Goal: Task Accomplishment & Management: Use online tool/utility

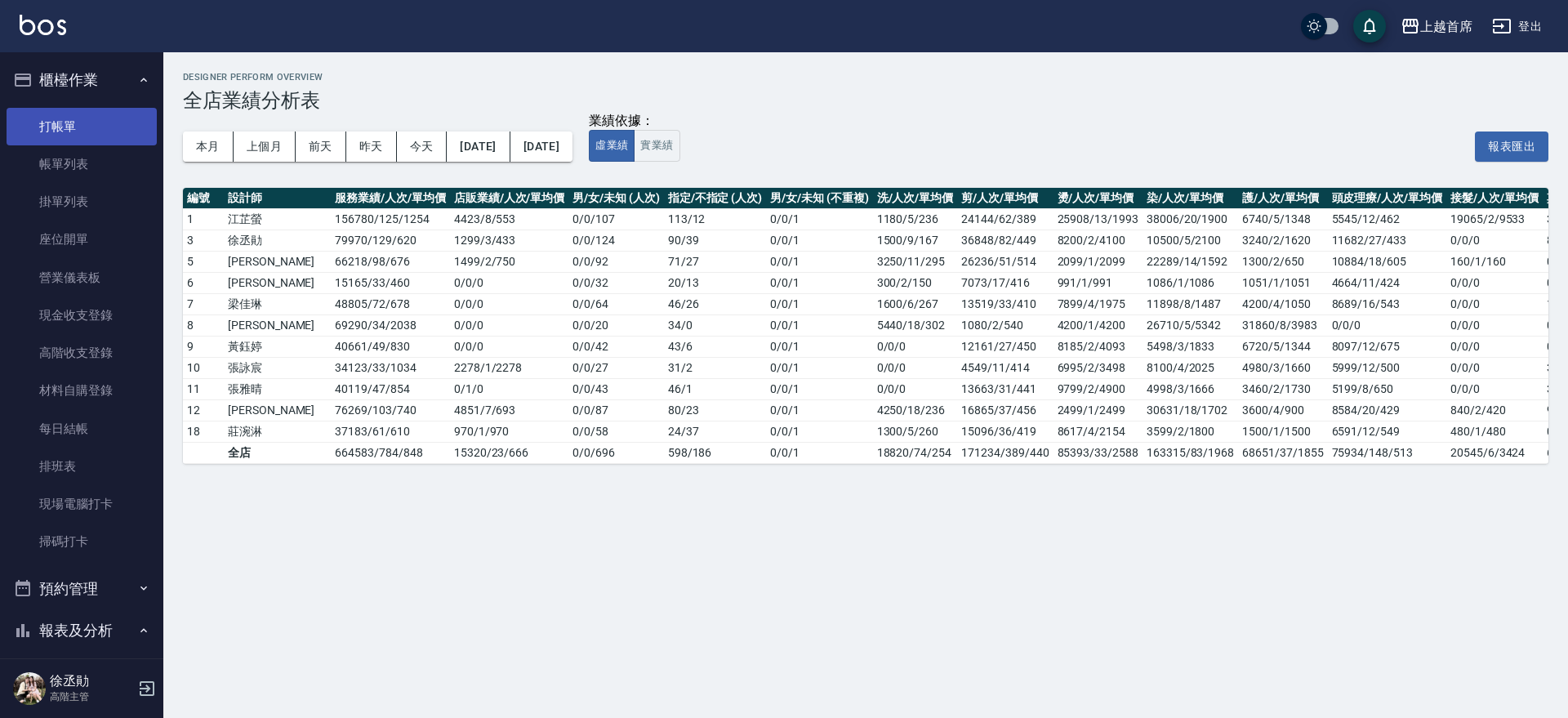
click at [70, 137] on link "打帳單" at bounding box center [82, 126] width 150 height 38
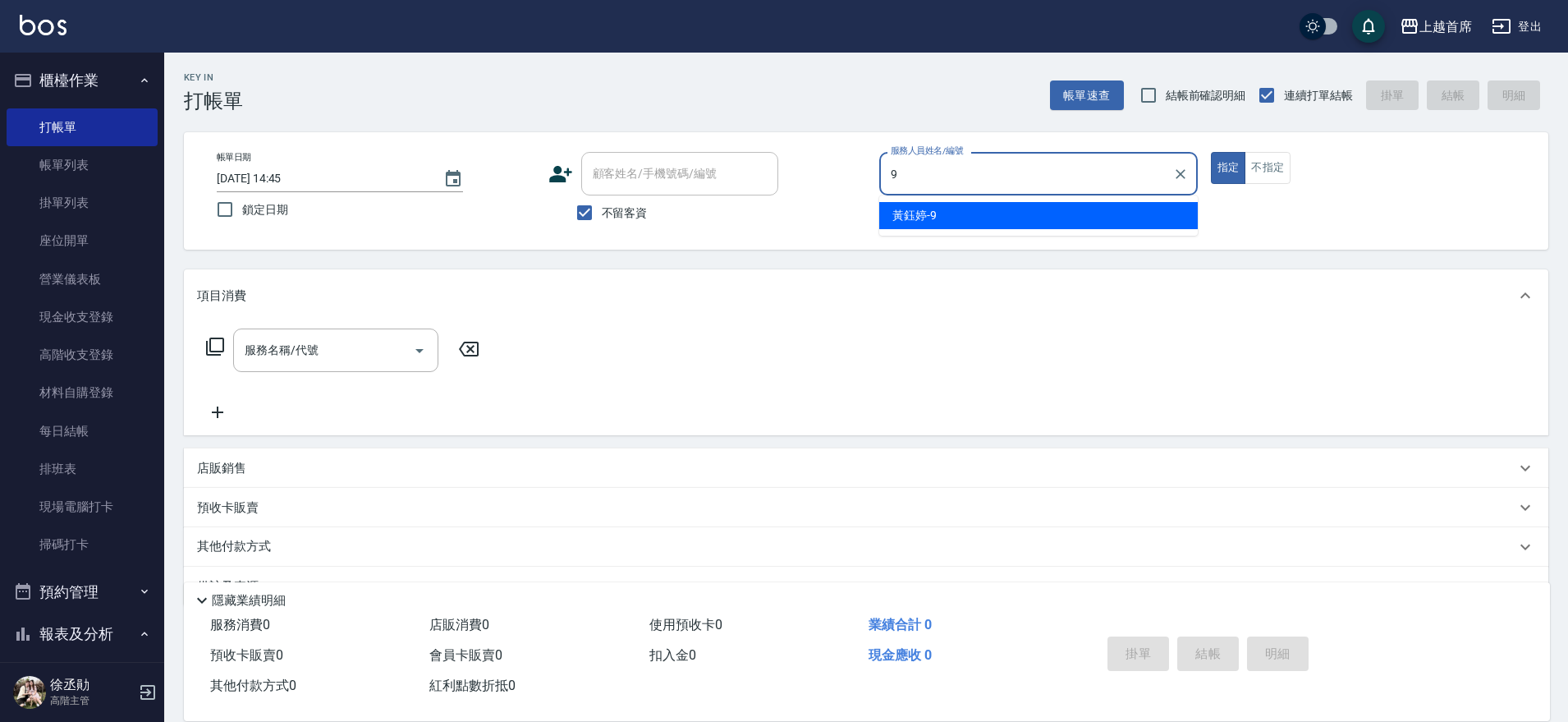
type input "[PERSON_NAME]-9"
type button "true"
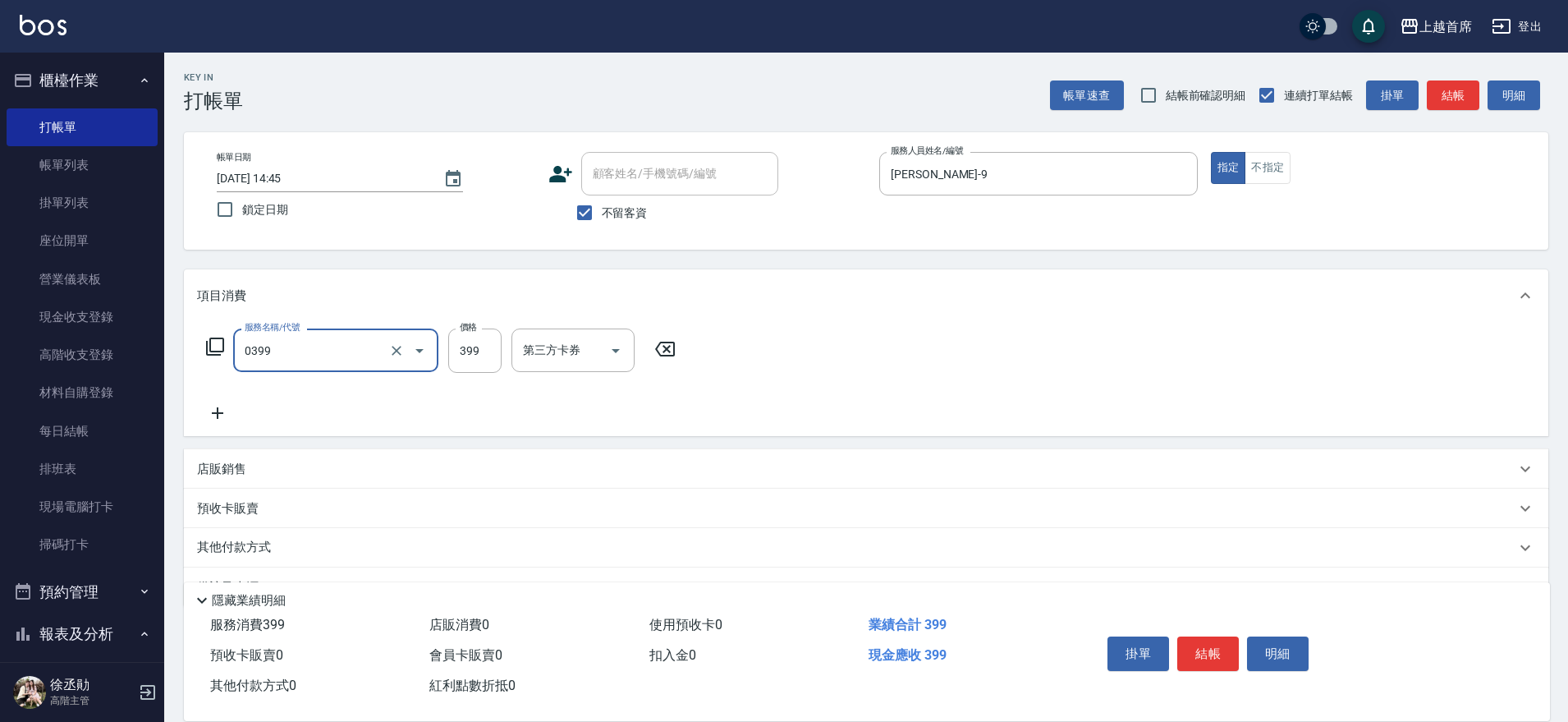
type input "海鹽洗髮(0399)"
type input "[PERSON_NAME]-23"
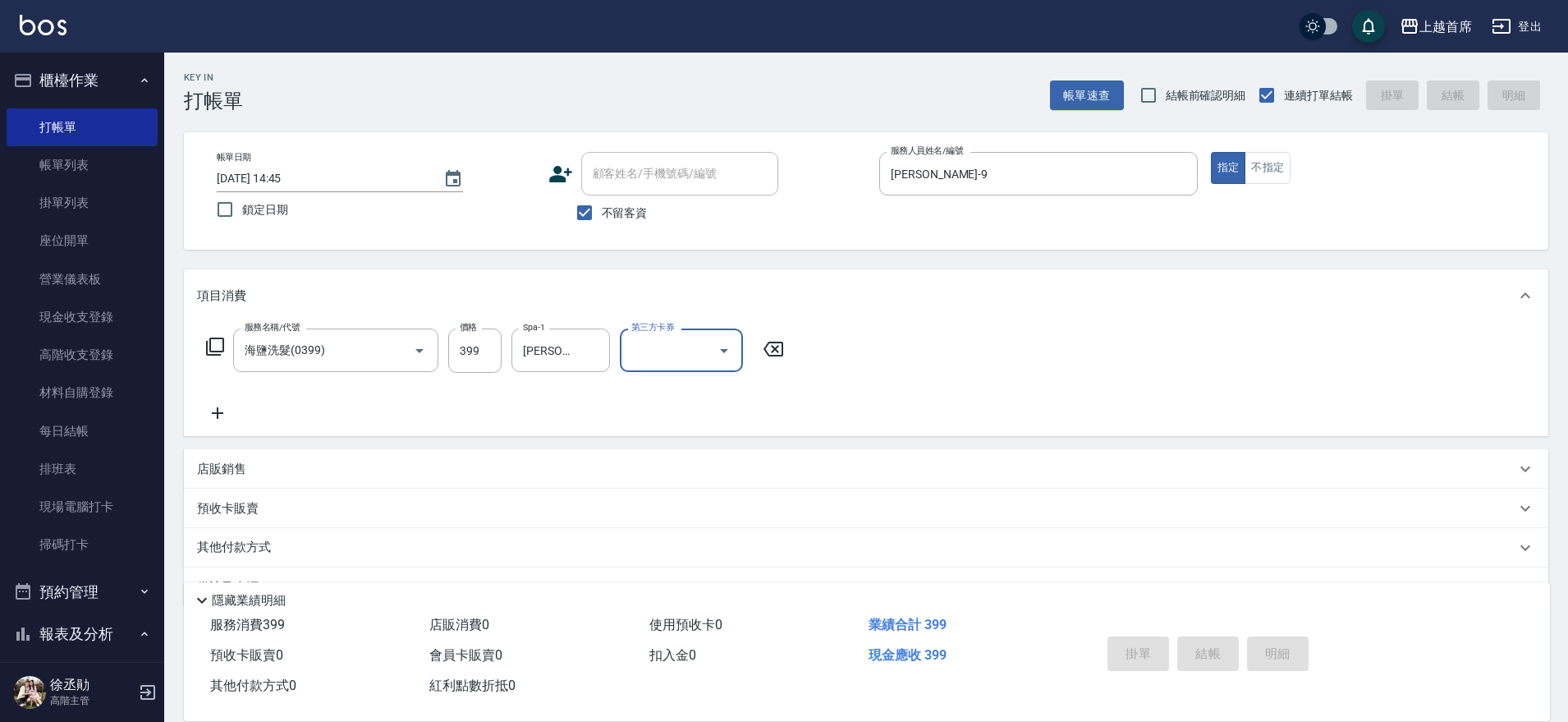
type input "[DATE] 14:46"
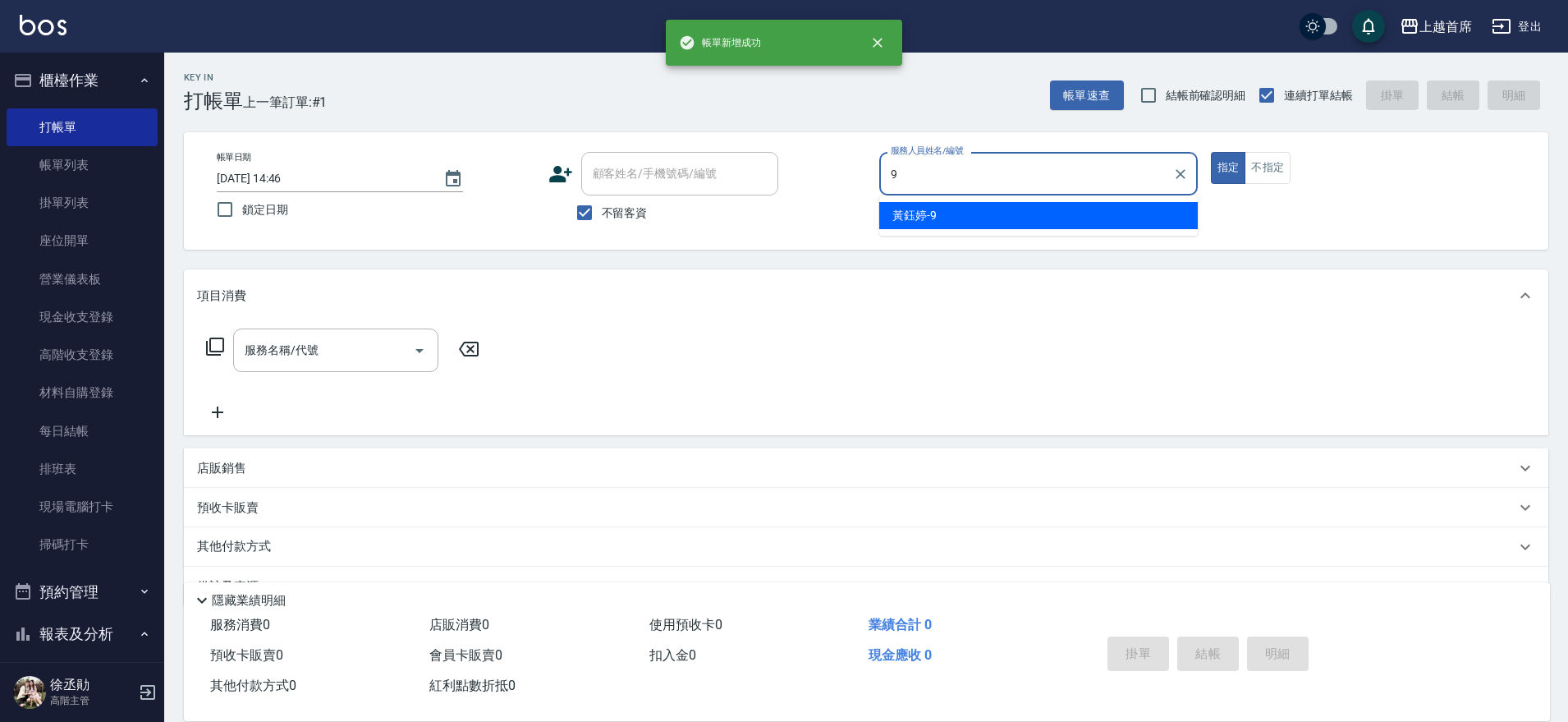
type input "[PERSON_NAME]-9"
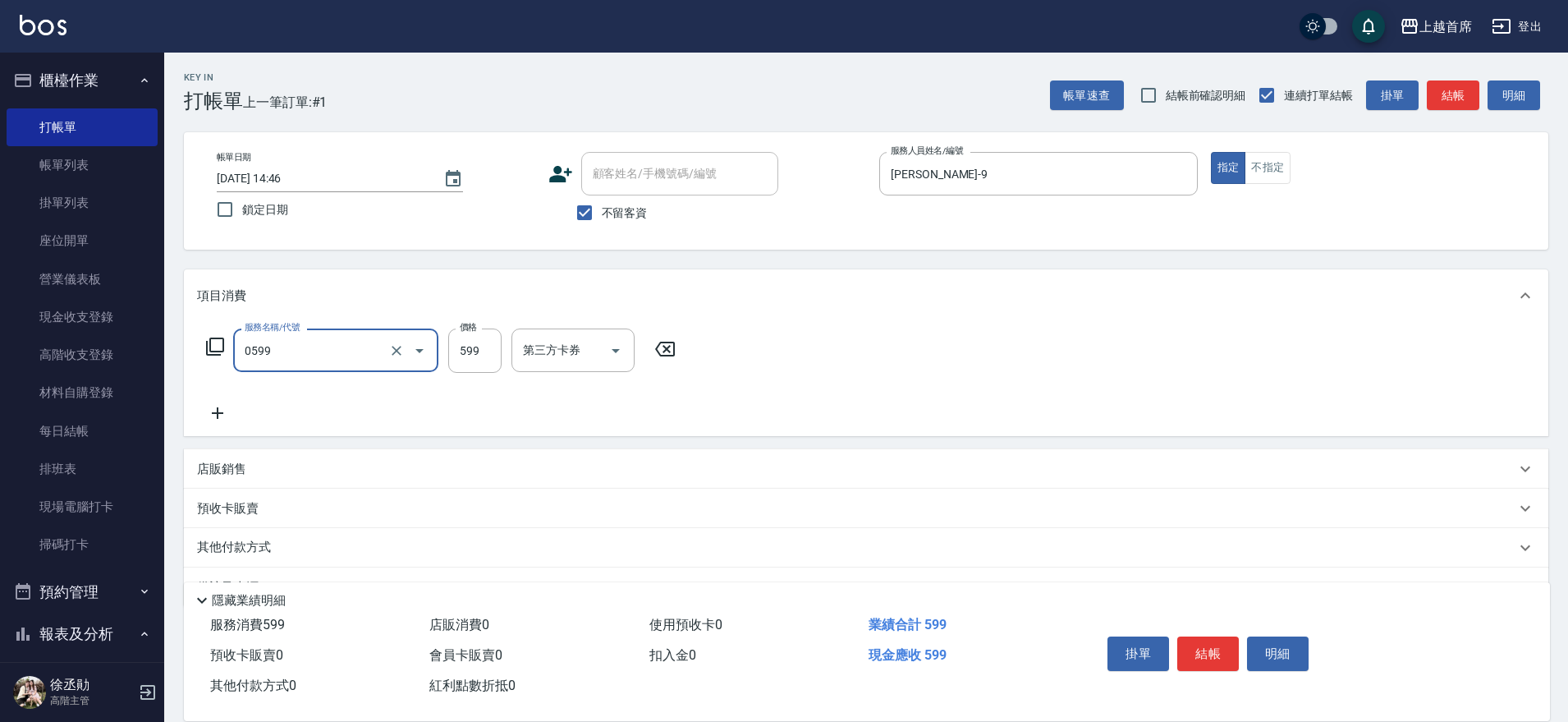
type input "[PERSON_NAME]spa(0599)"
type input "2"
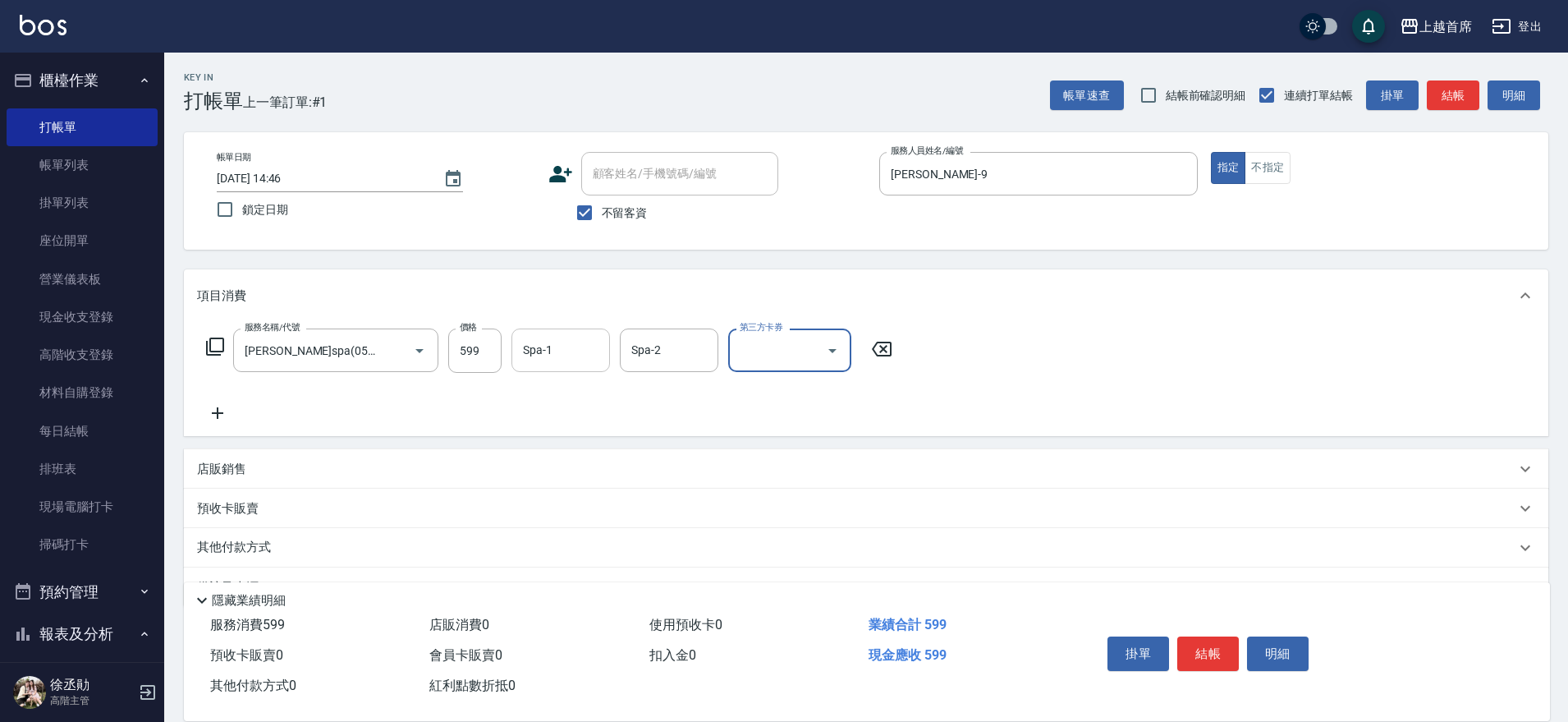
click at [561, 354] on input "Spa-1" at bounding box center [560, 350] width 84 height 29
type input "[PERSON_NAME]-23"
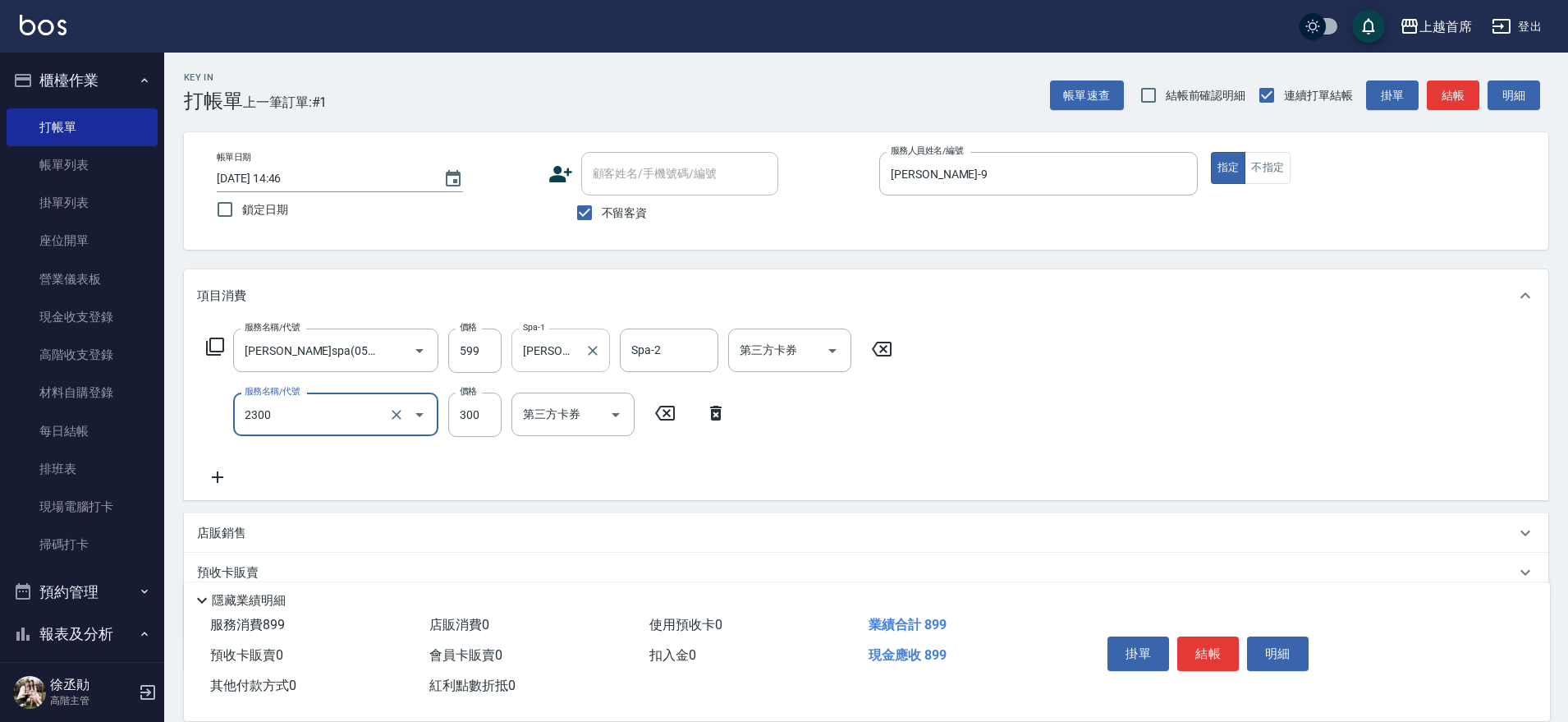
type input "單剪指定300(2300)"
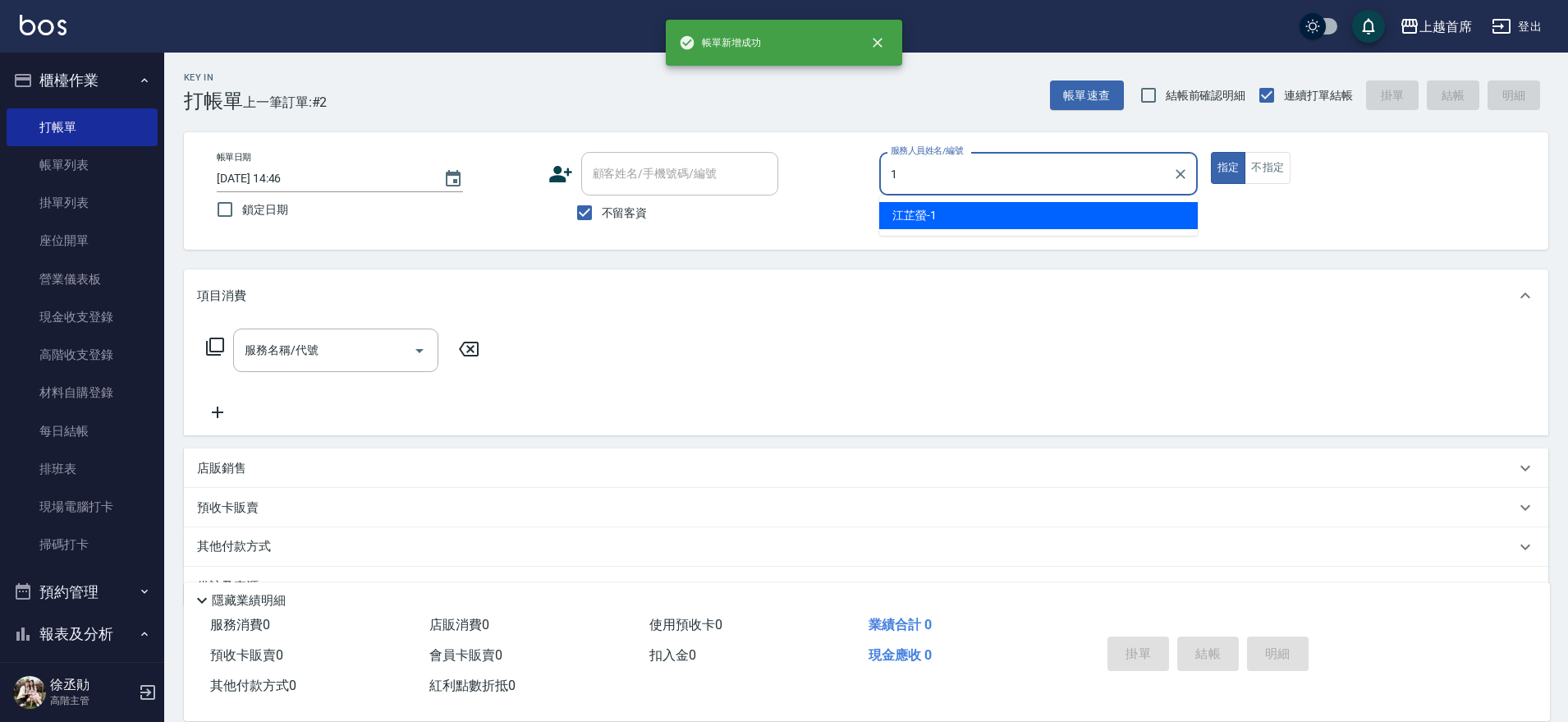
type input "[PERSON_NAME]-1"
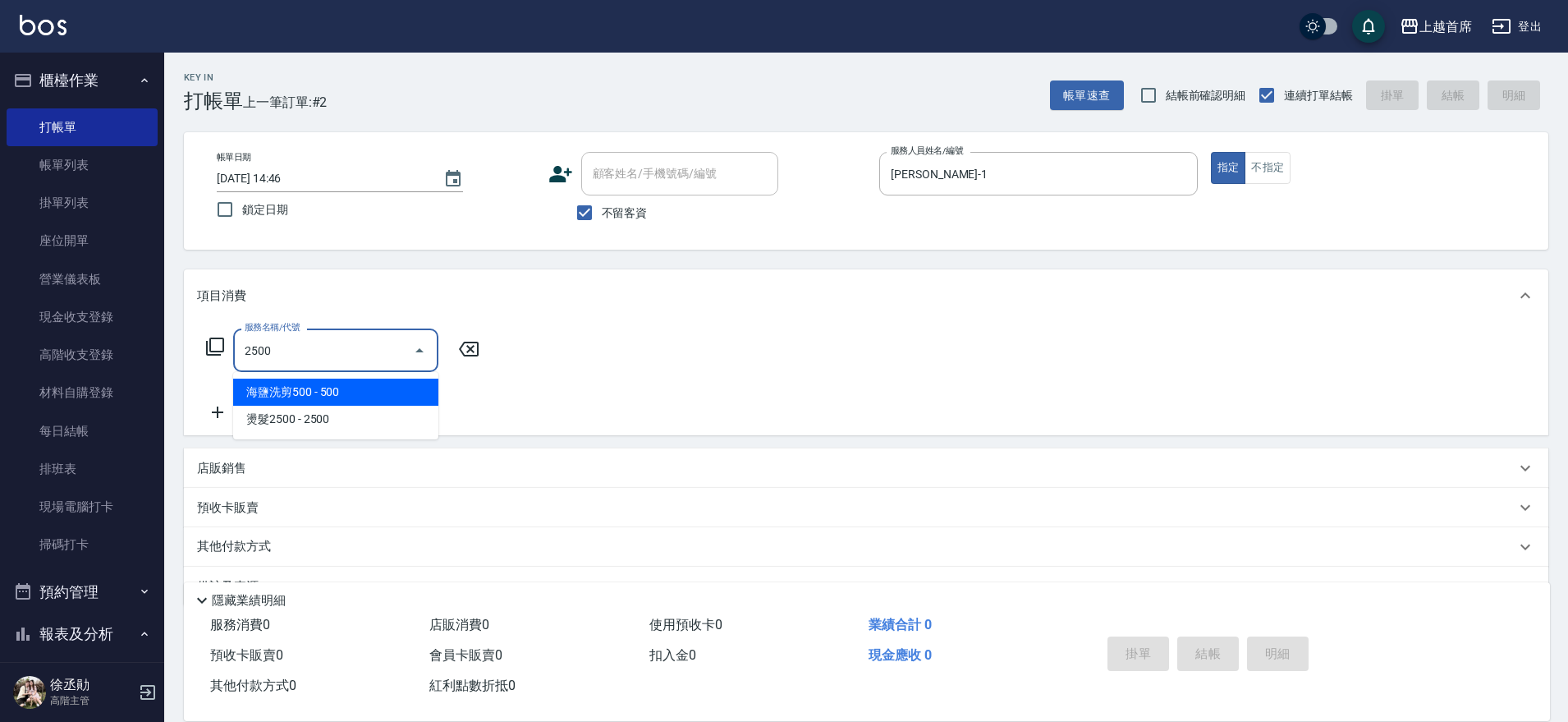
type input "海鹽洗剪500(2500)"
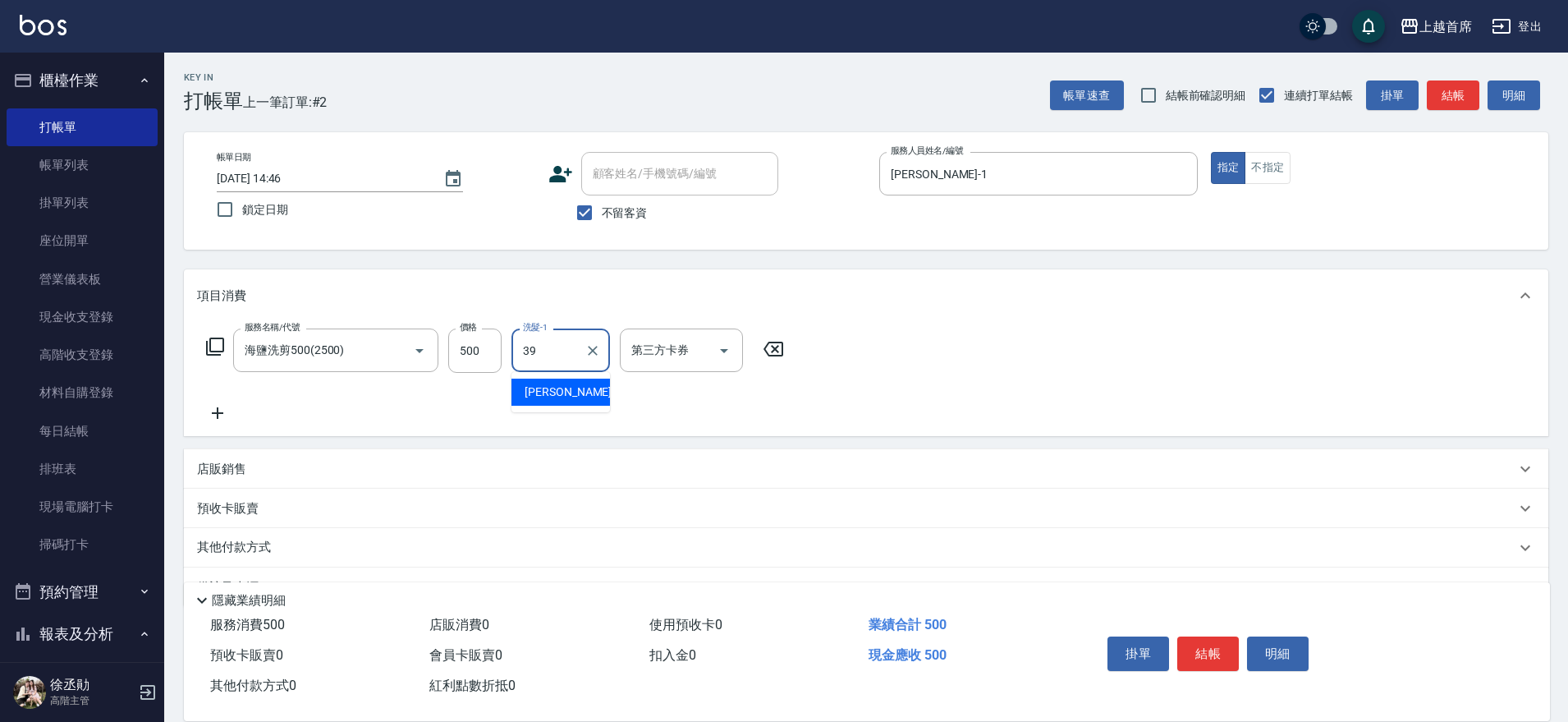
type input "[PERSON_NAME]-39"
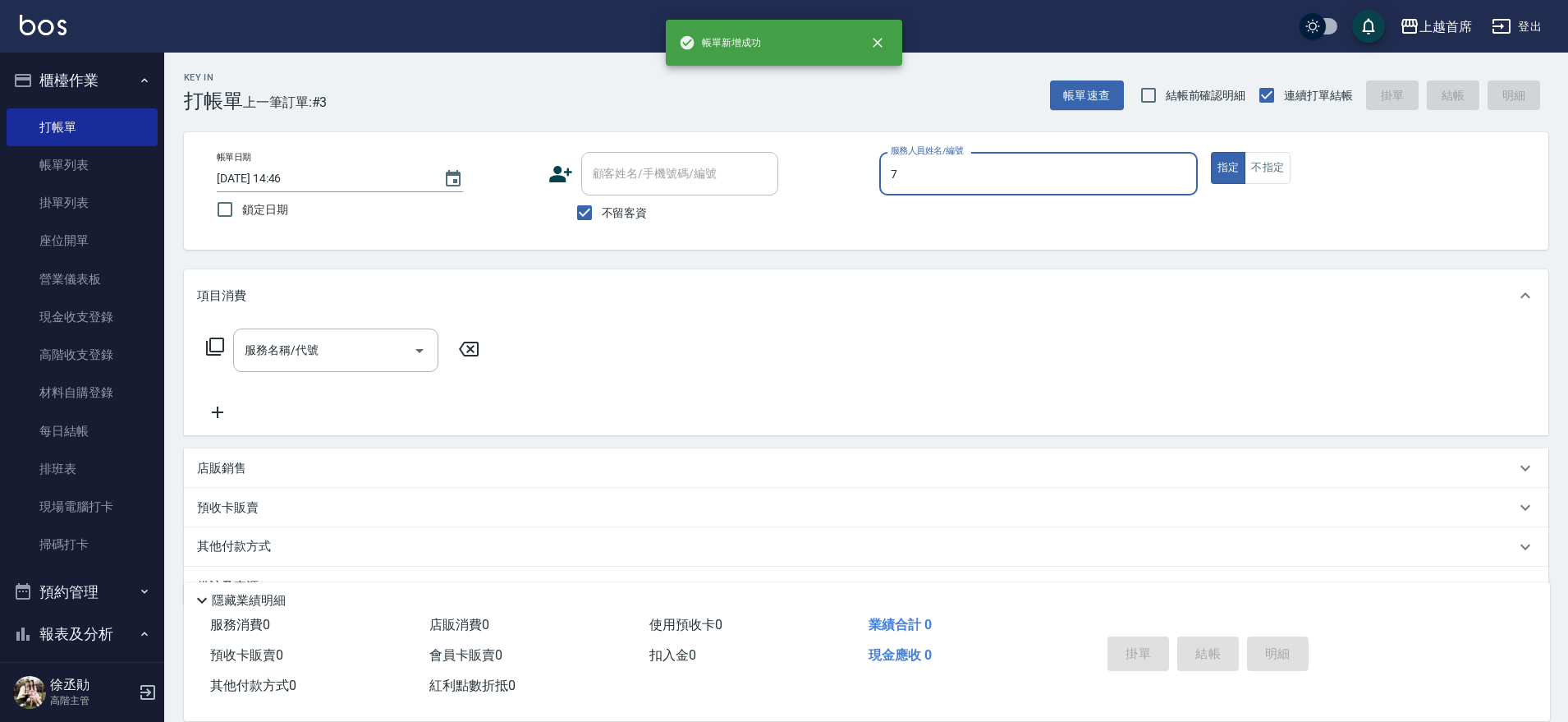
type input "[PERSON_NAME]-7"
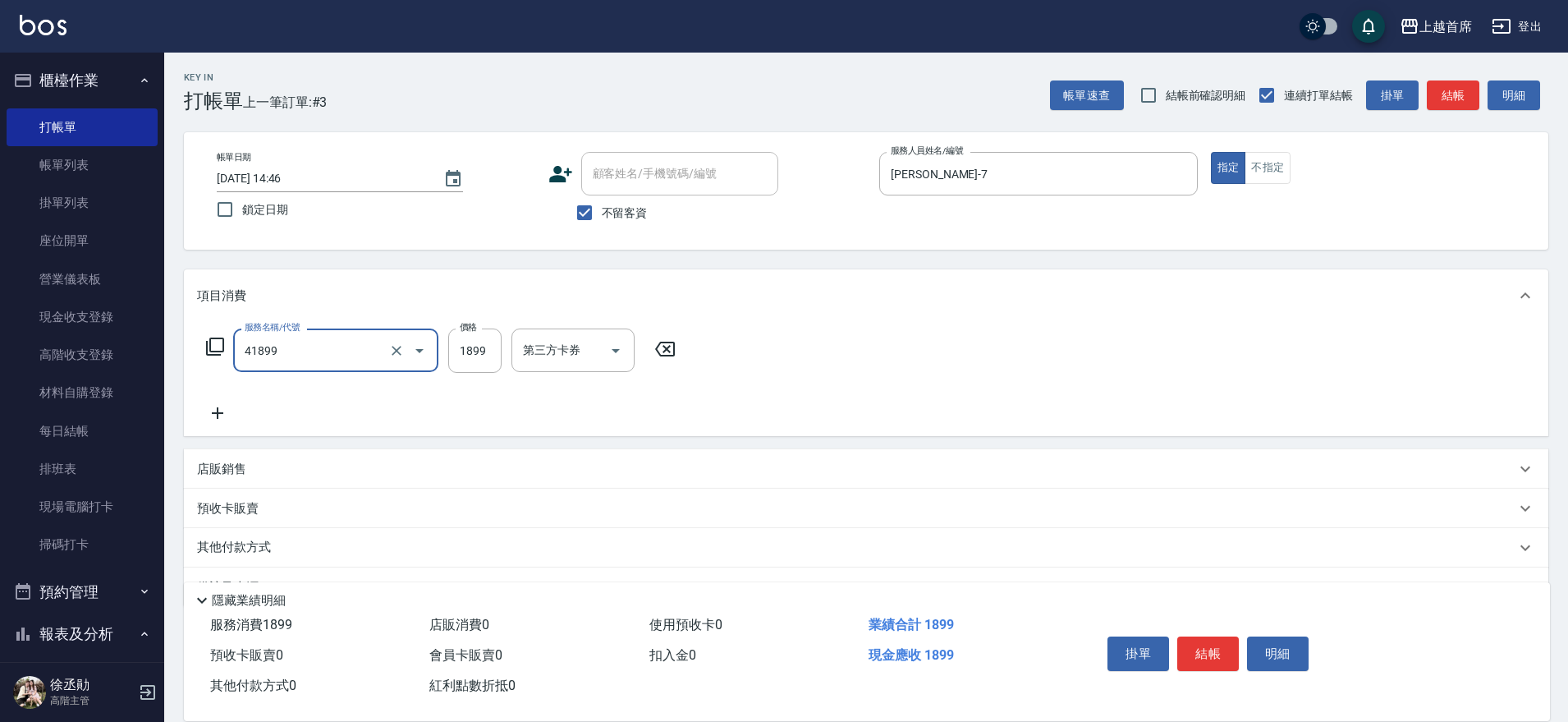
type input "染髮D餐(41899)"
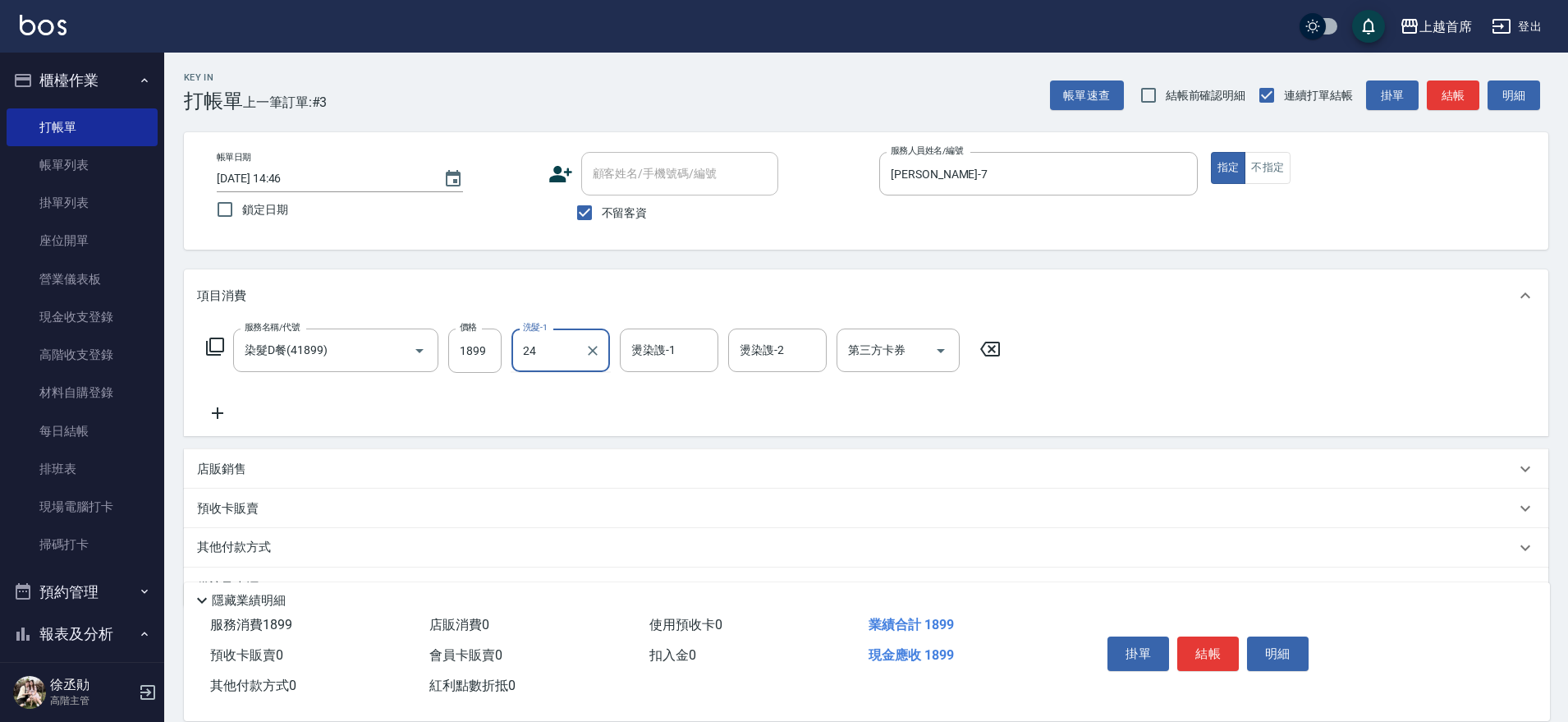
type input "[PERSON_NAME]-24"
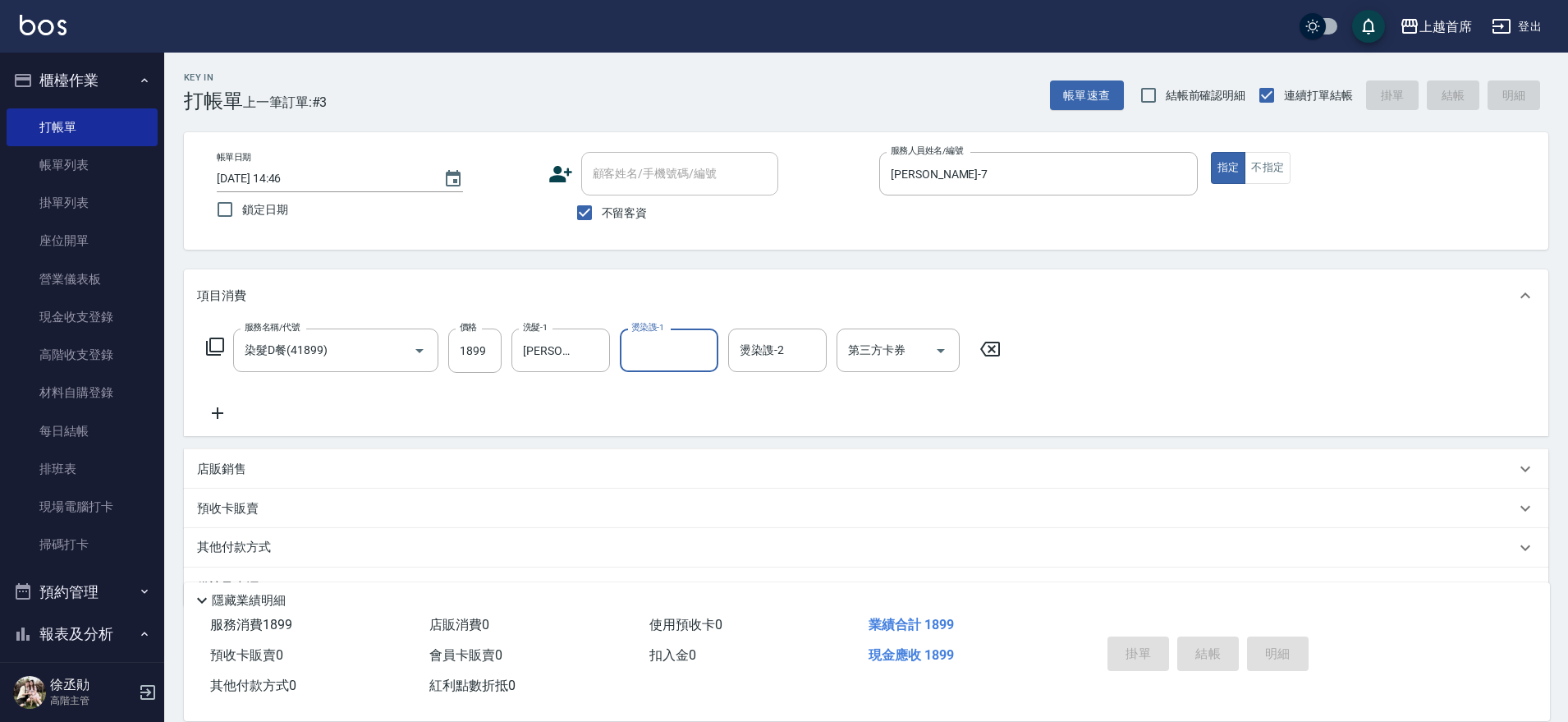
type input "[DATE] 14:47"
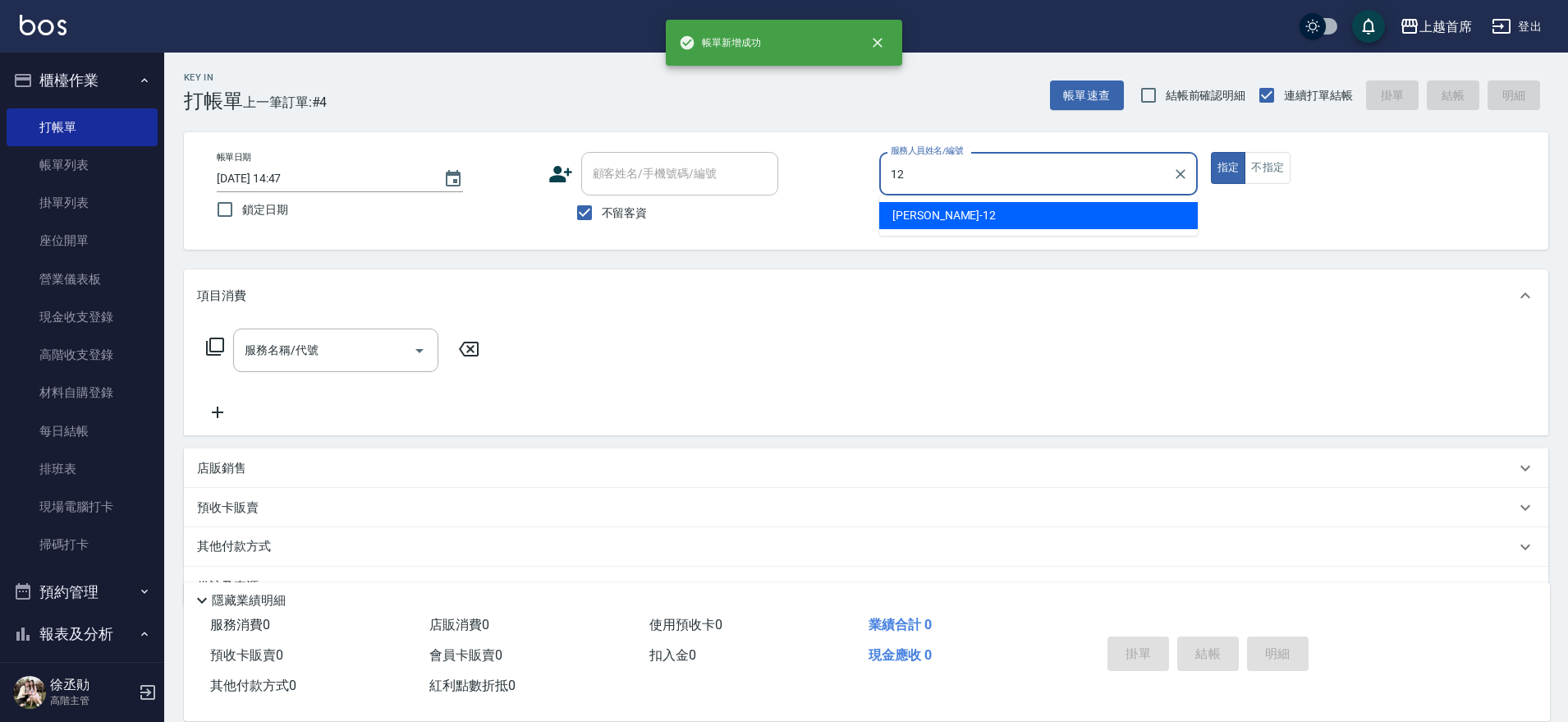
type input "[PERSON_NAME]-12"
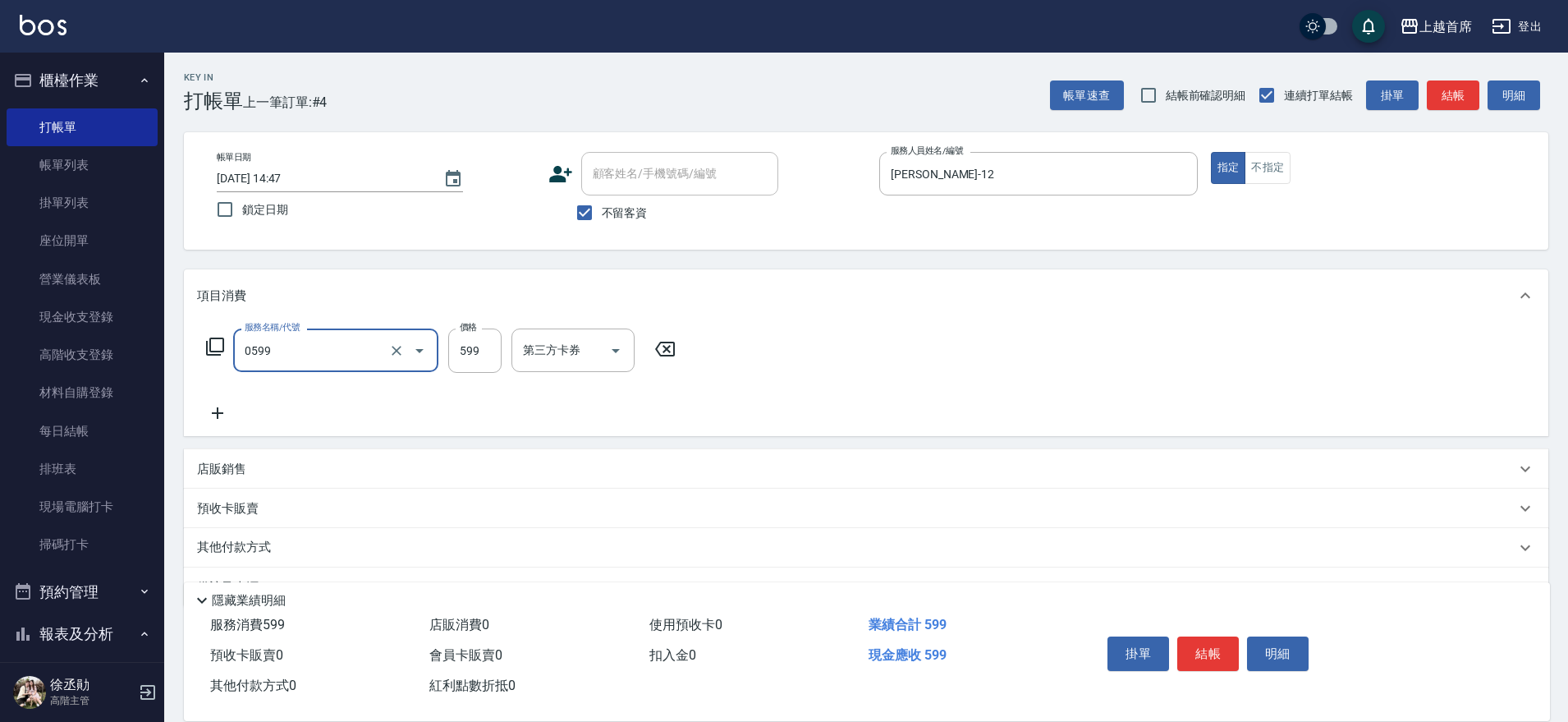
type input "[PERSON_NAME]spa(0599)"
type input "7"
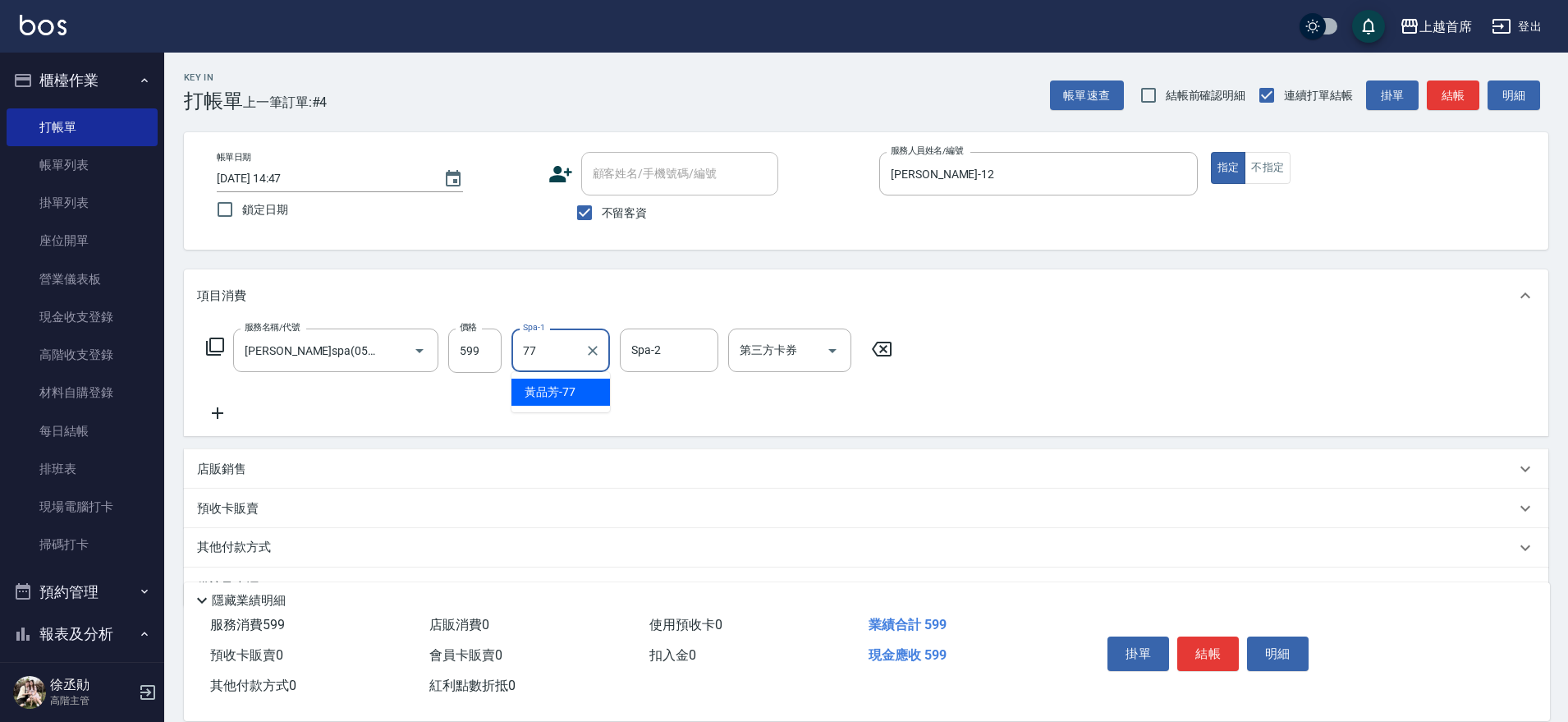
type input "[PERSON_NAME]-77"
click at [402, 353] on icon "Clear" at bounding box center [396, 350] width 16 height 16
type input "洗髮(1300)"
type input "[PERSON_NAME]-77"
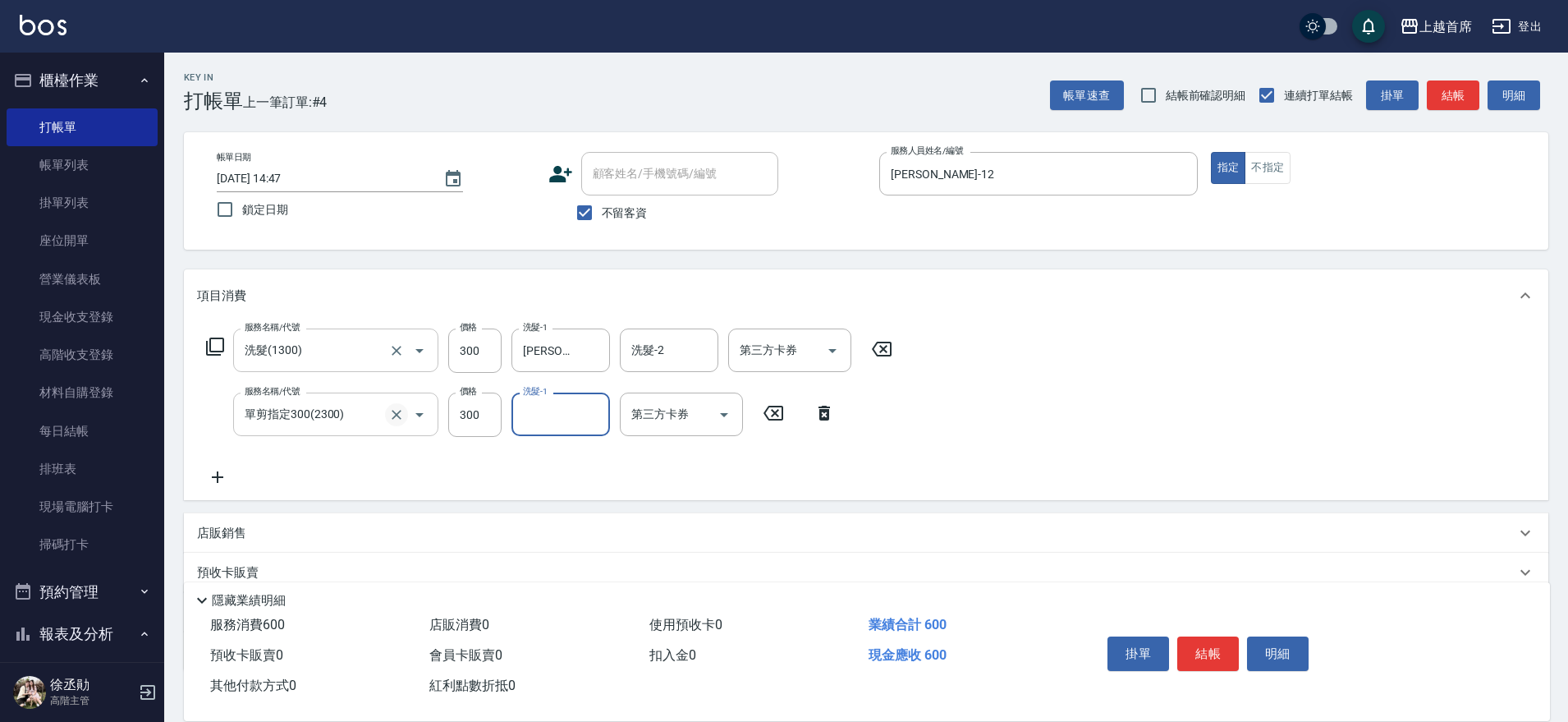
click at [394, 419] on icon "Clear" at bounding box center [396, 414] width 16 height 16
type input "單剪指定300(2300)"
click at [394, 419] on icon "Clear" at bounding box center [396, 414] width 16 height 16
type input "海鹽洗髮(0399)"
click at [492, 416] on input "399" at bounding box center [474, 414] width 53 height 44
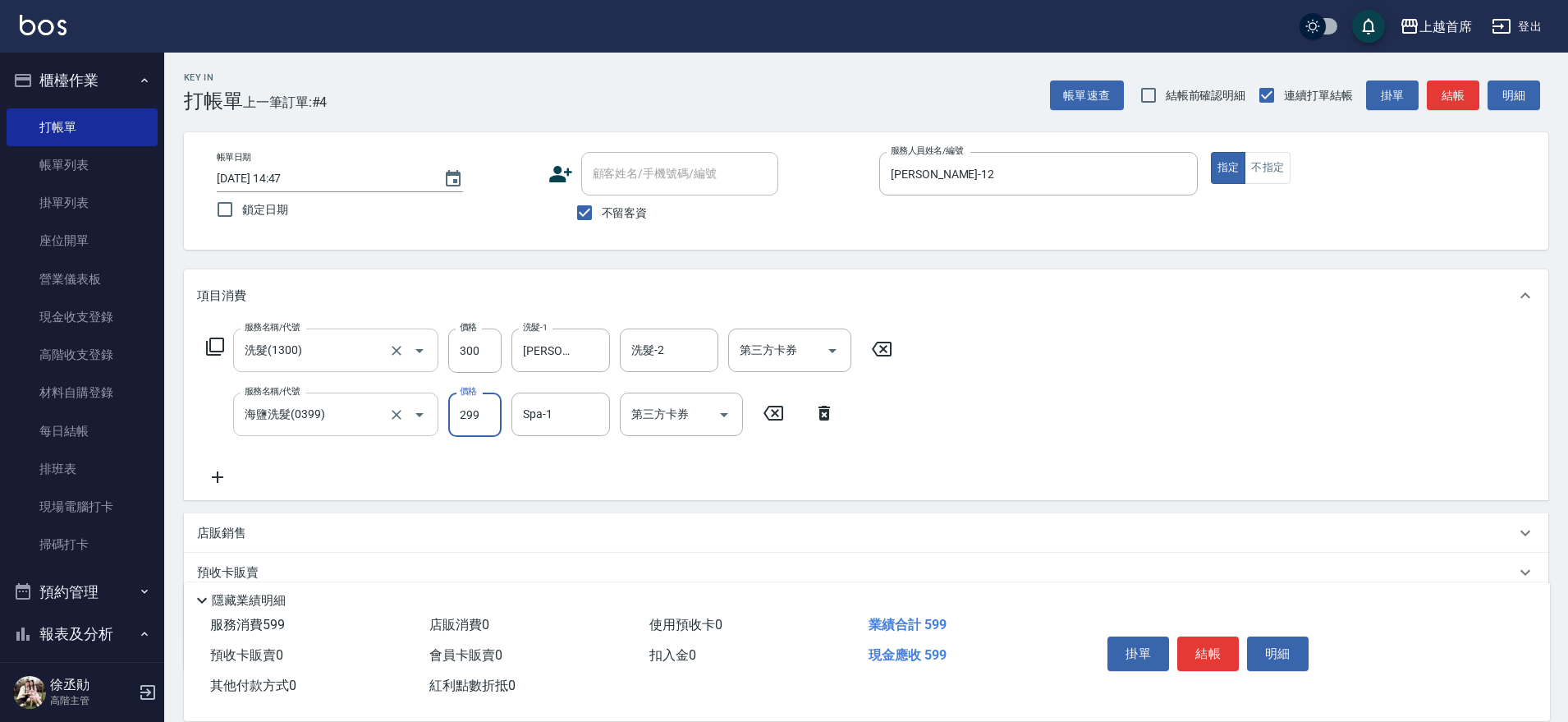
type input "299"
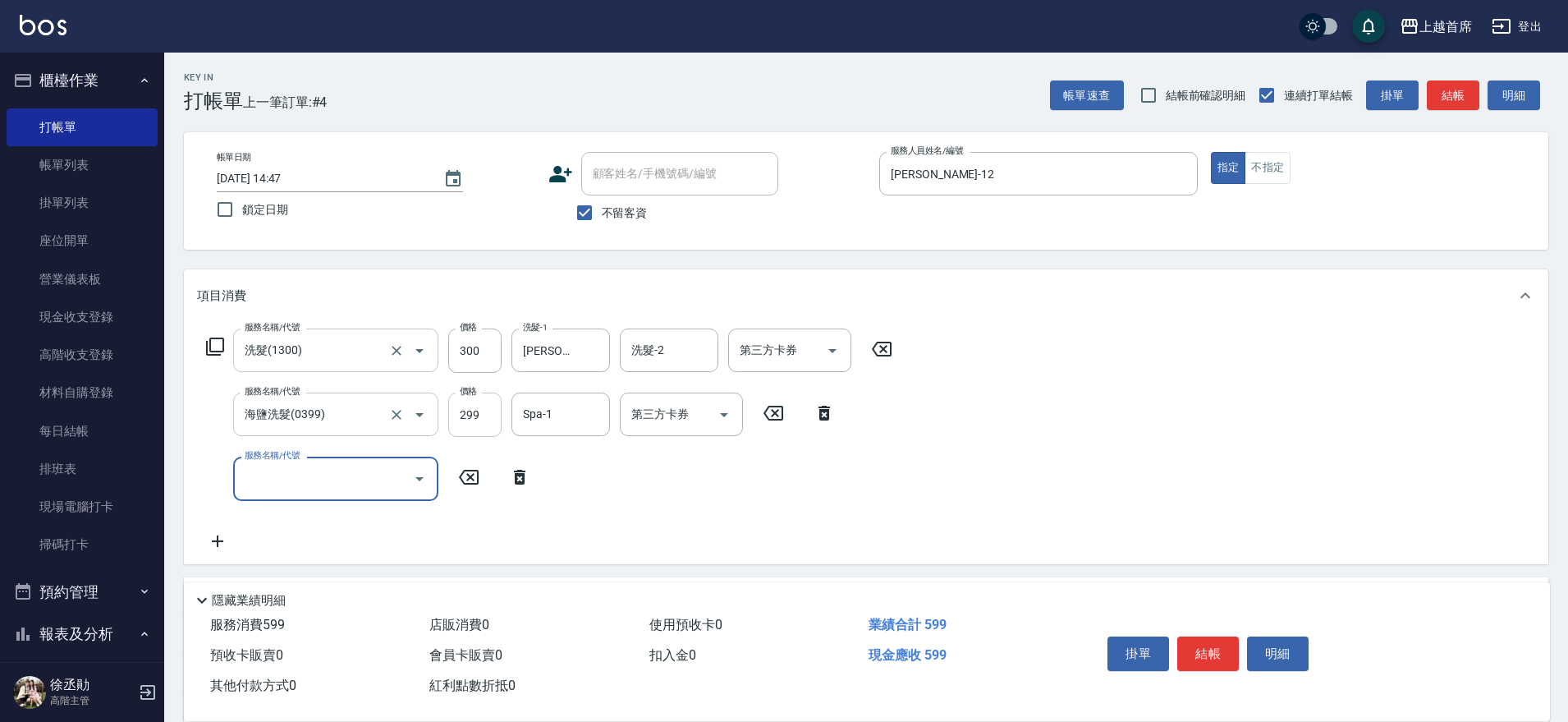
type input "5"
type input "造型(1100)"
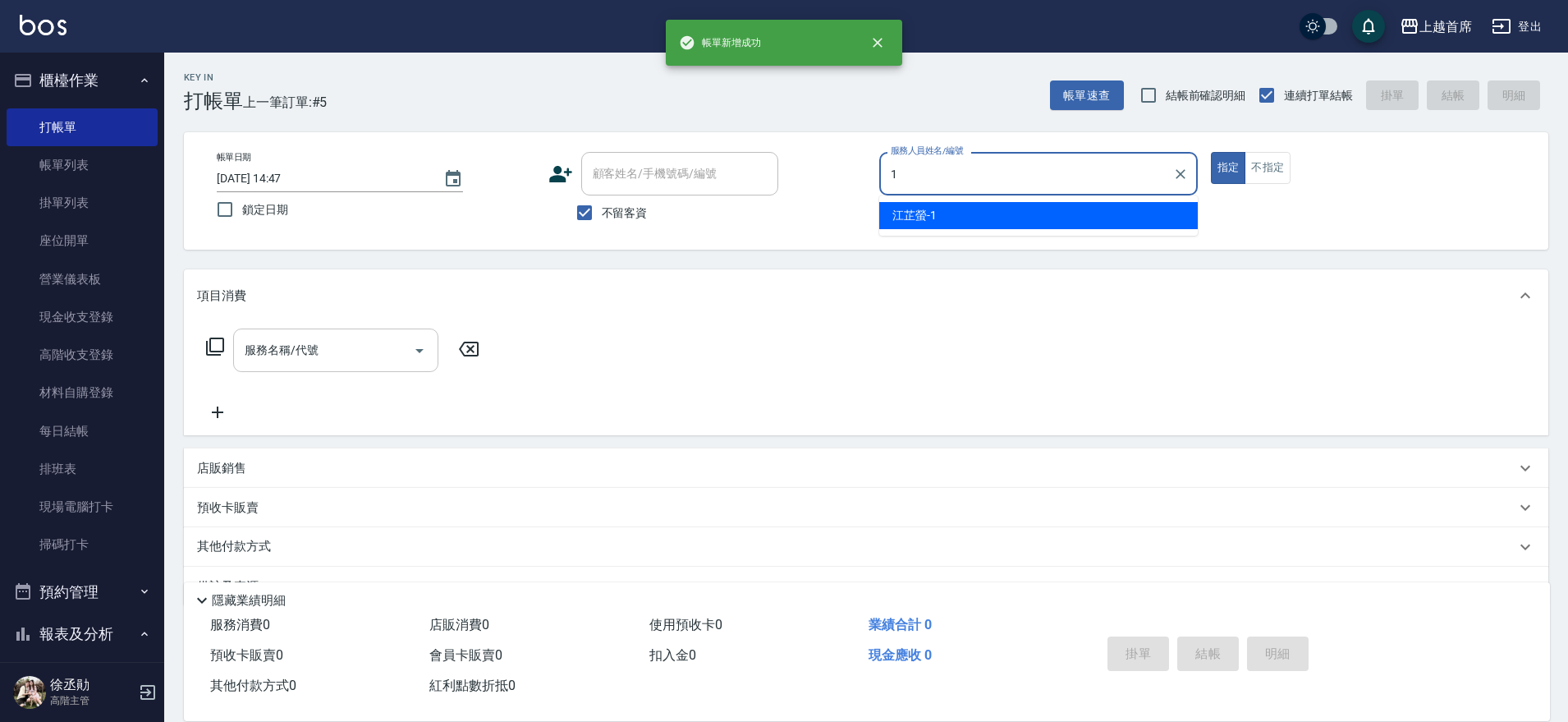
type input "[PERSON_NAME]-1"
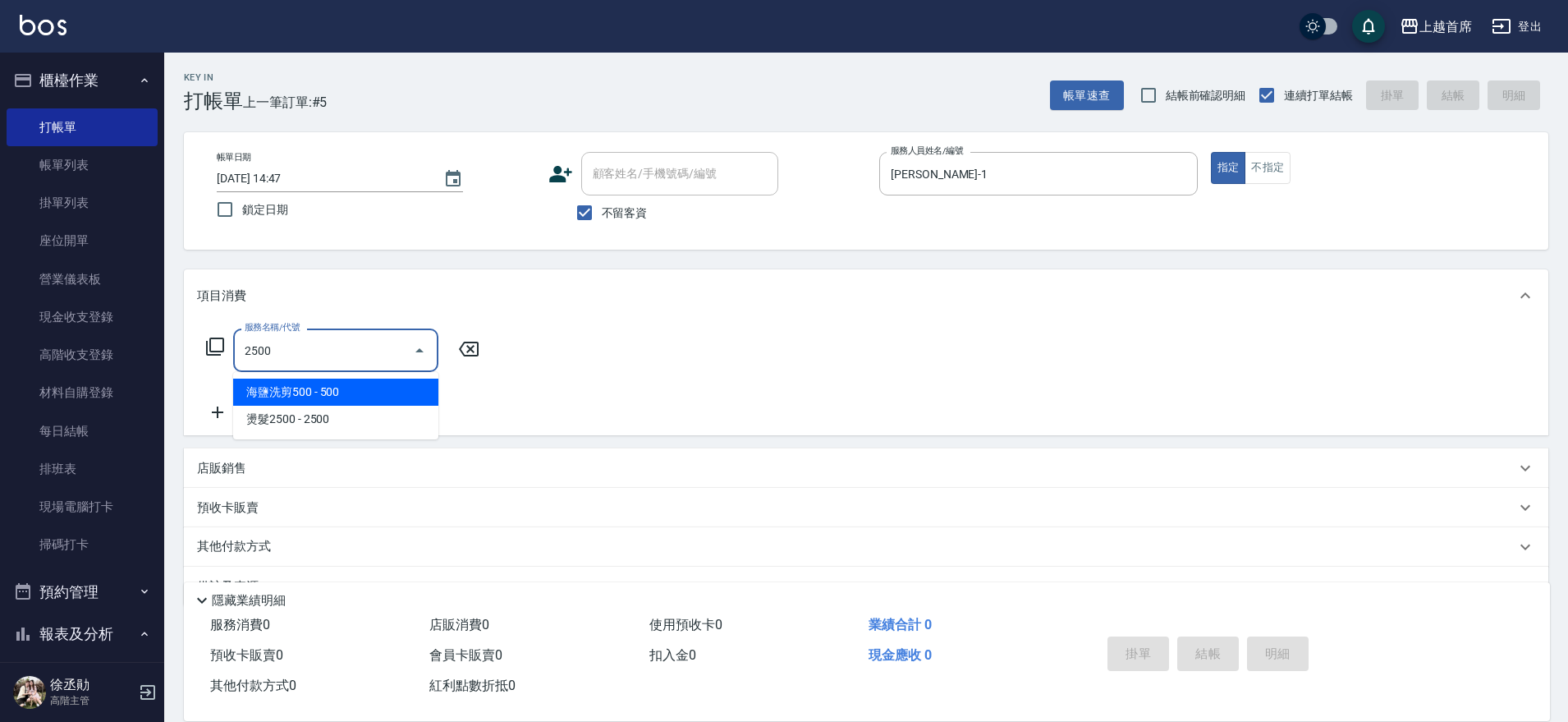
type input "海鹽洗剪500(2500)"
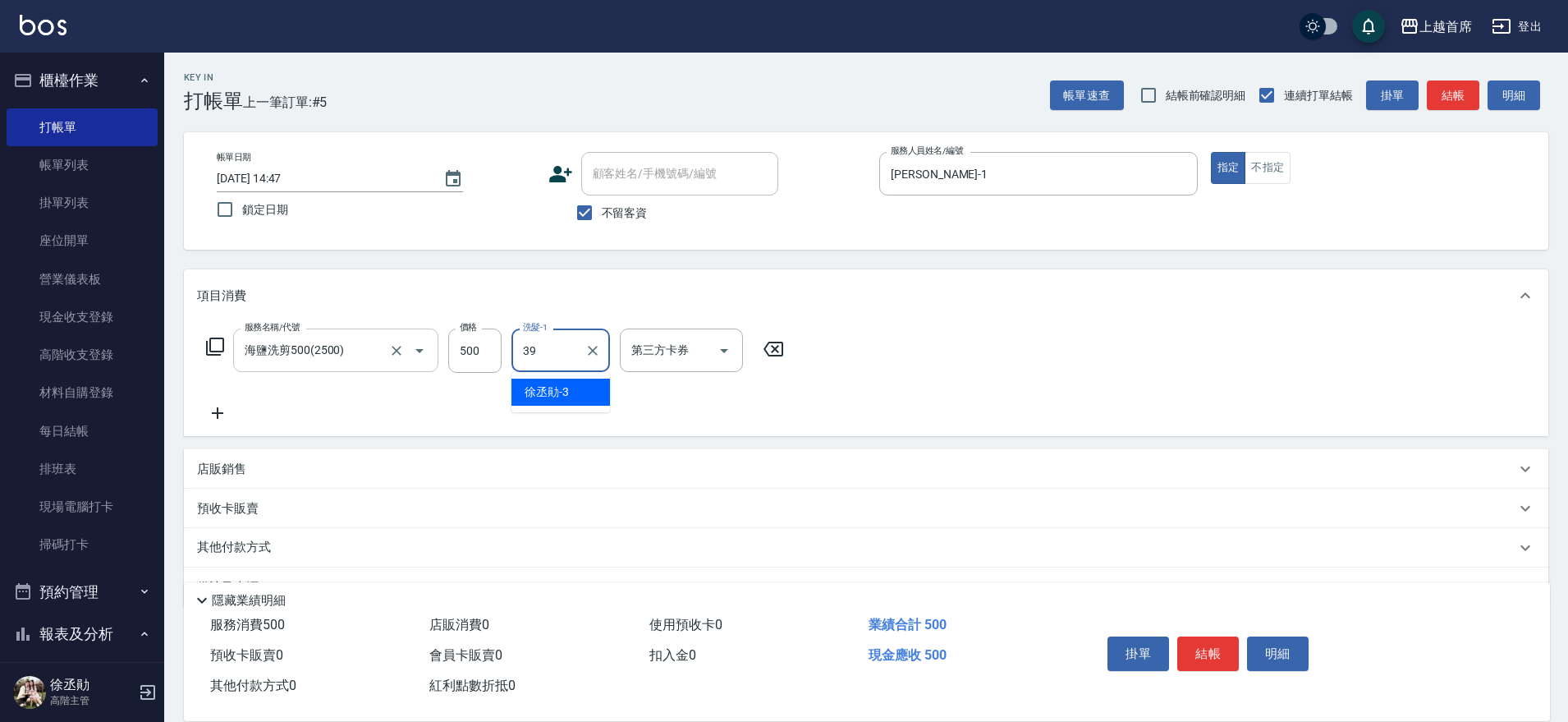
type input "[PERSON_NAME]-39"
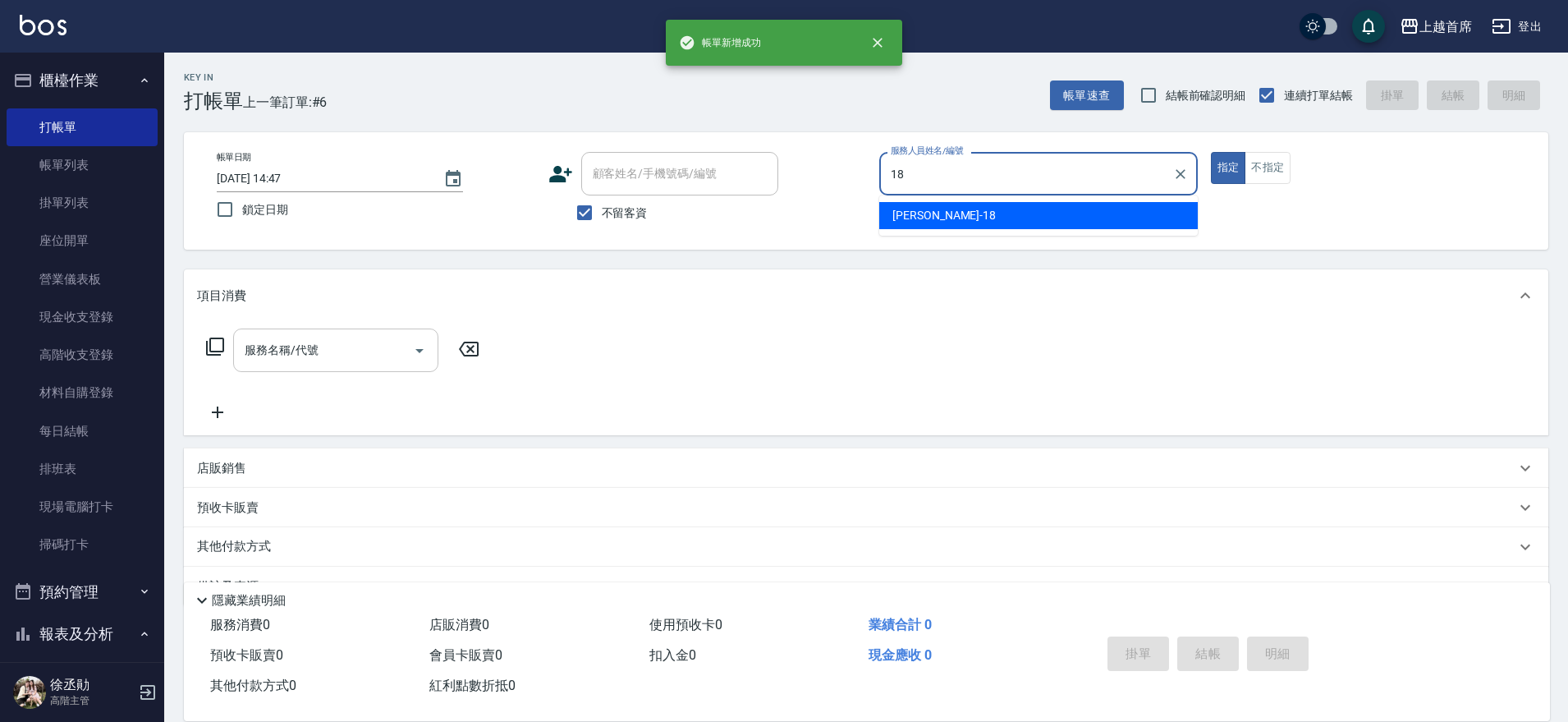
type input "Linda-18"
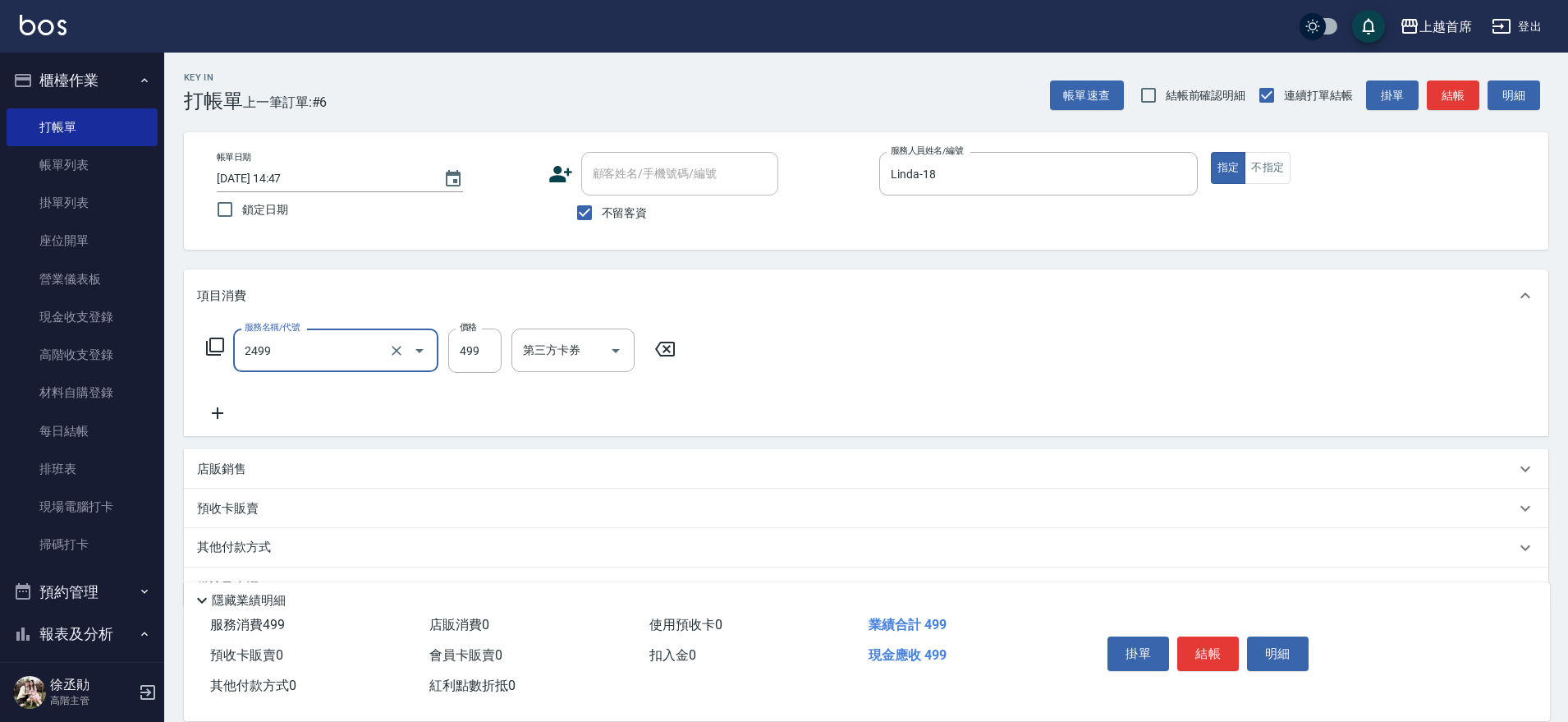
type input "499海鹽洗剪套餐(2499)"
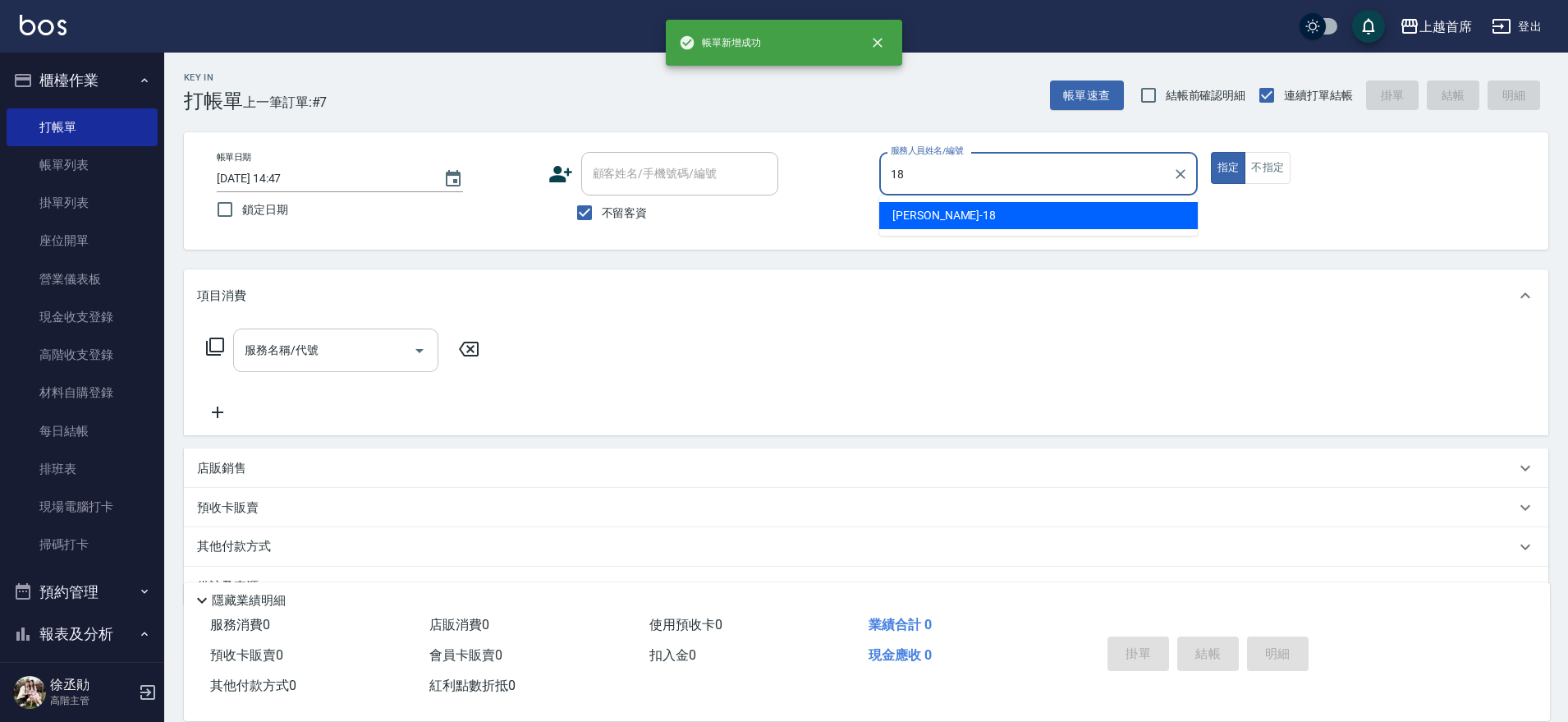
type input "Linda-18"
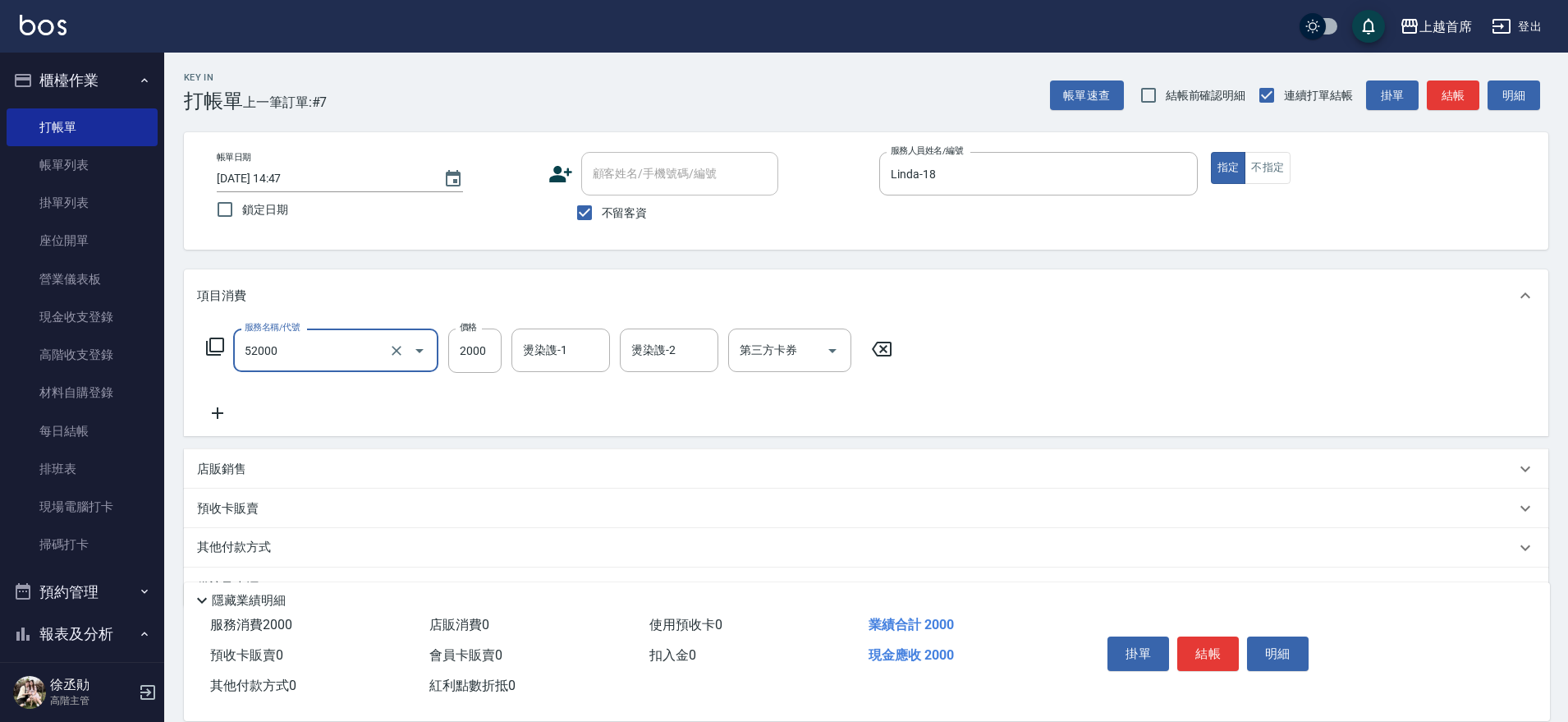
type input "黑耀光護髮(52000)"
type input "2379"
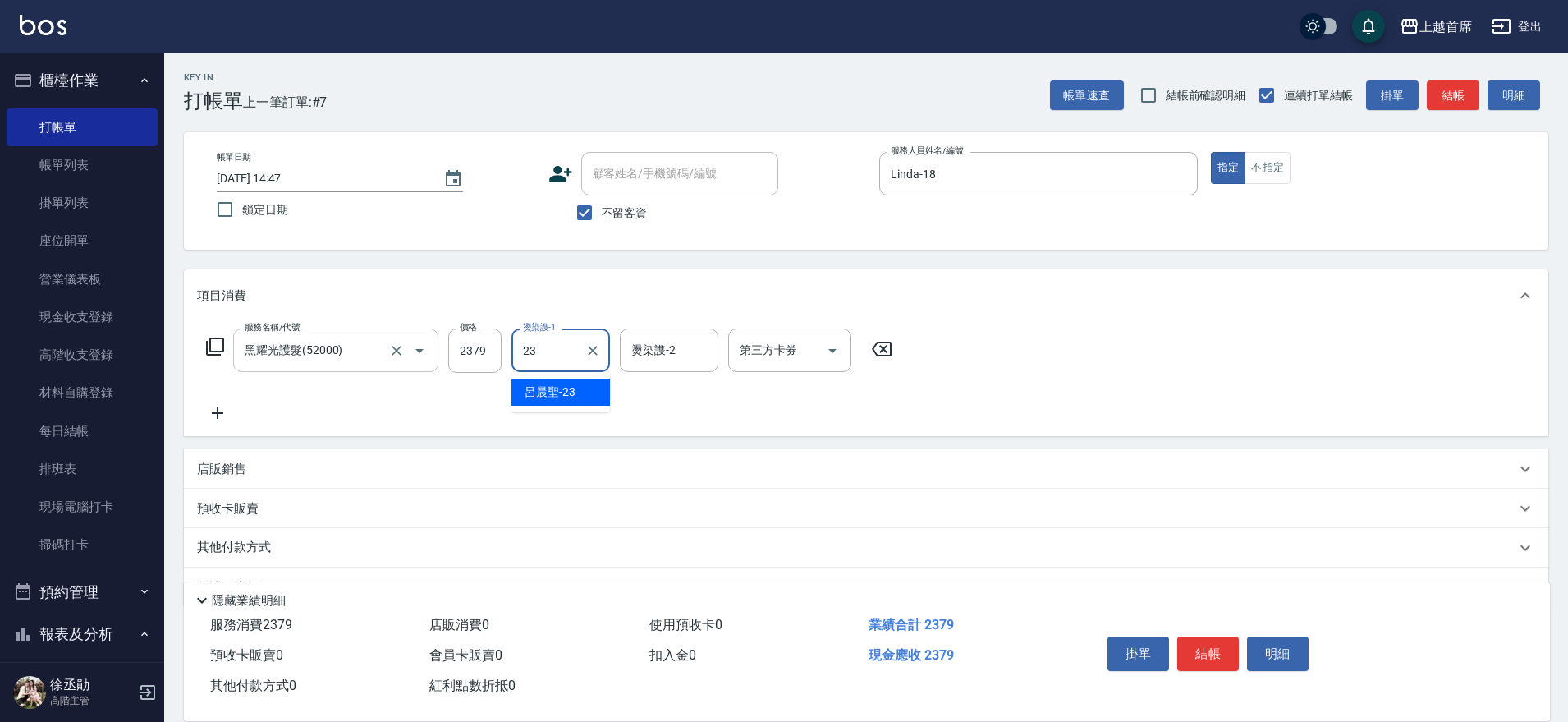
type input "[PERSON_NAME]-23"
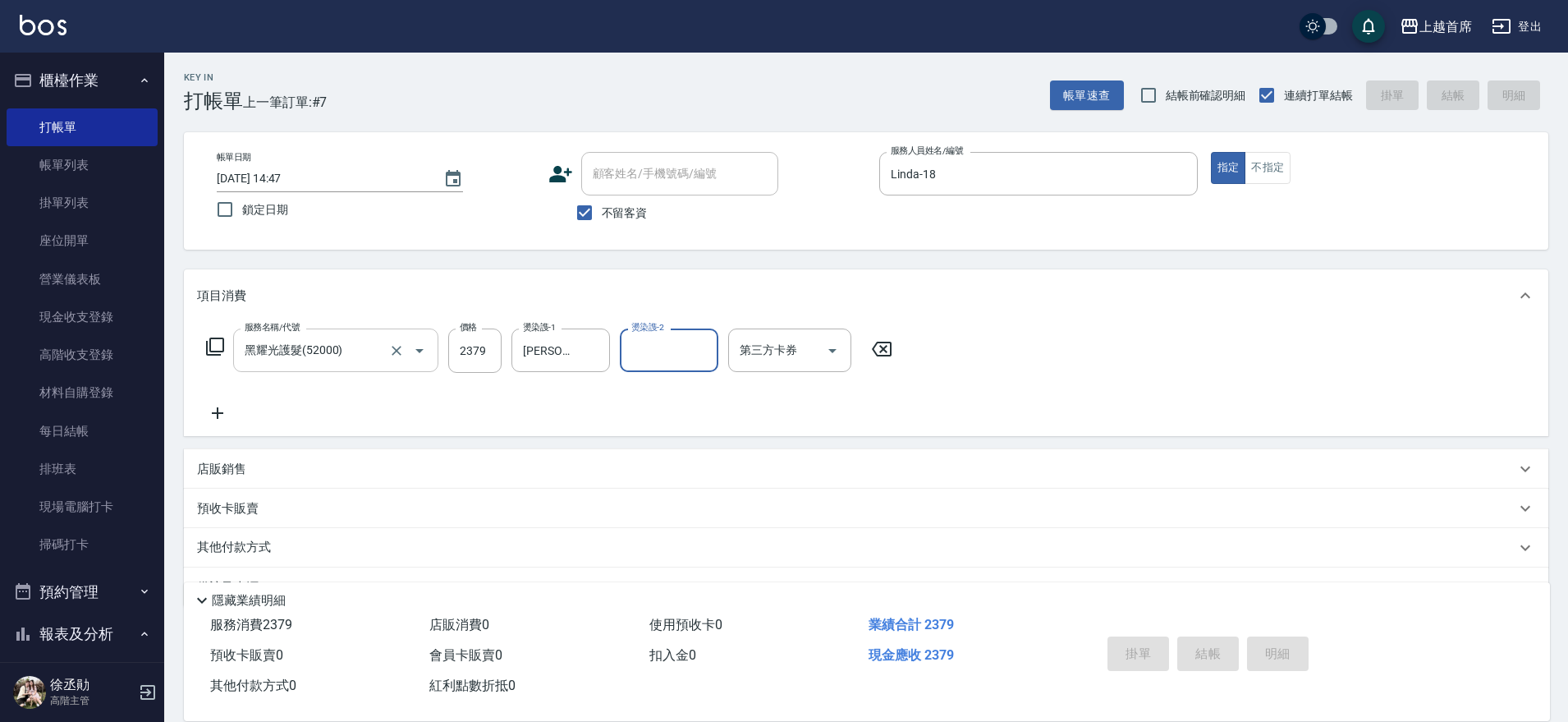
type input "[DATE] 14:48"
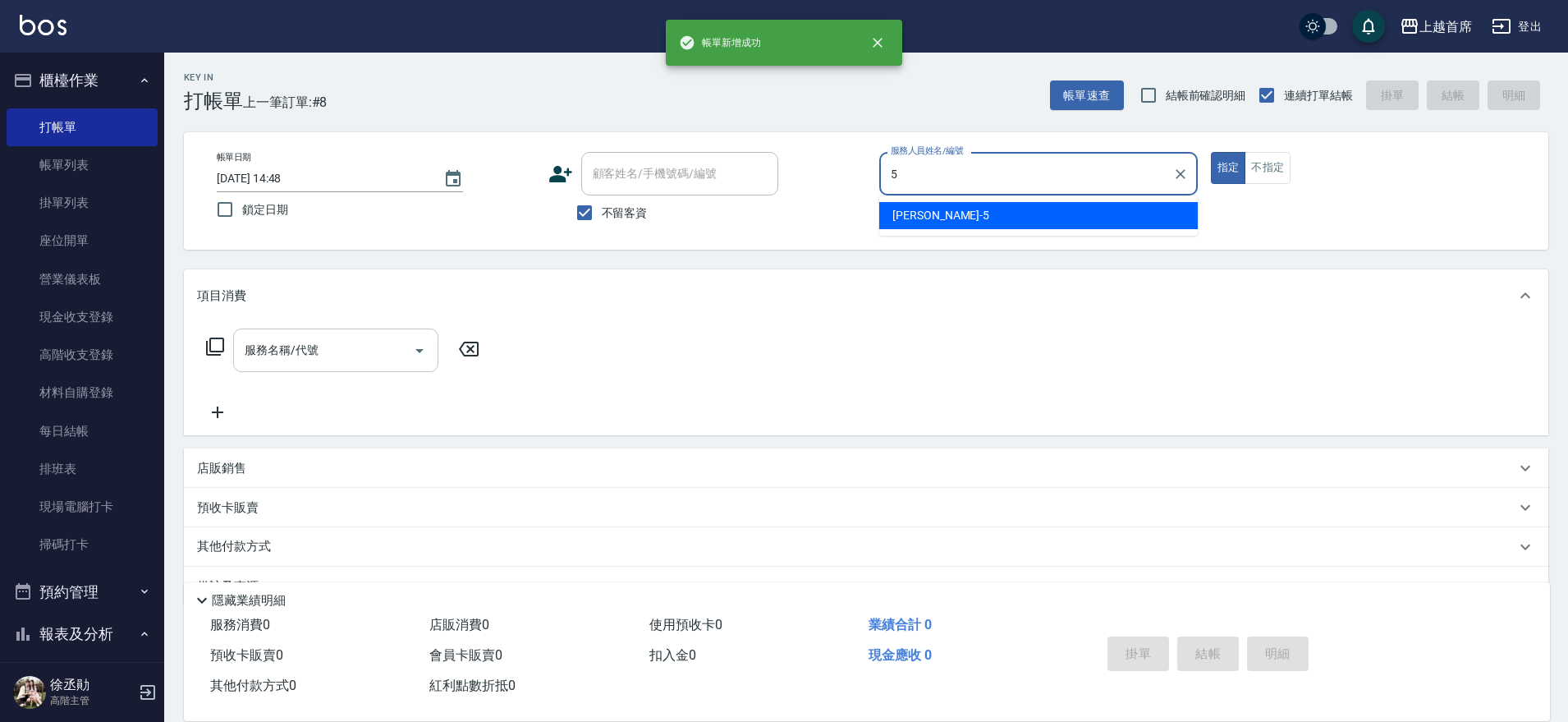
type input "[PERSON_NAME]-5"
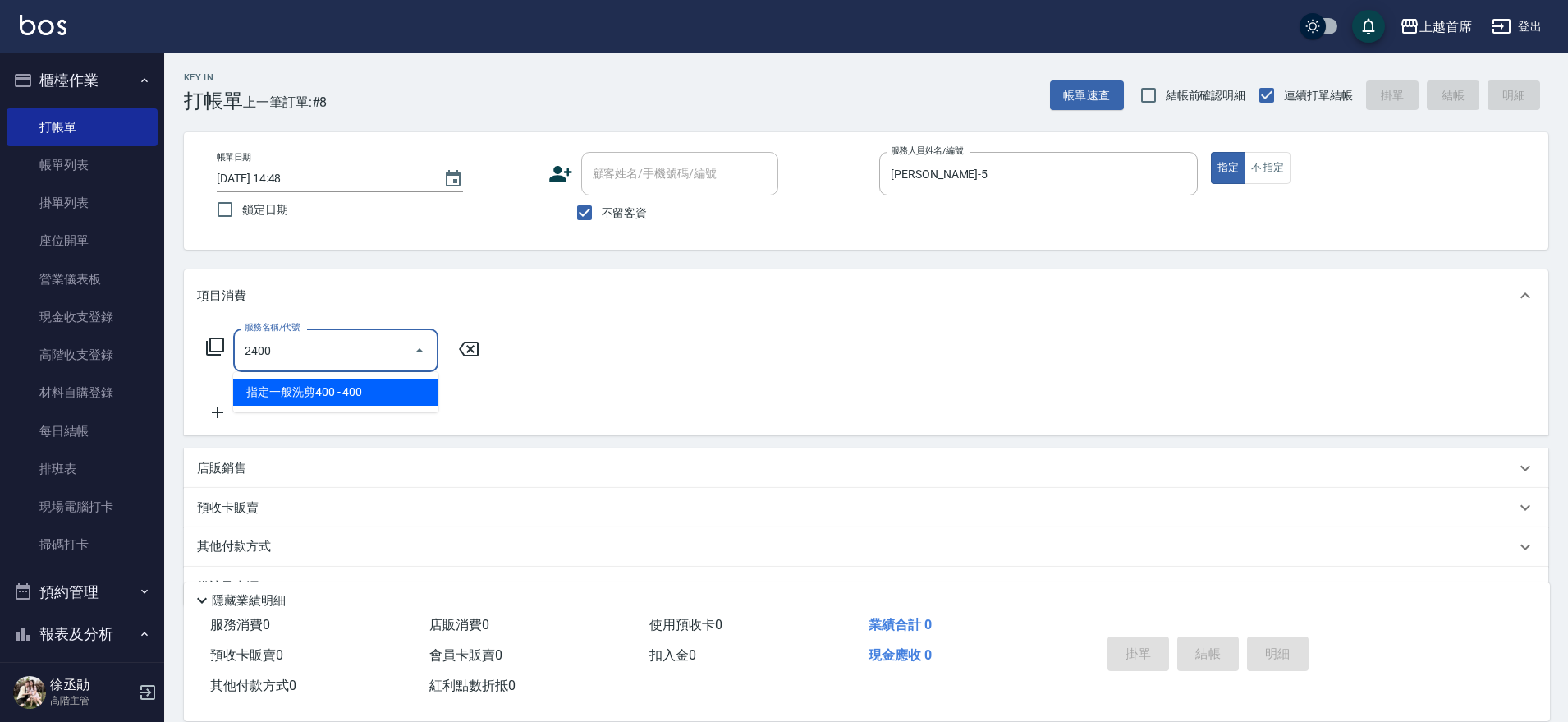
type input "指定一般洗剪400(2400)"
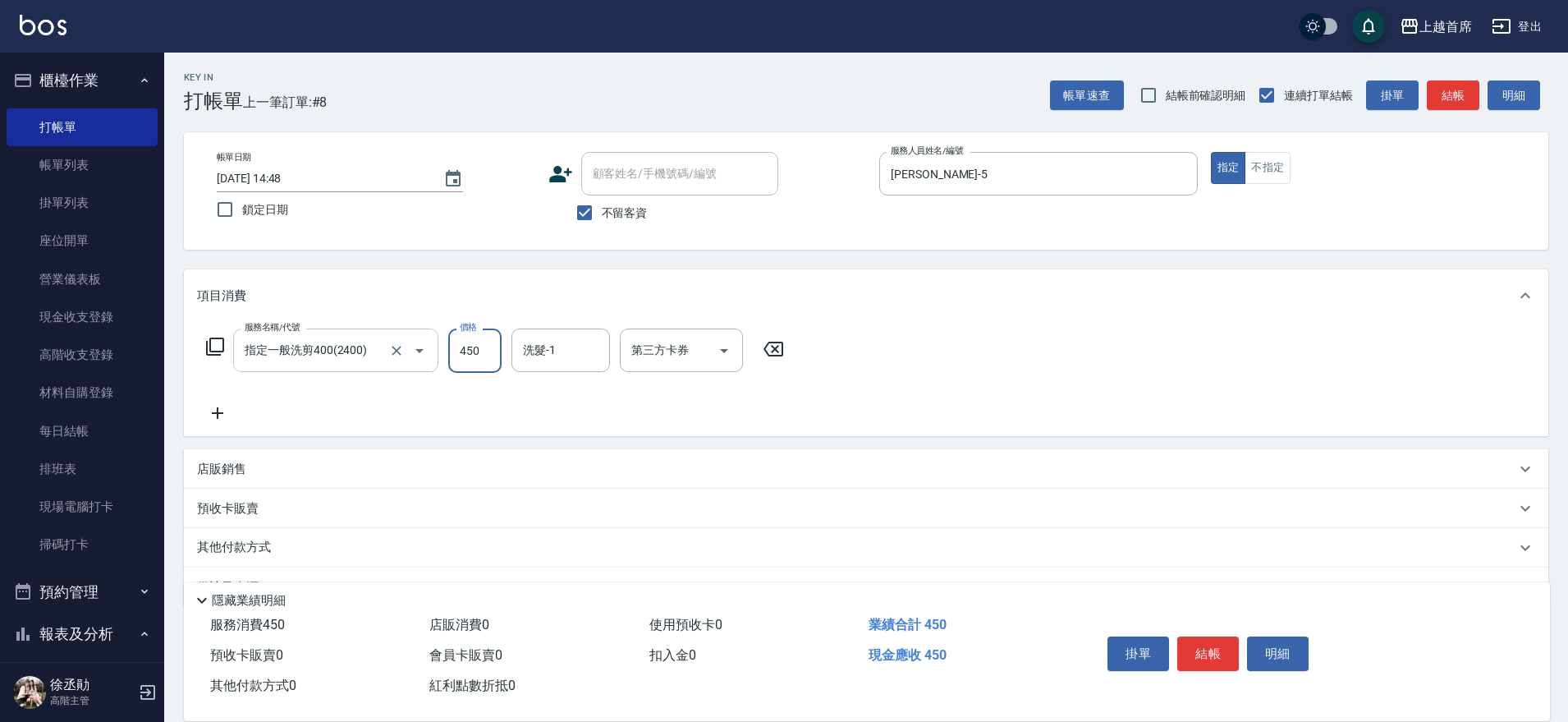
type input "450"
type input "[PERSON_NAME]-77"
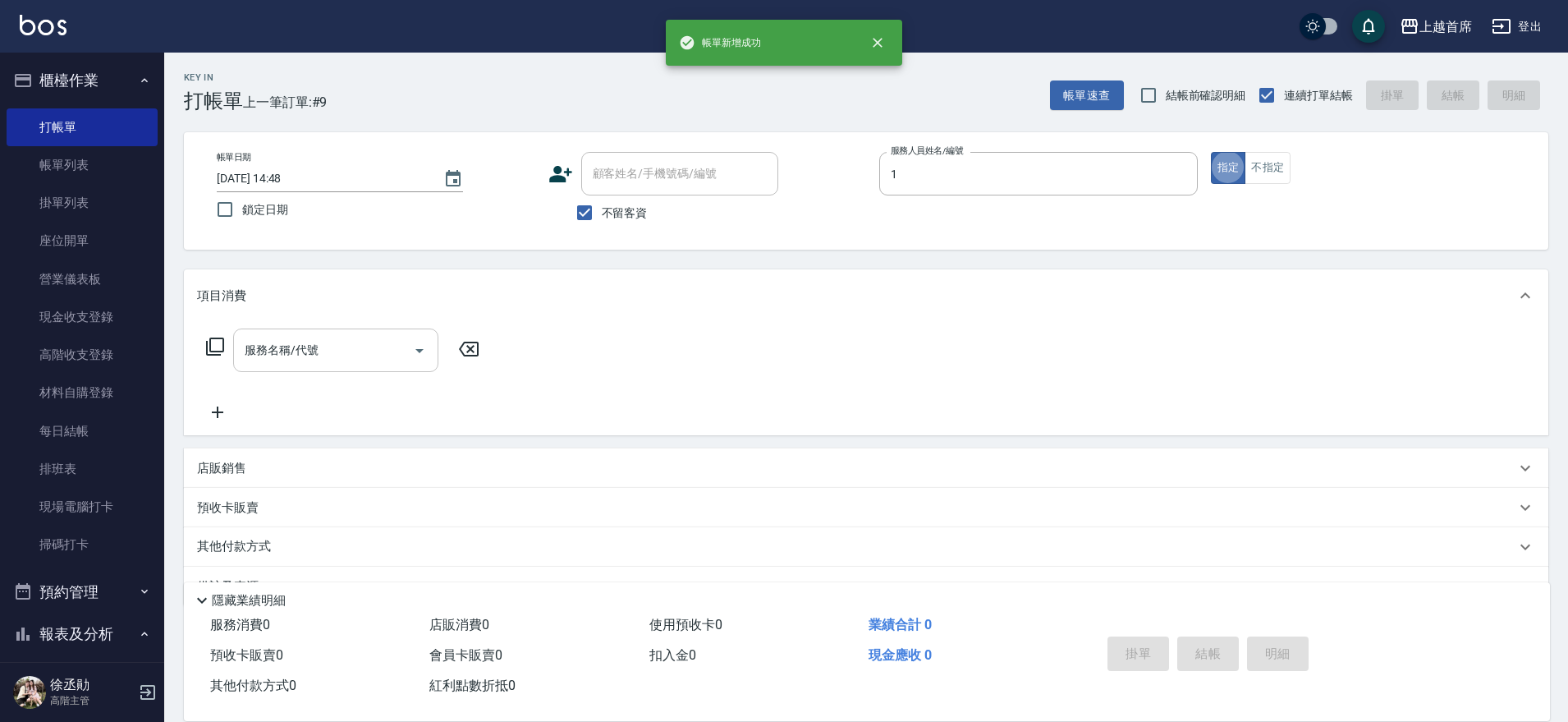
type input "[PERSON_NAME]-1"
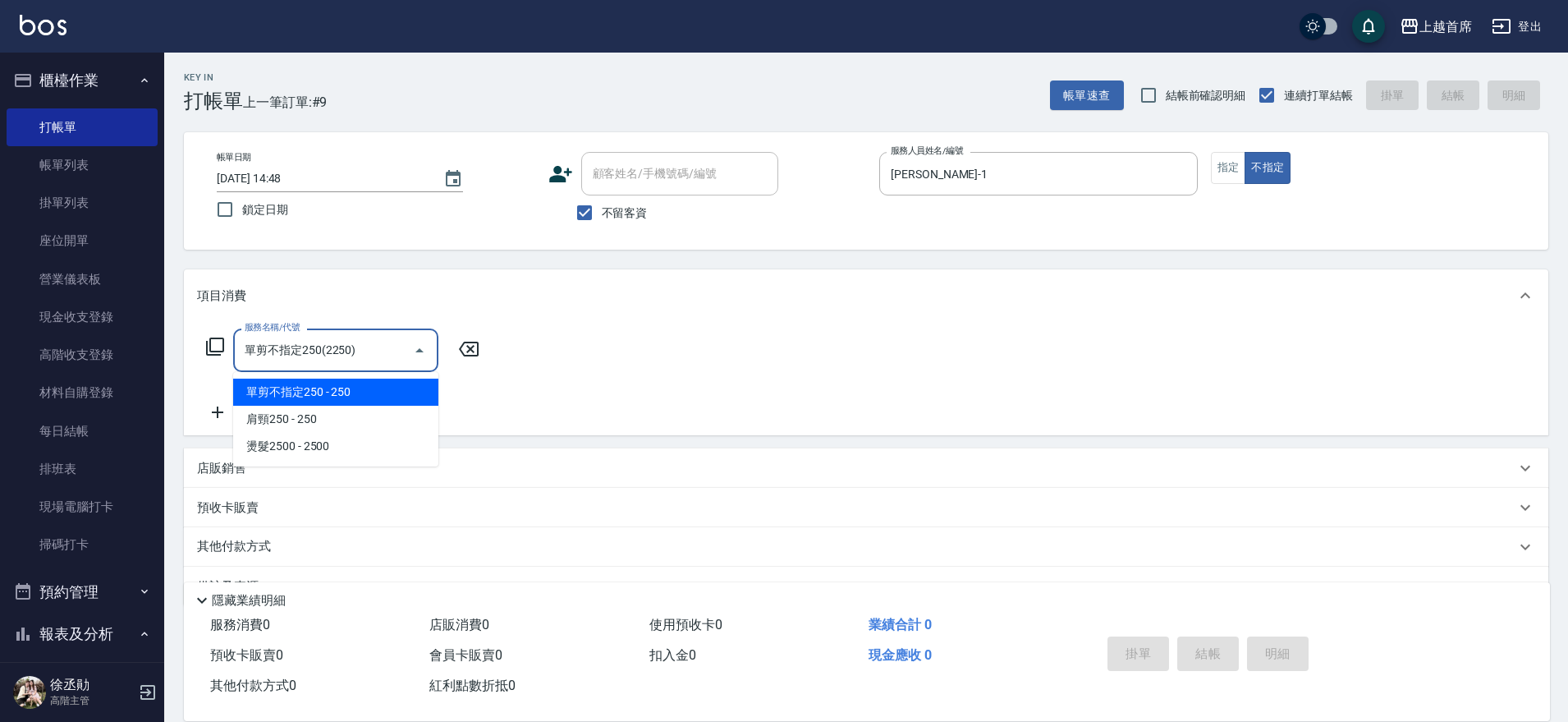
type input "單剪不指定250(2250)"
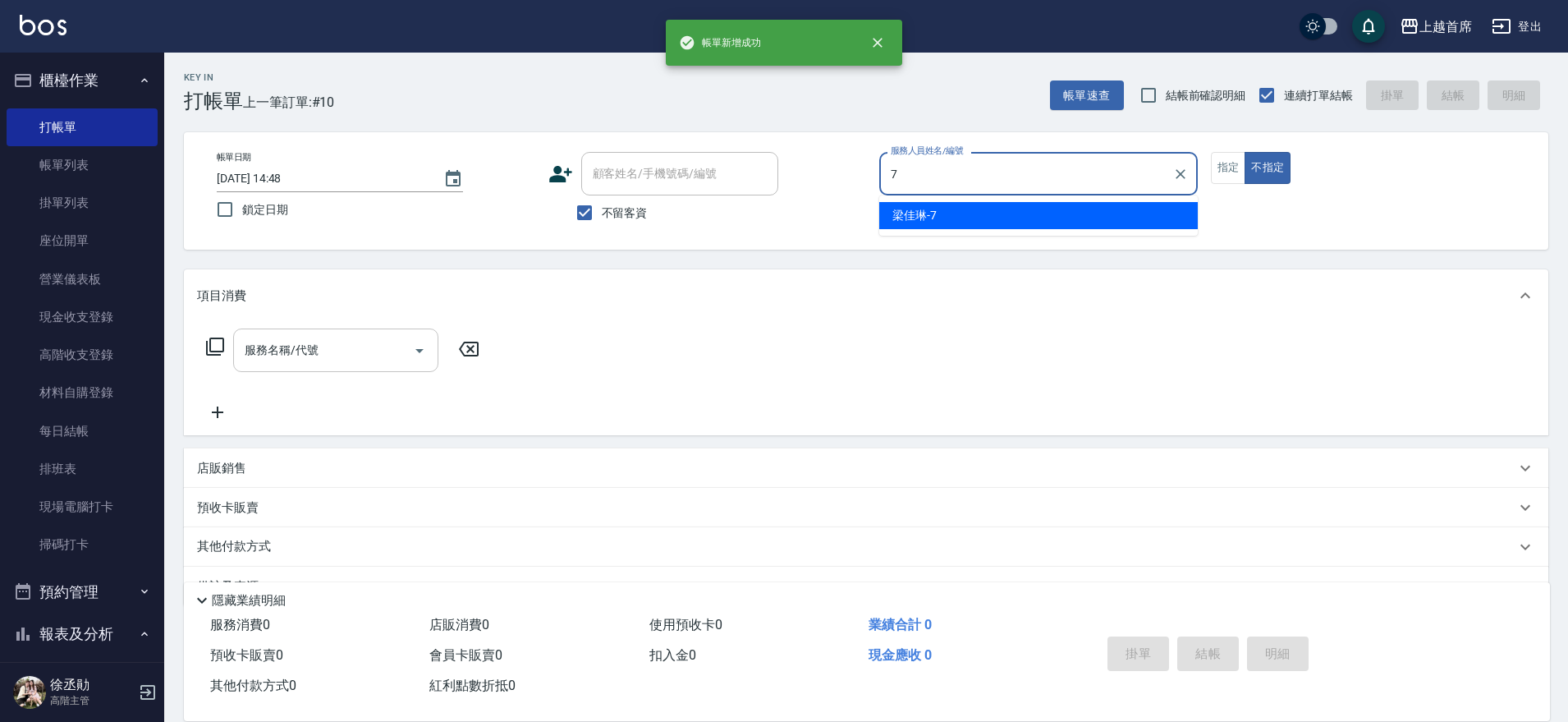
type input "[PERSON_NAME]-7"
type button "false"
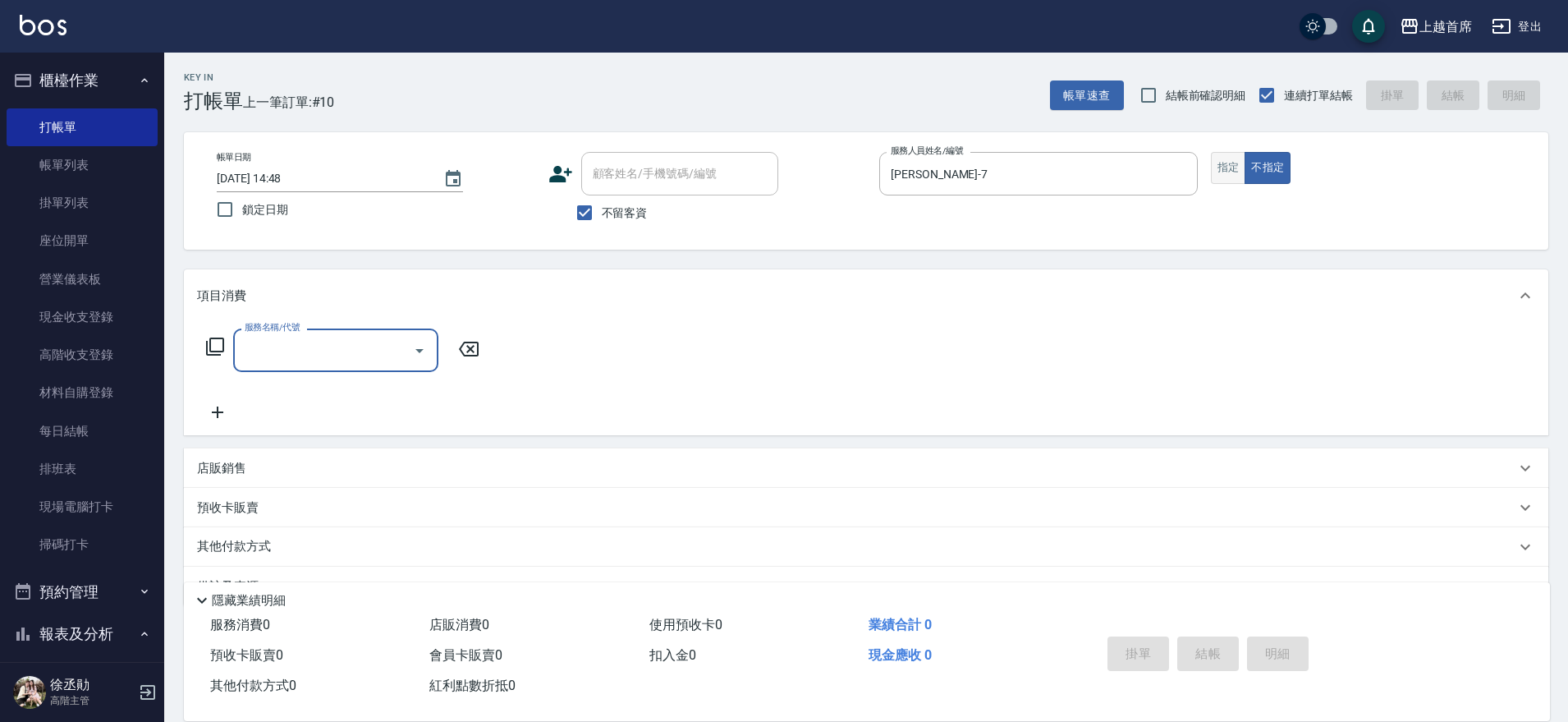
click at [1215, 170] on button "指定" at bounding box center [1229, 168] width 36 height 32
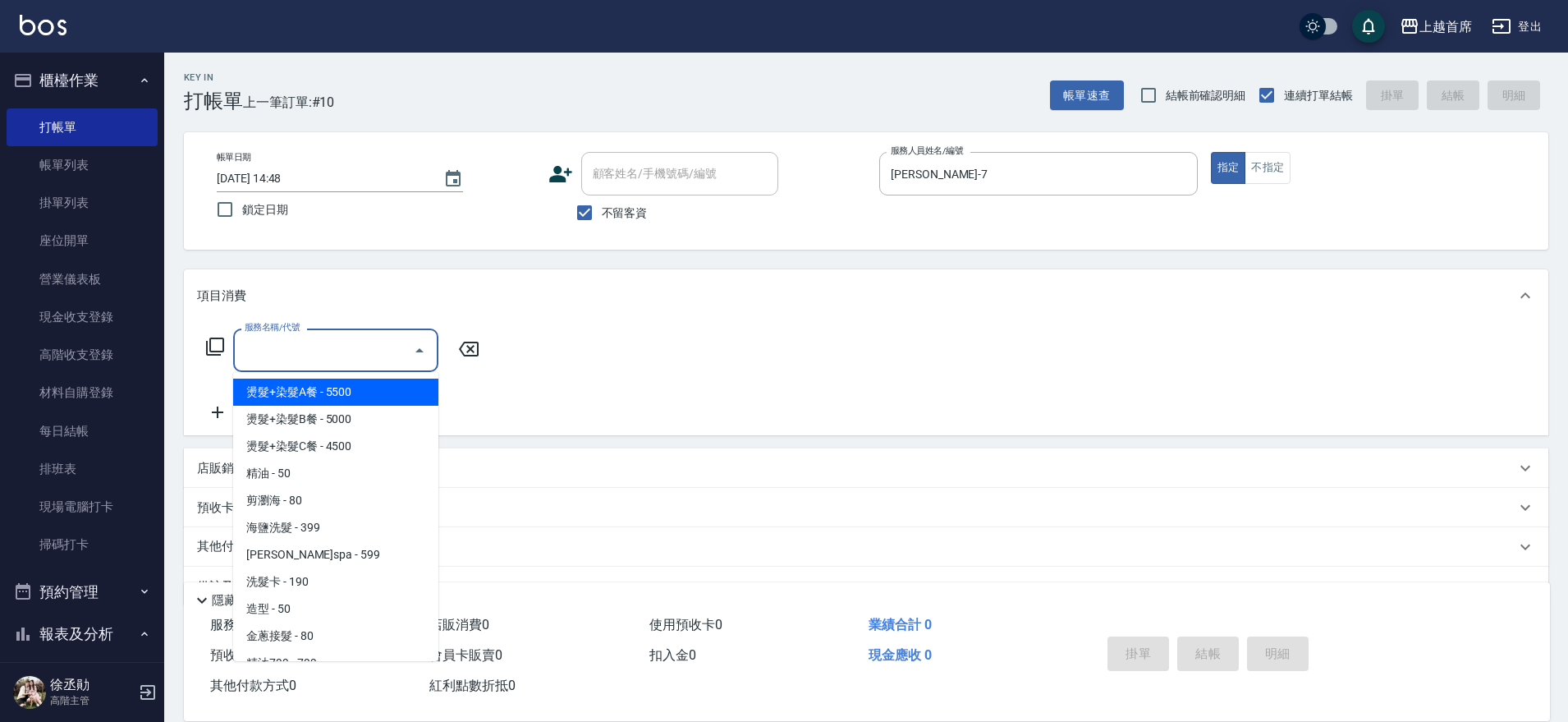
click at [281, 354] on input "服務名稱/代號" at bounding box center [324, 350] width 166 height 29
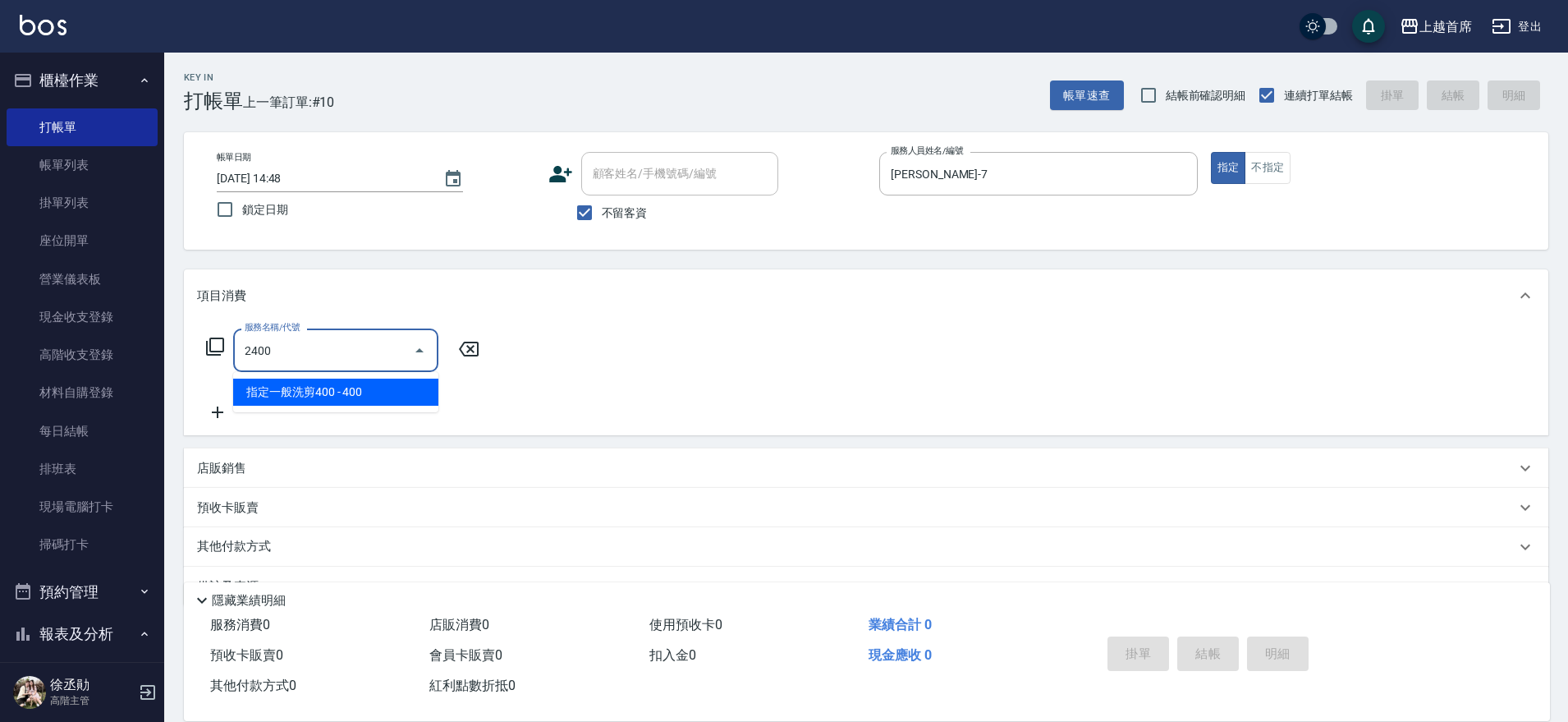
type input "指定一般洗剪400(2400)"
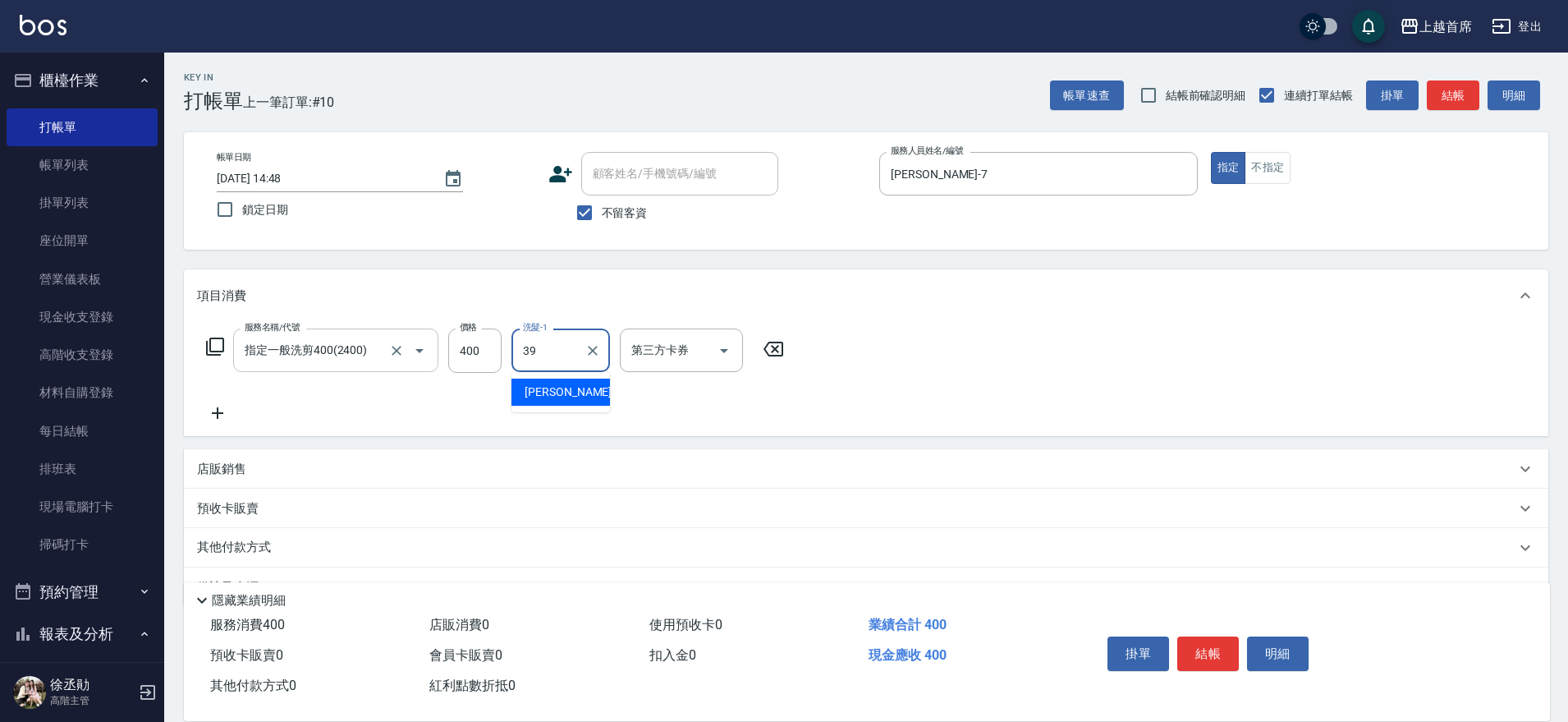
type input "[PERSON_NAME]-39"
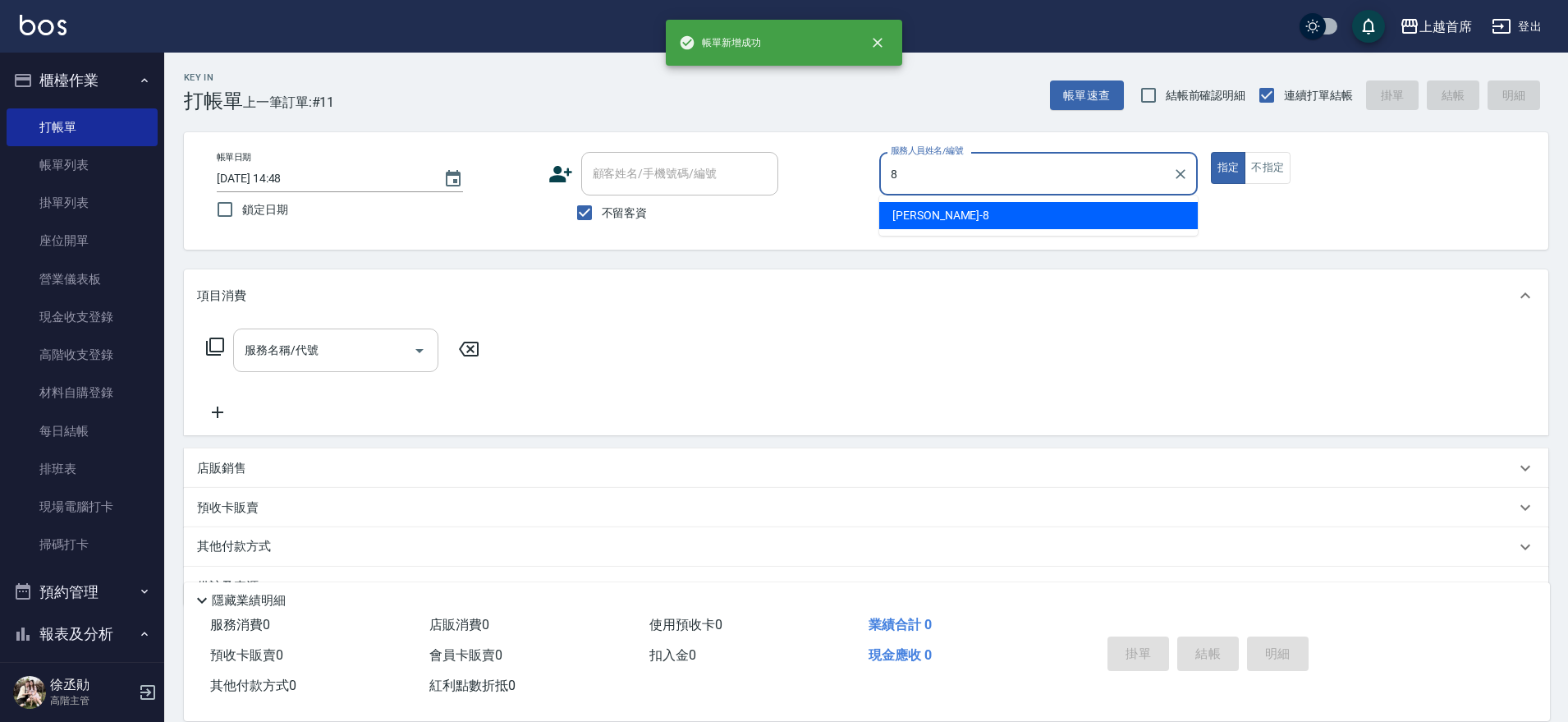
type input "[PERSON_NAME]好-8"
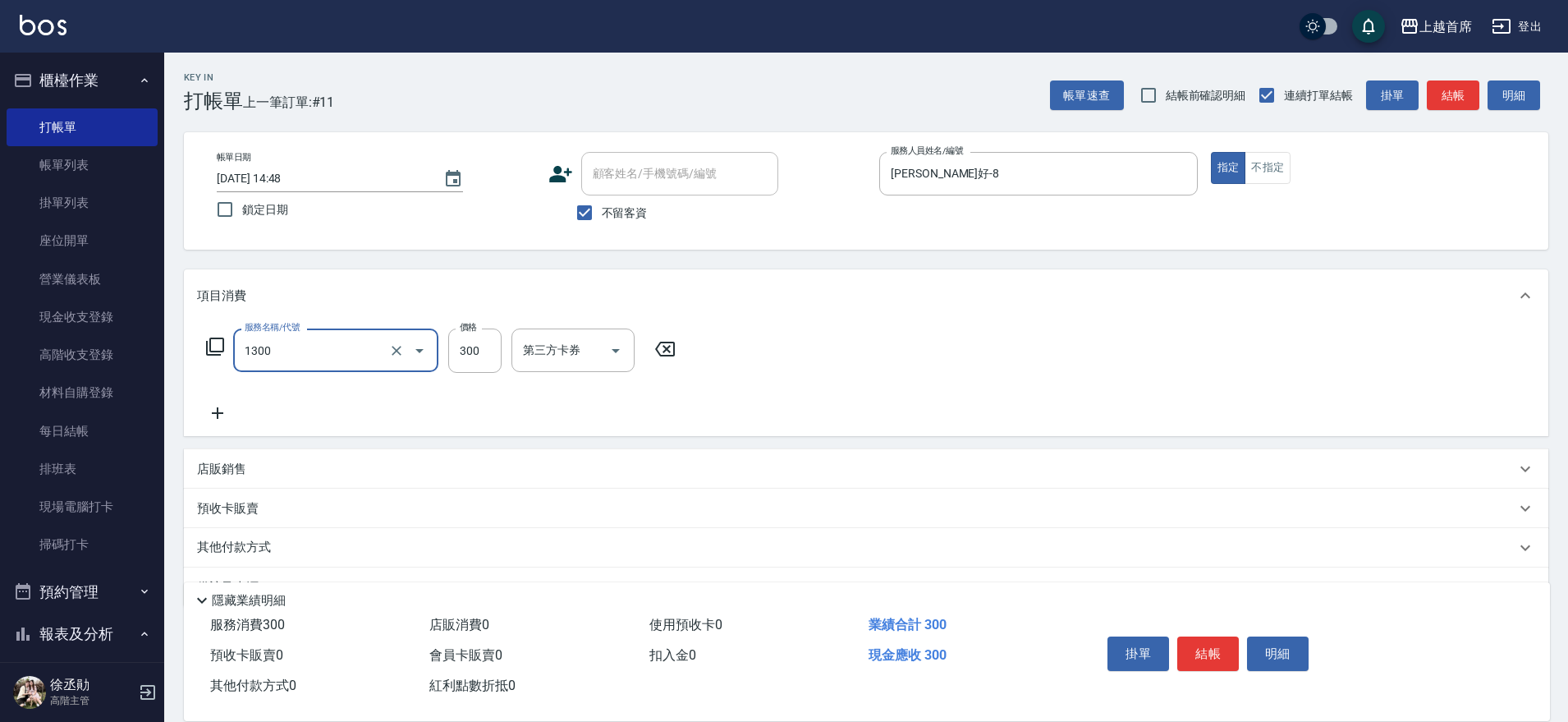
type input "洗髮(1300)"
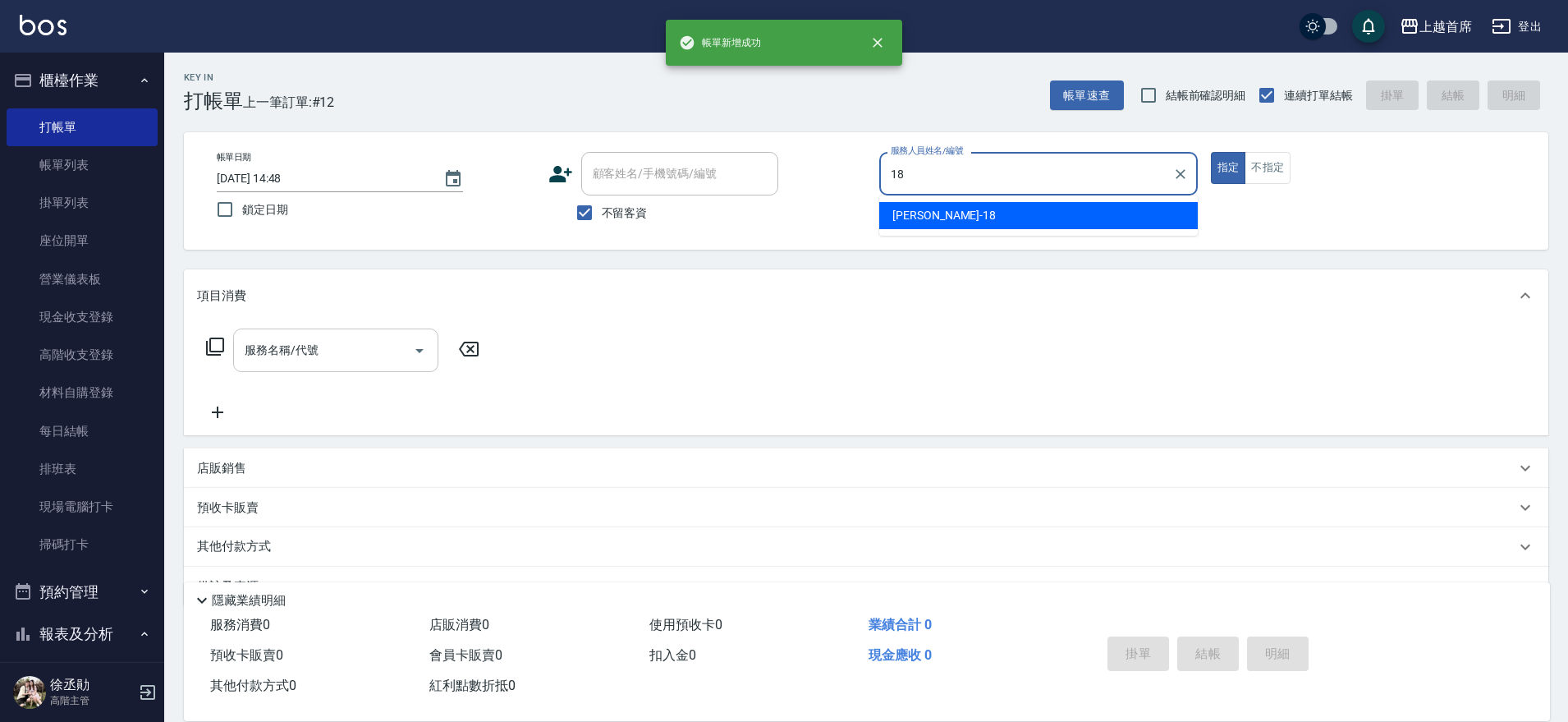
type input "Linda-18"
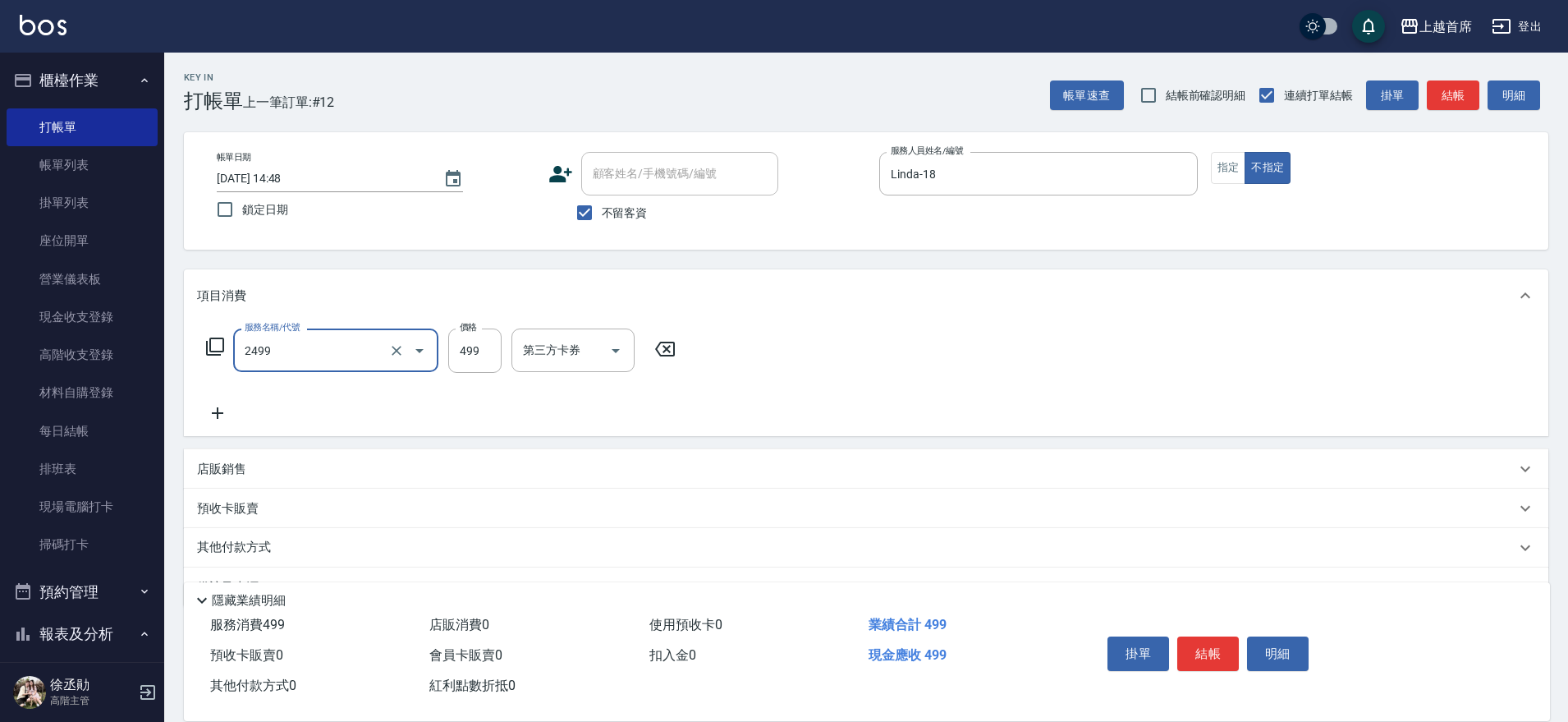
type input "499海鹽洗剪套餐(2499)"
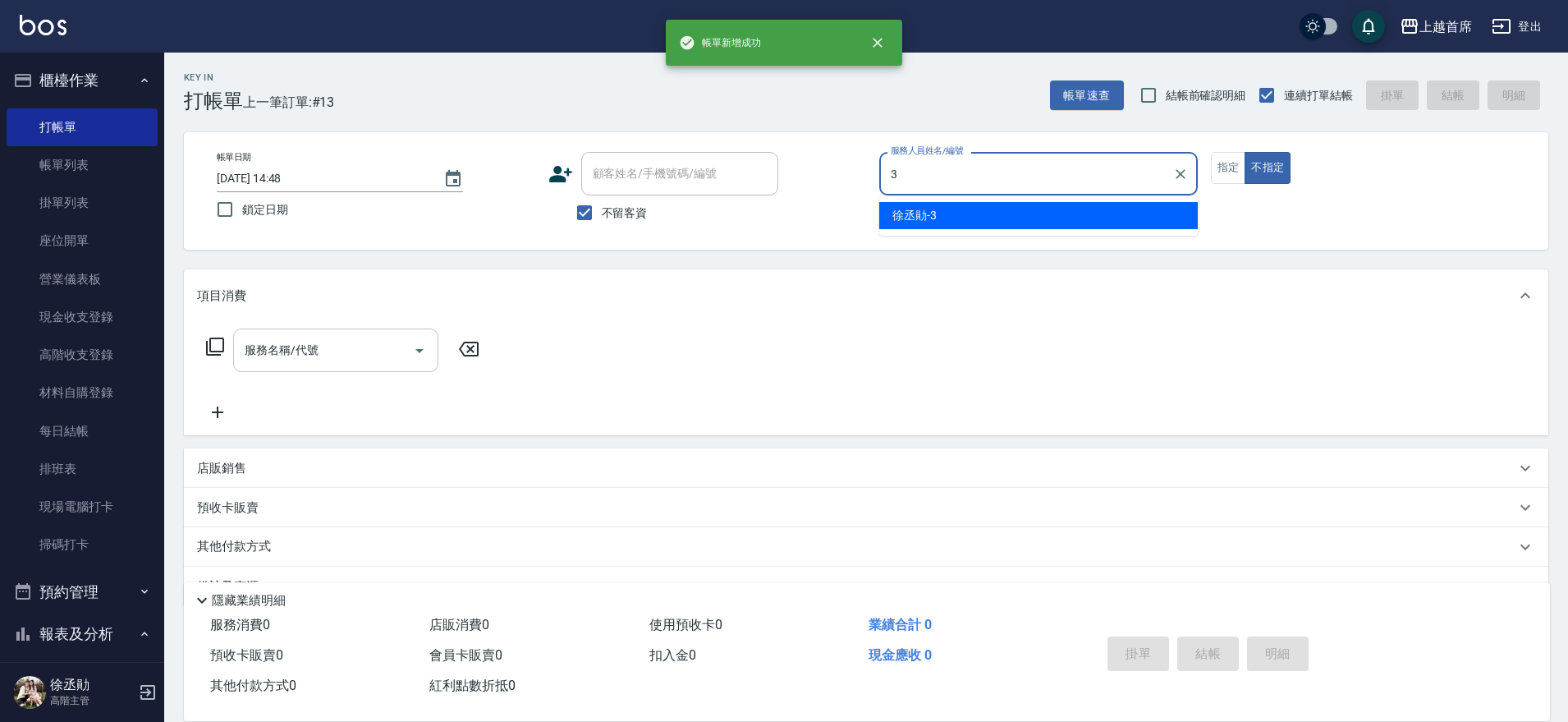
type input "[PERSON_NAME]-3"
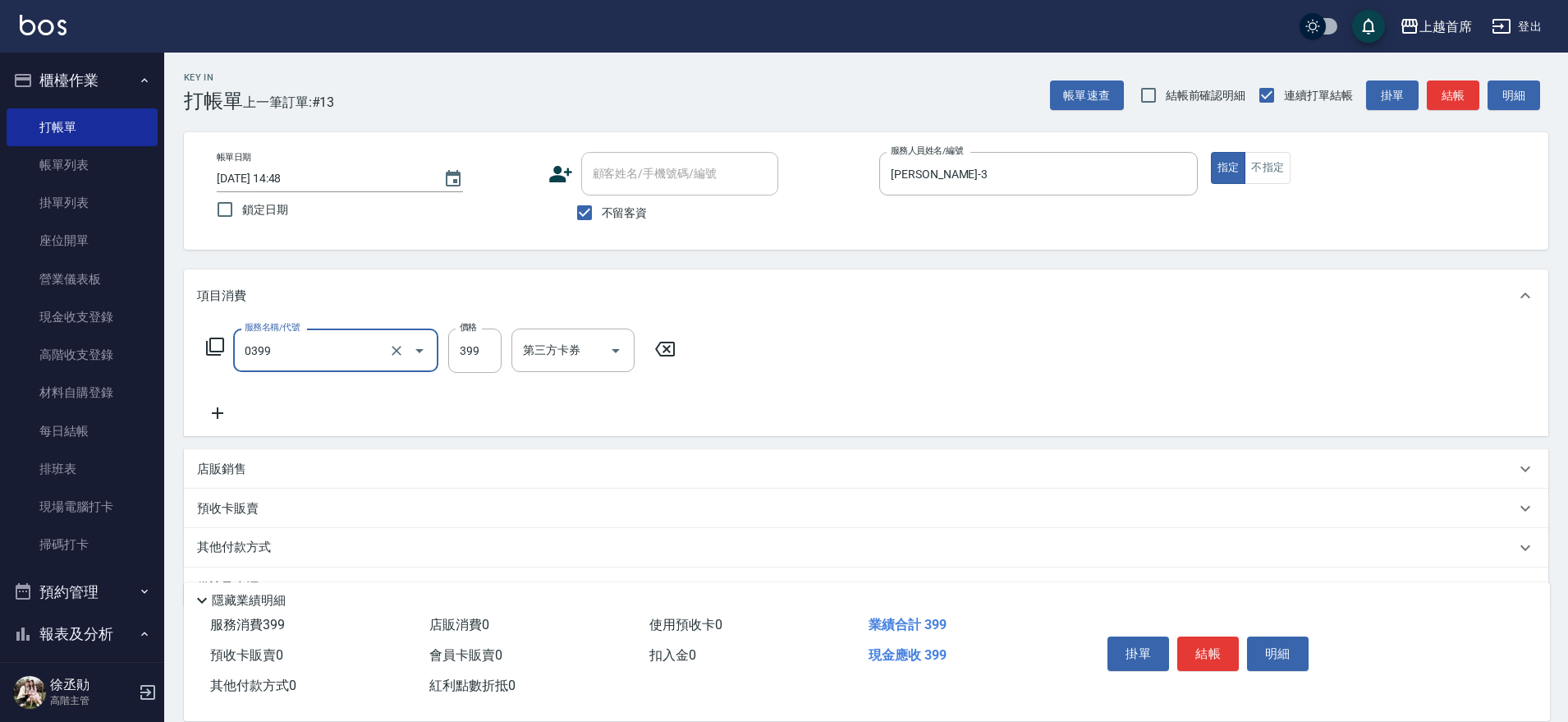
type input "海鹽洗髮(0399)"
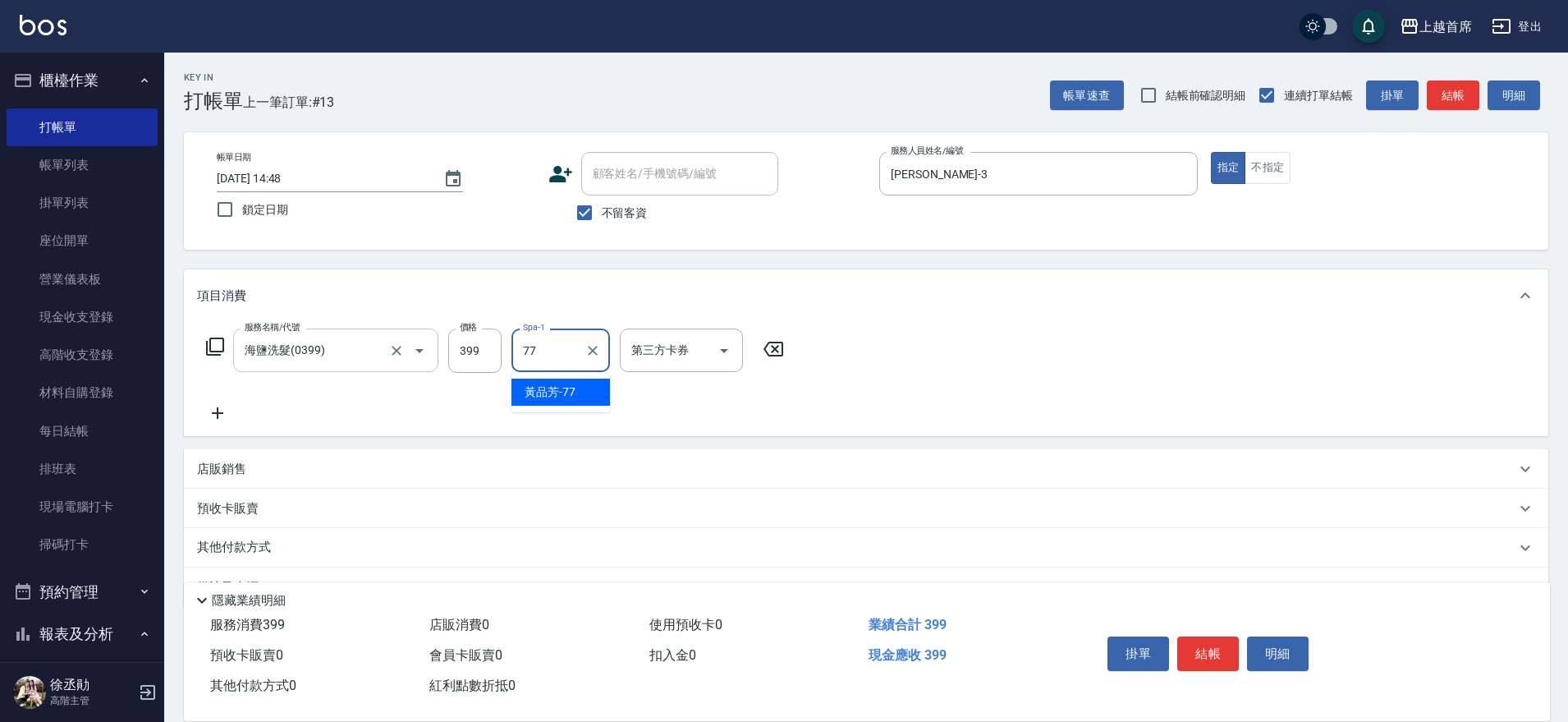
type input "[PERSON_NAME]-77"
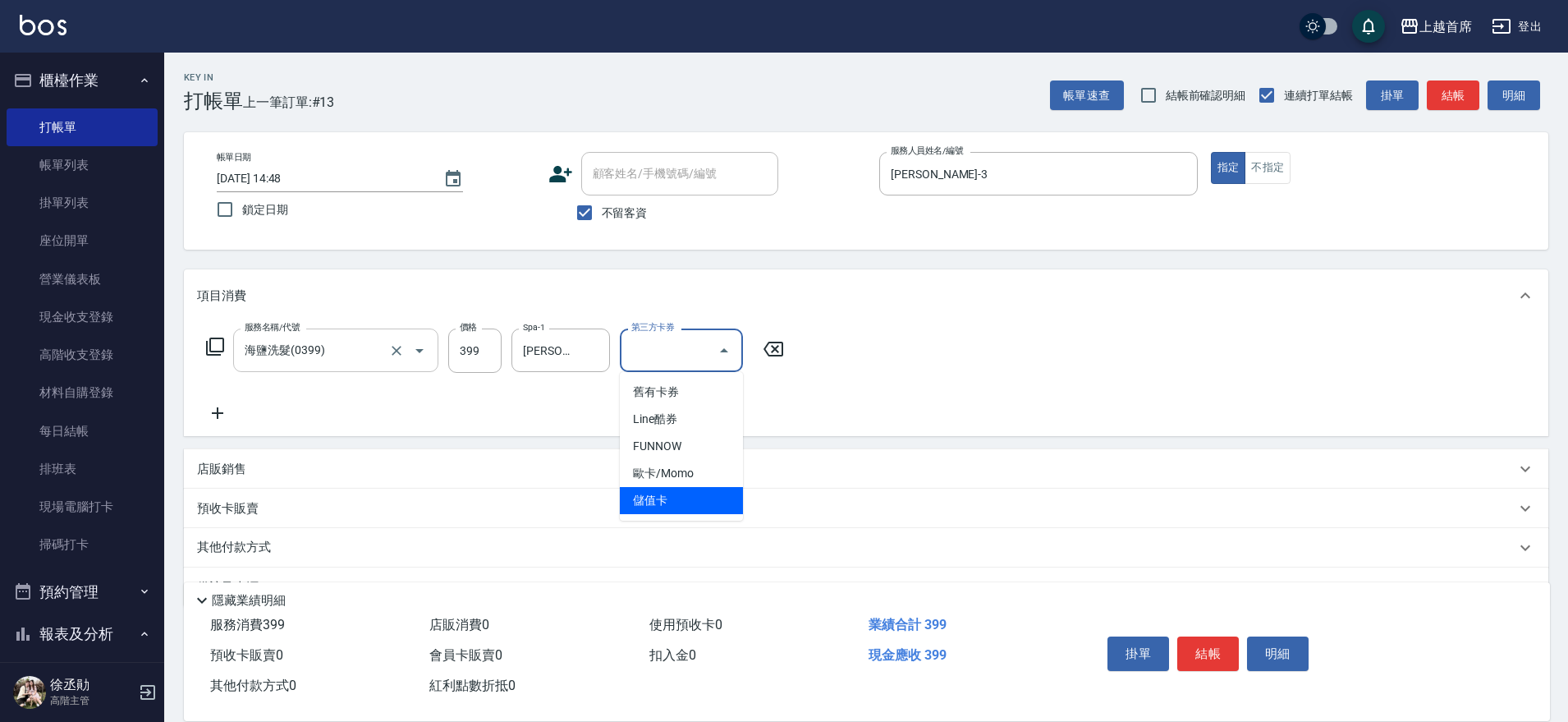
type input "儲值卡"
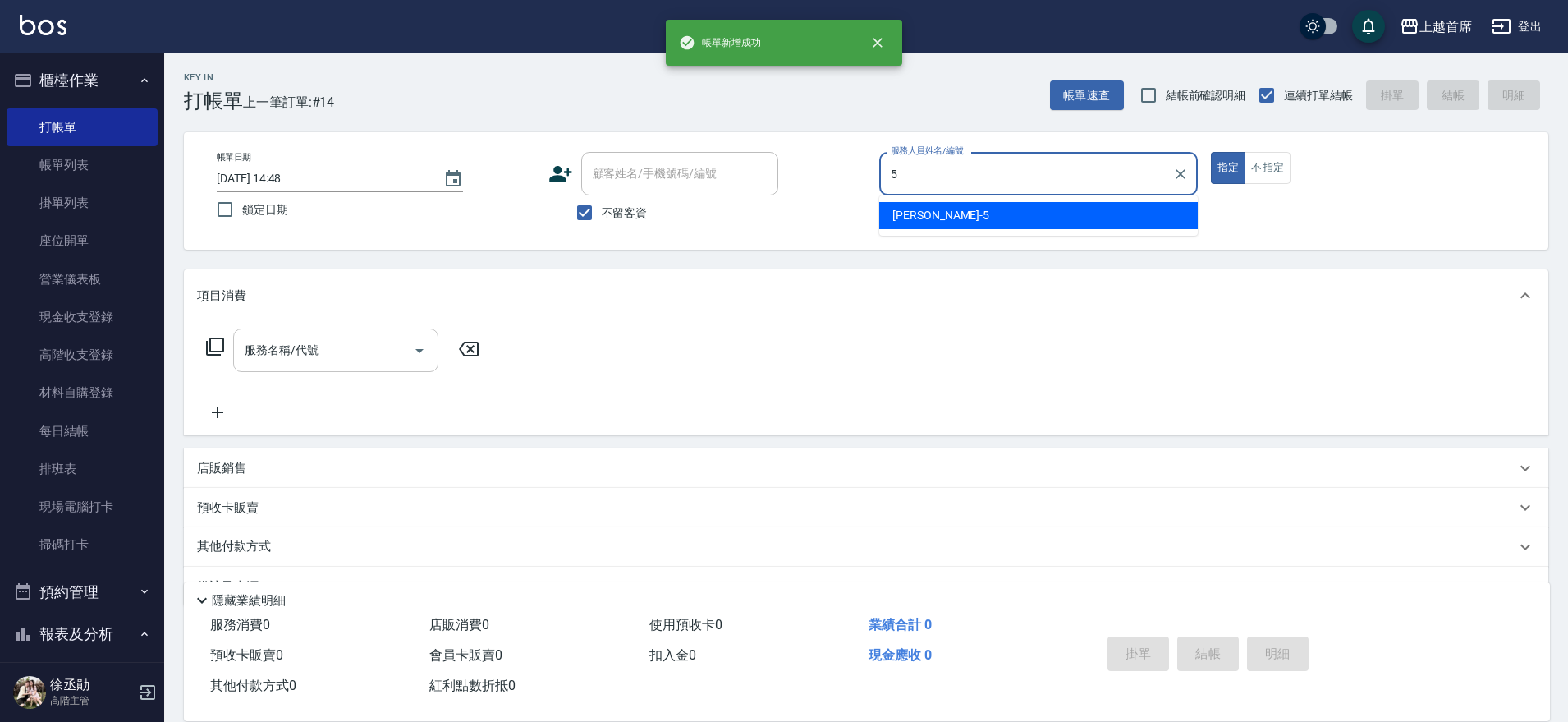
type input "[PERSON_NAME]-5"
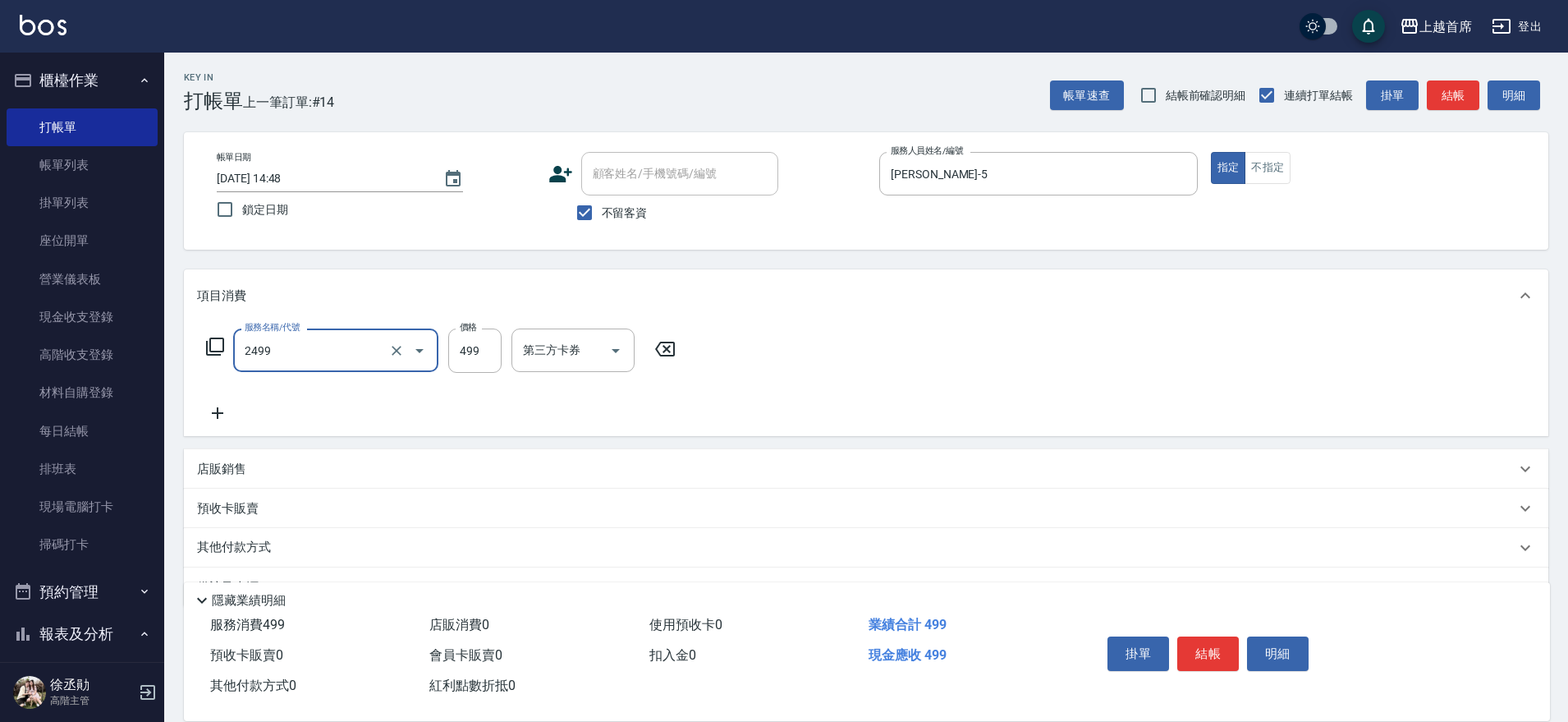
type input "499海鹽洗剪套餐(2499)"
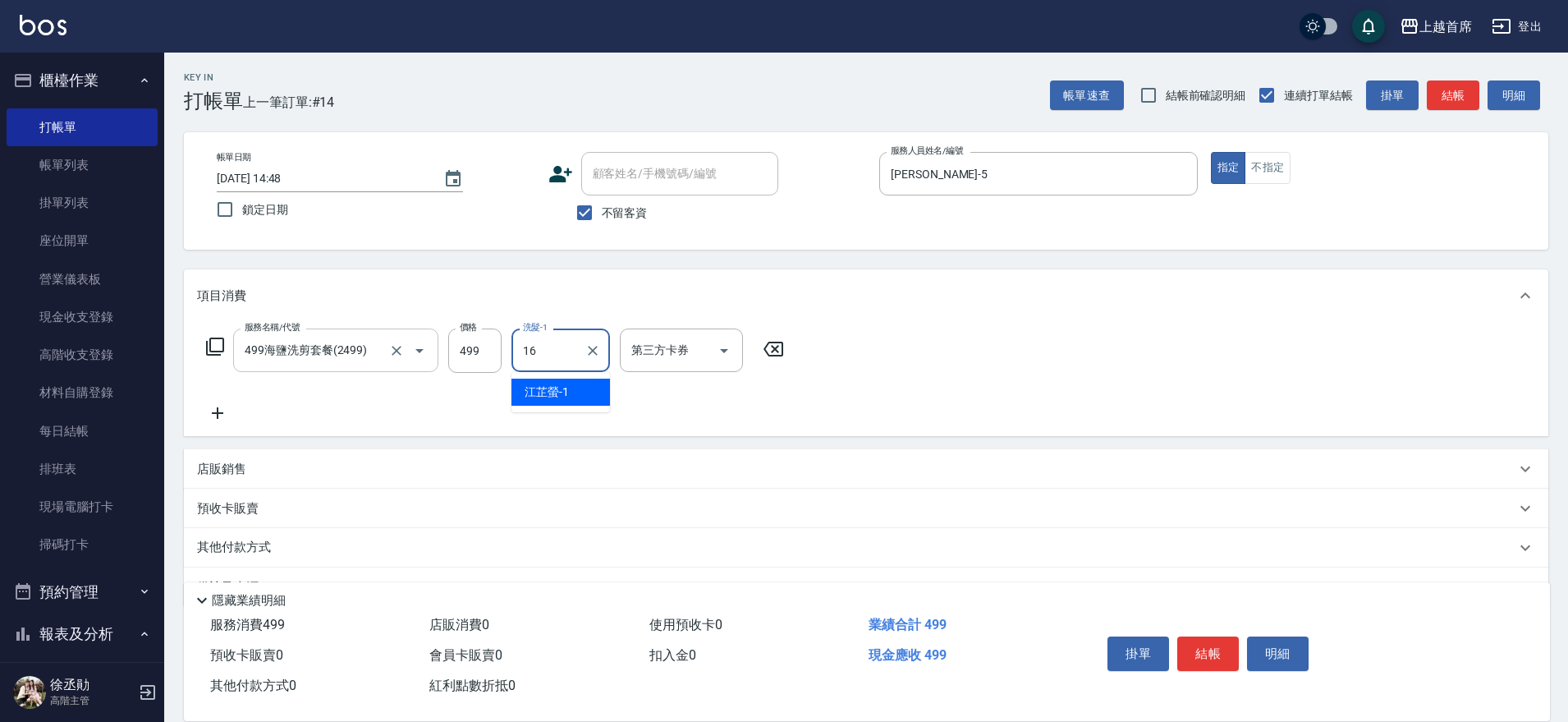
type input "[PERSON_NAME]-16"
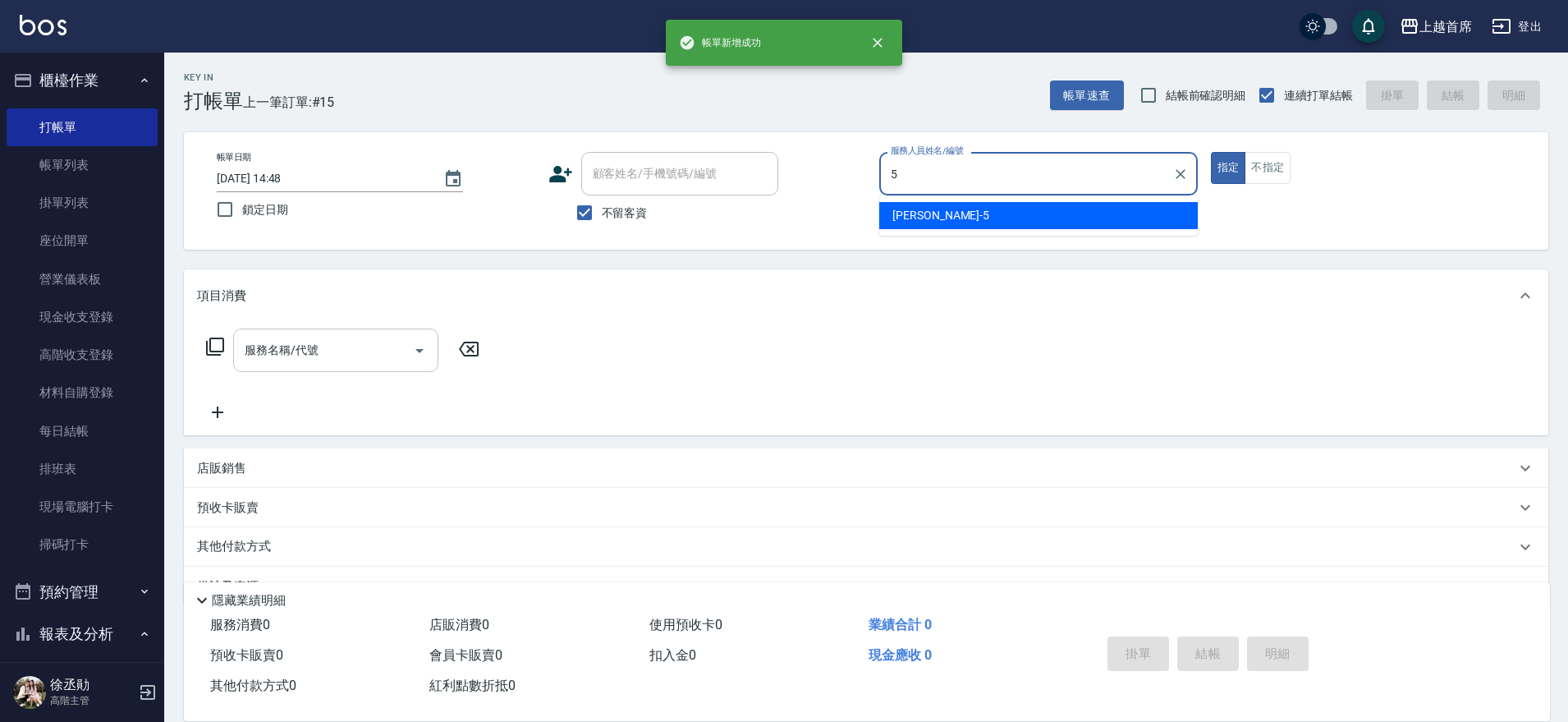
type input "[PERSON_NAME]-5"
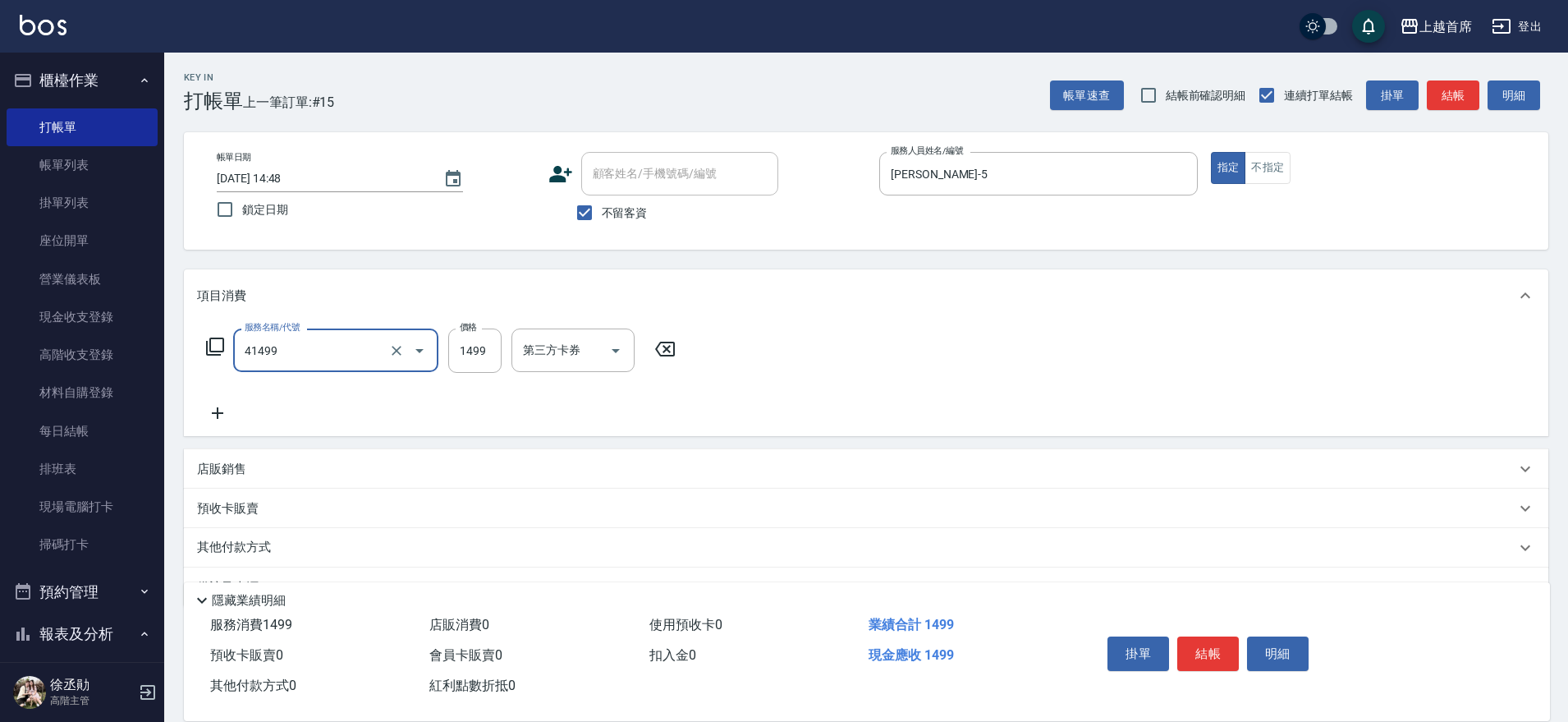
type input "染髮(41499)"
type input "1399"
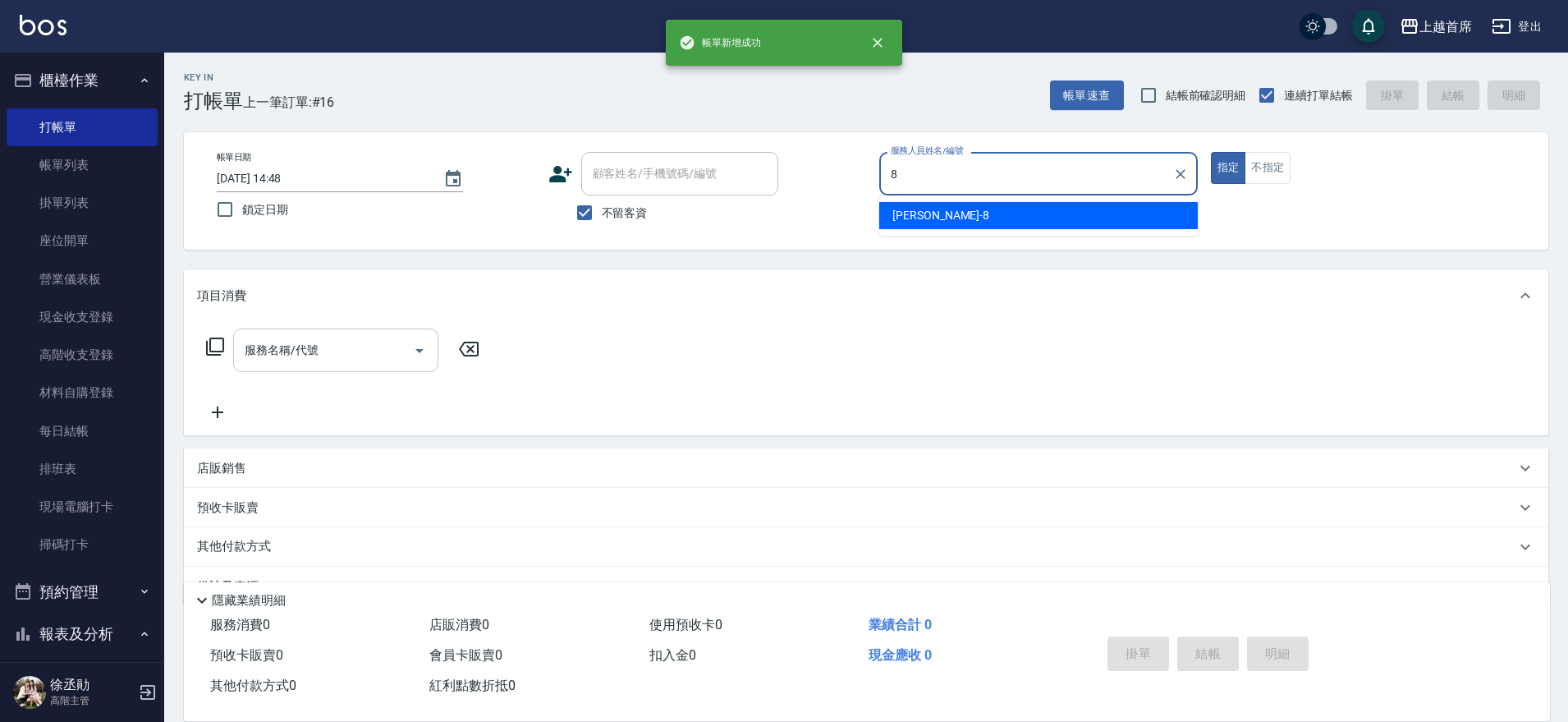
type input "[PERSON_NAME]好-8"
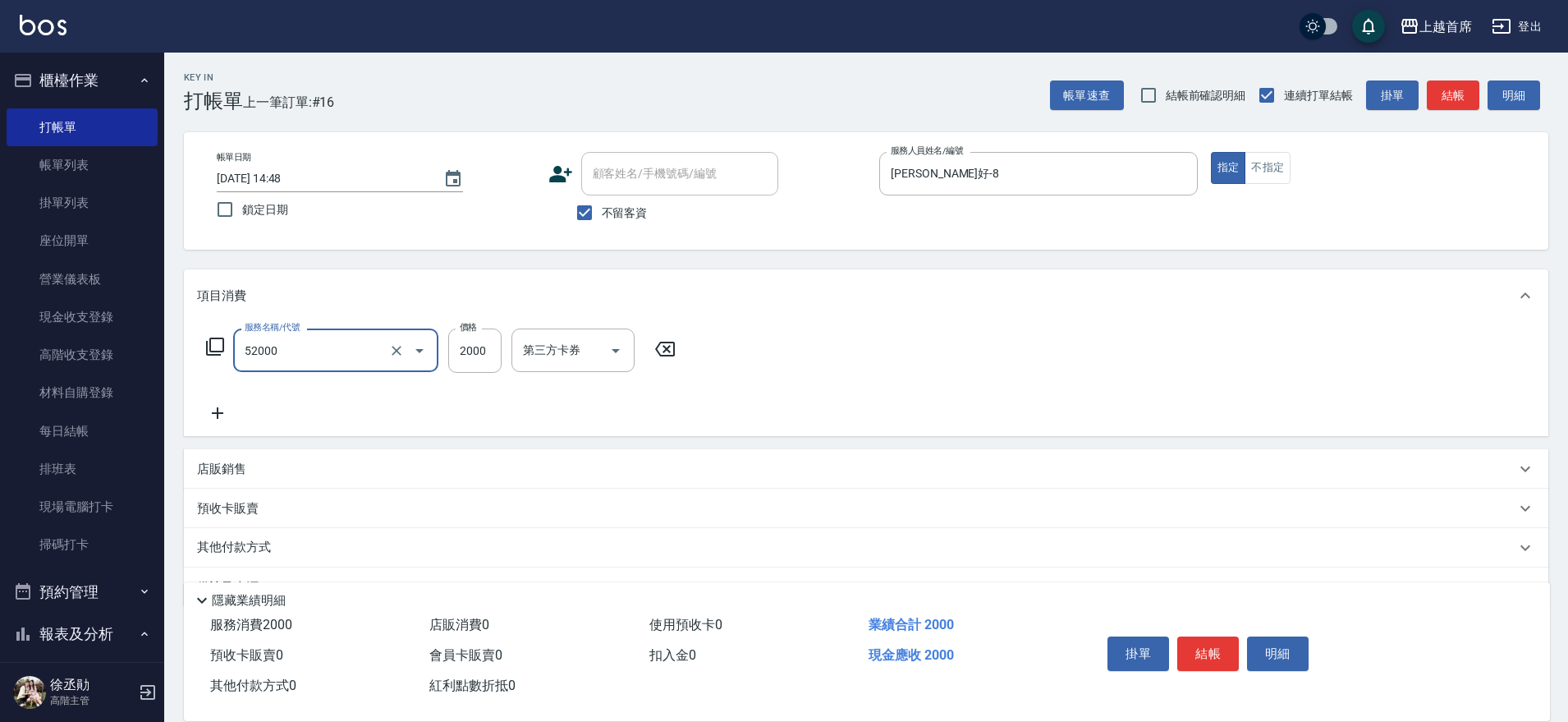
type input "黑耀光護髮(52000)"
type input "9980"
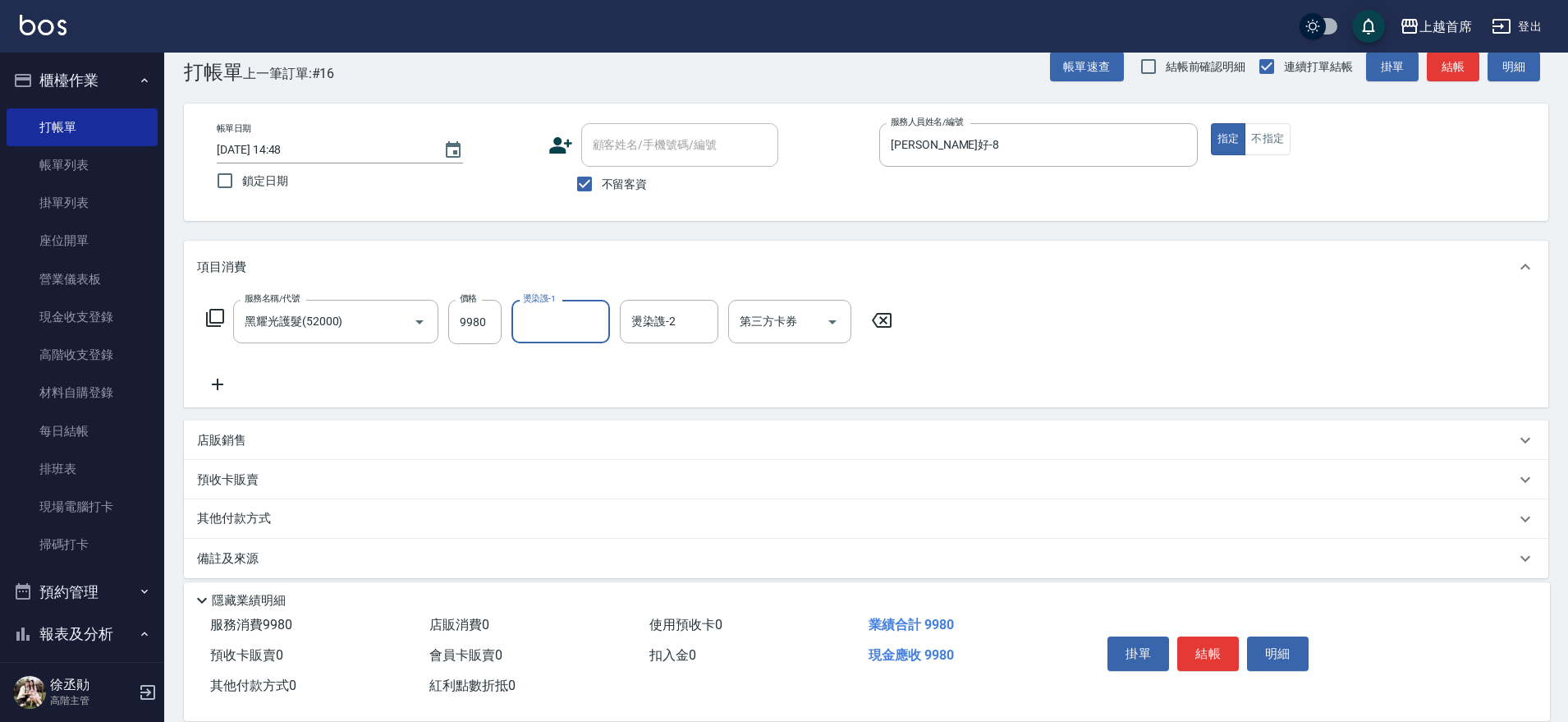
scroll to position [43, 0]
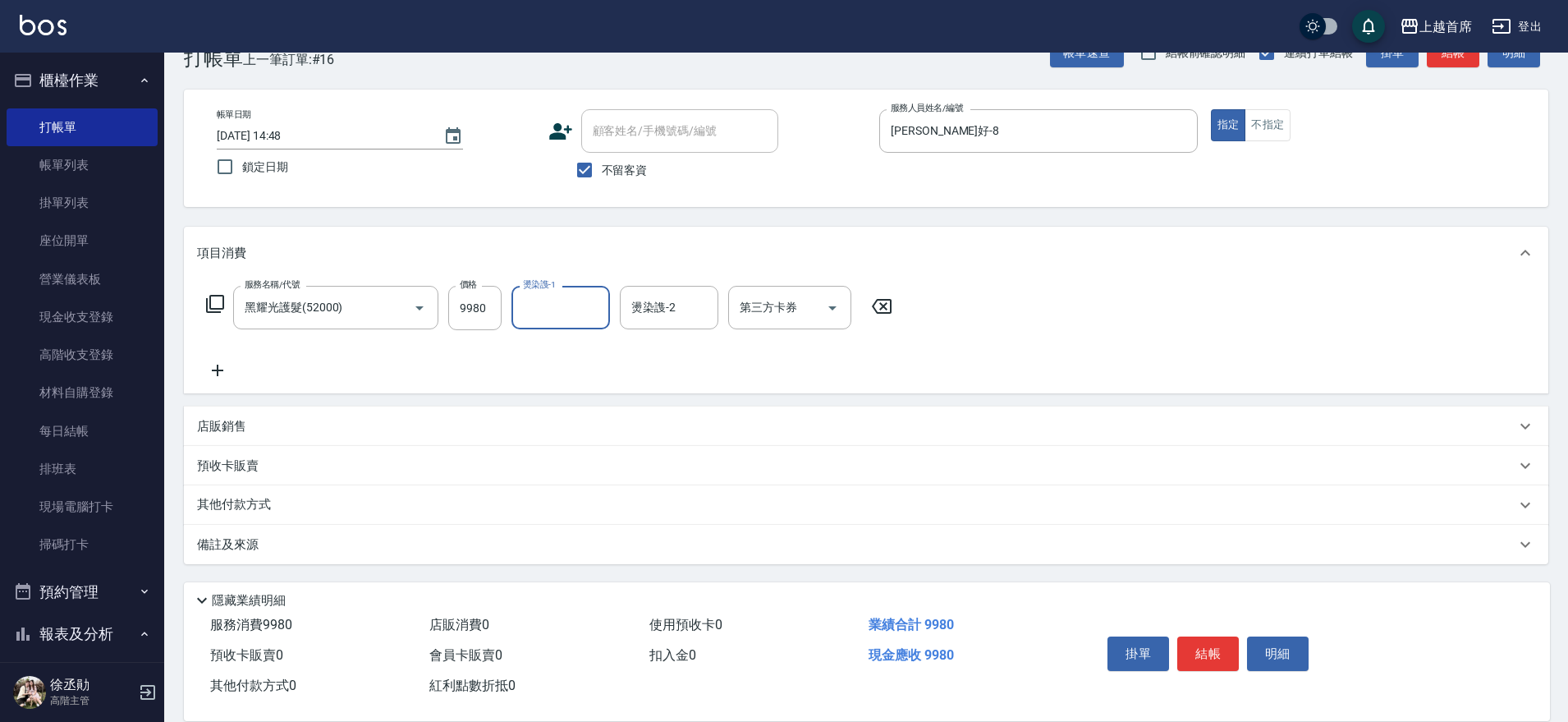
click at [302, 515] on div "其他付款方式" at bounding box center [866, 505] width 1364 height 40
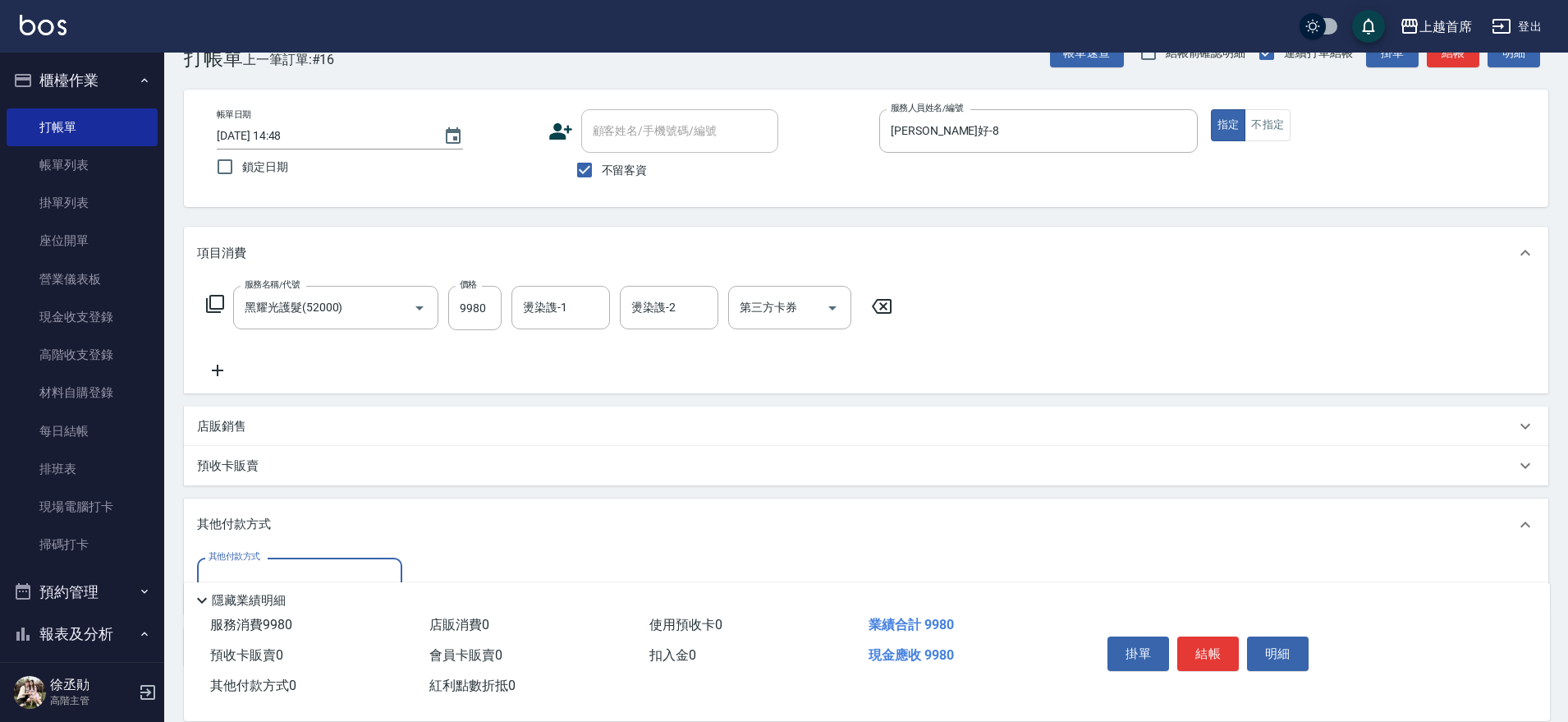
scroll to position [0, 0]
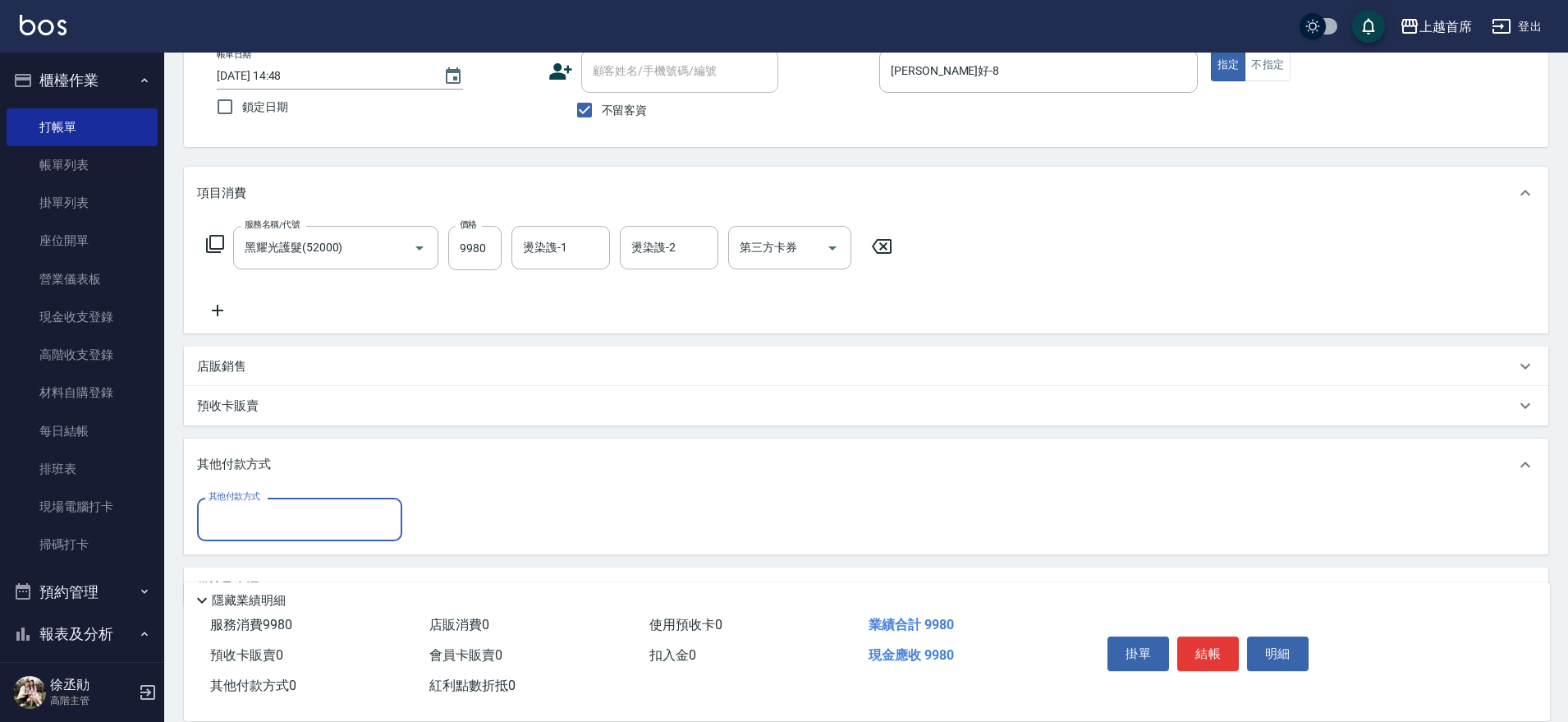
click at [291, 516] on input "其他付款方式" at bounding box center [299, 519] width 190 height 29
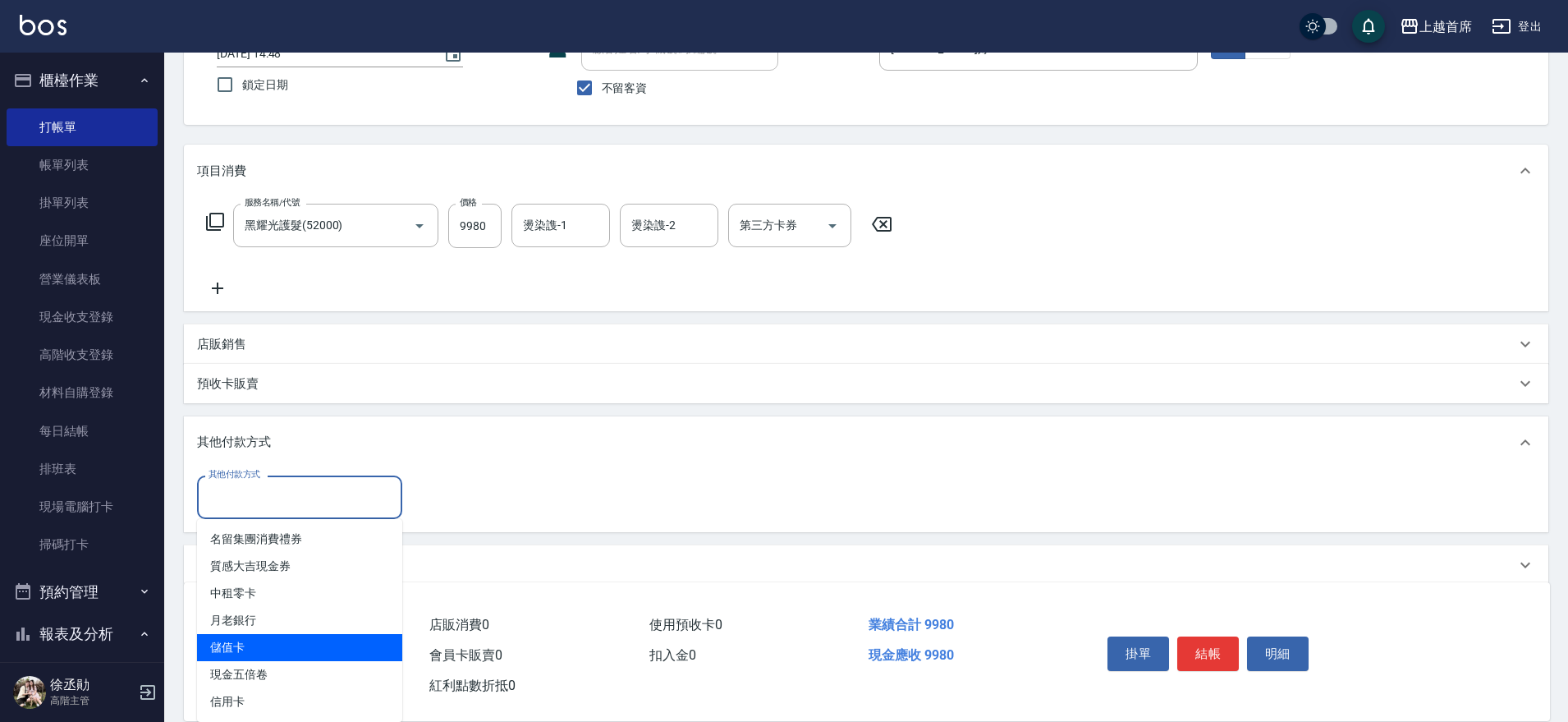
scroll to position [145, 0]
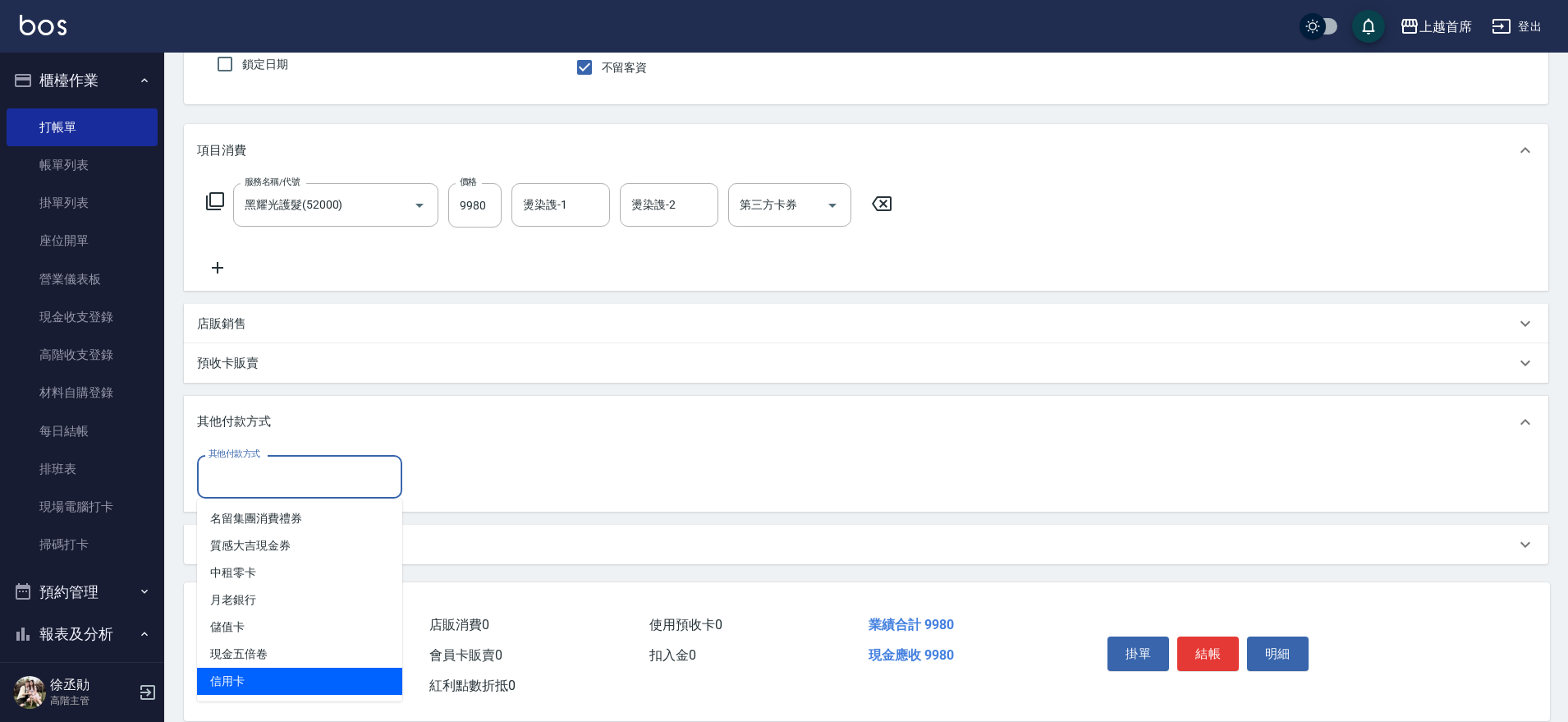
click at [303, 670] on span "信用卡" at bounding box center [299, 681] width 205 height 27
type input "信用卡"
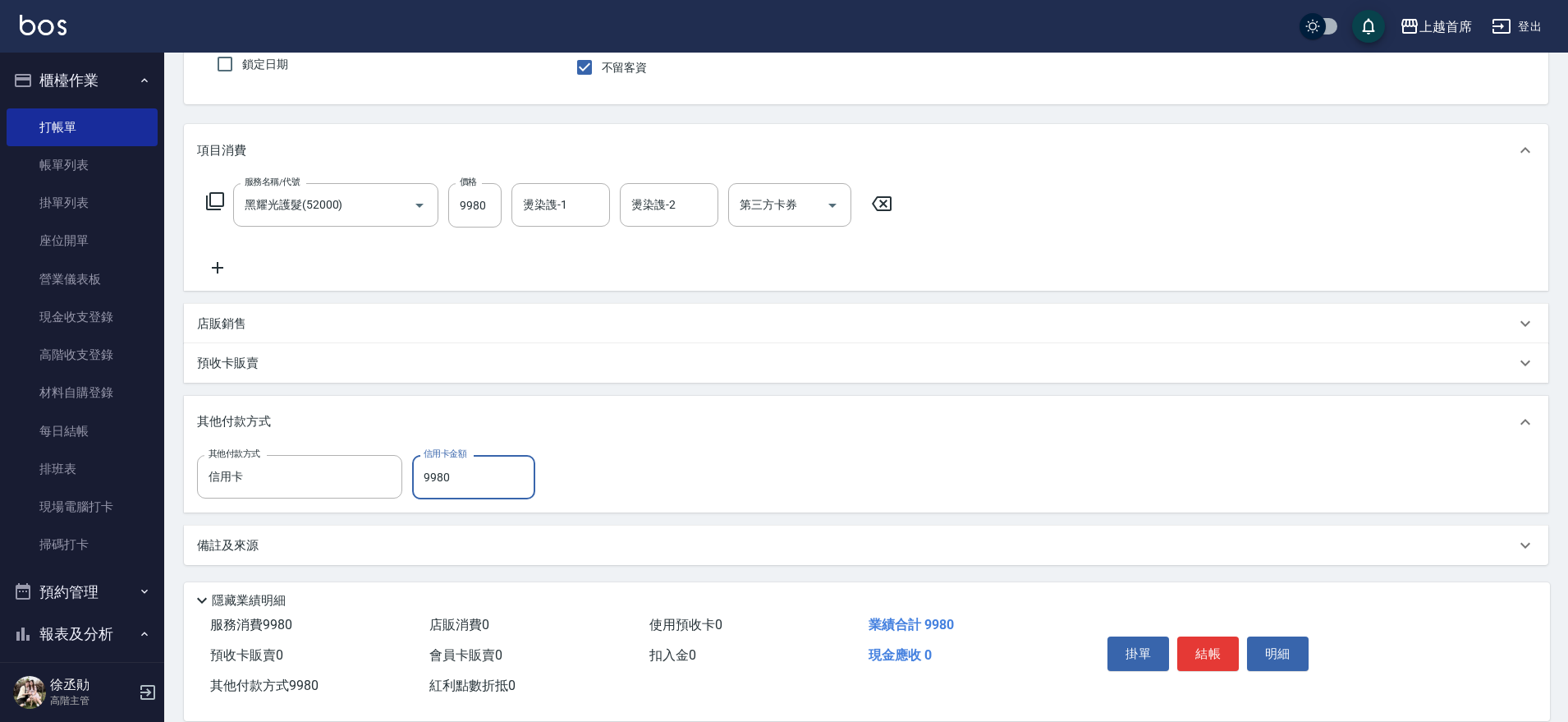
type input "9980"
type input "[DATE] 14:49"
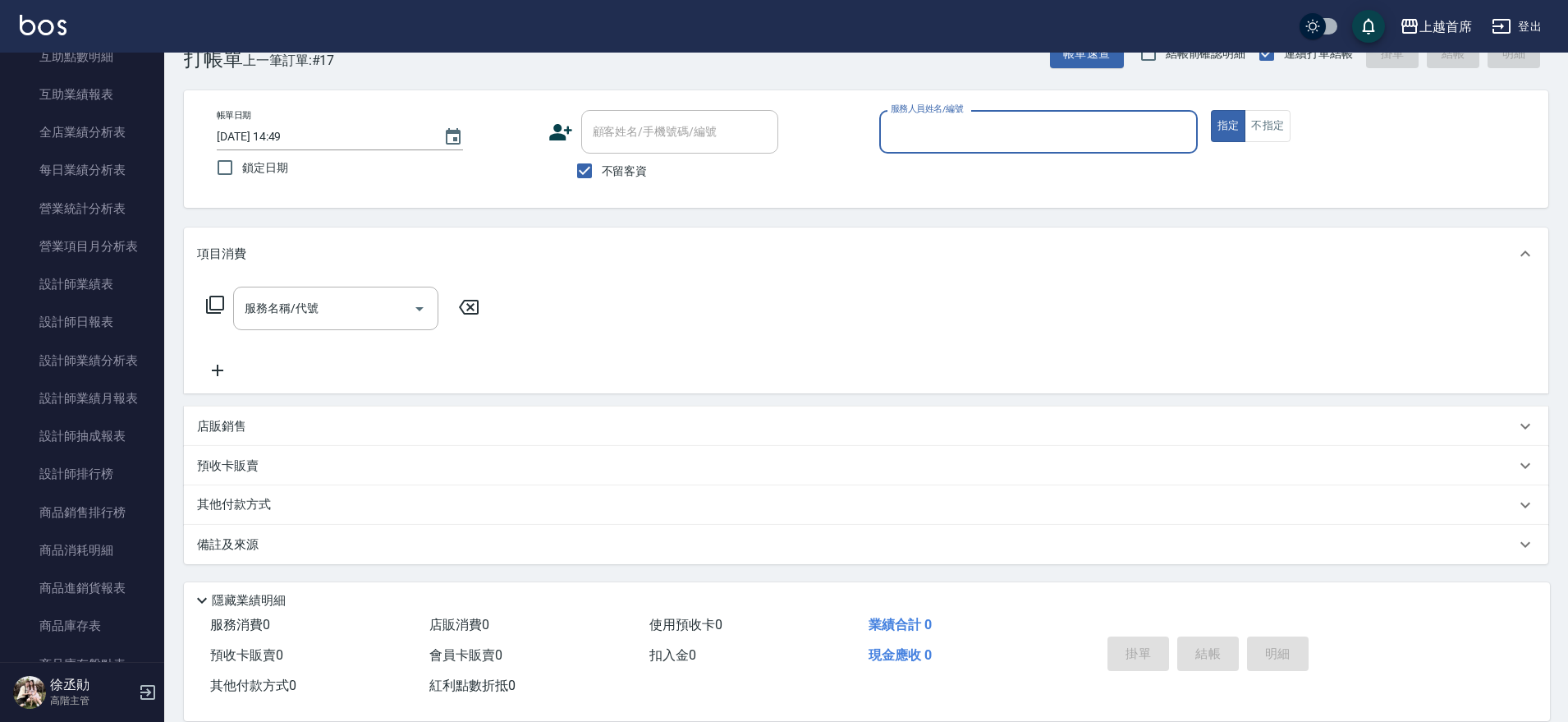
scroll to position [922, 0]
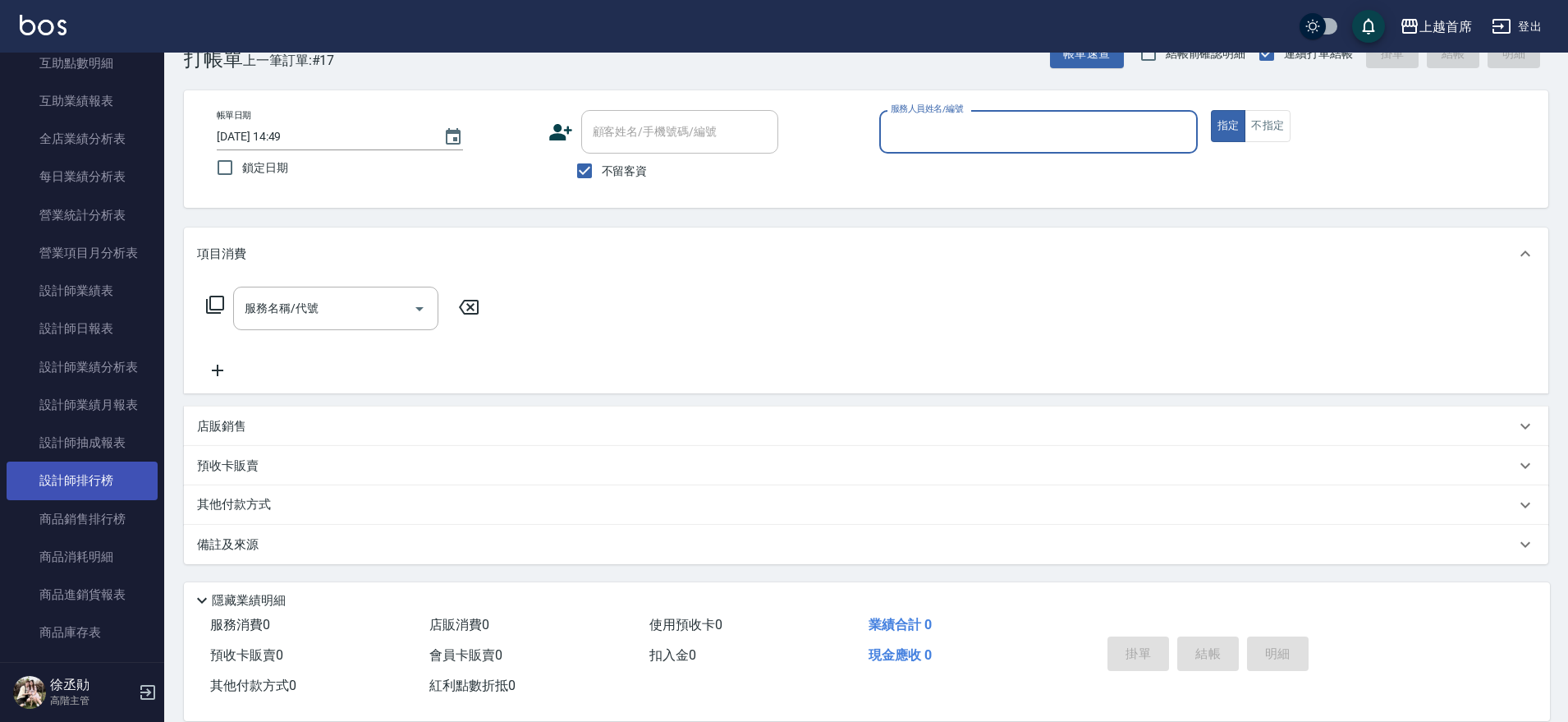
click at [101, 470] on link "設計師排行榜" at bounding box center [82, 480] width 151 height 38
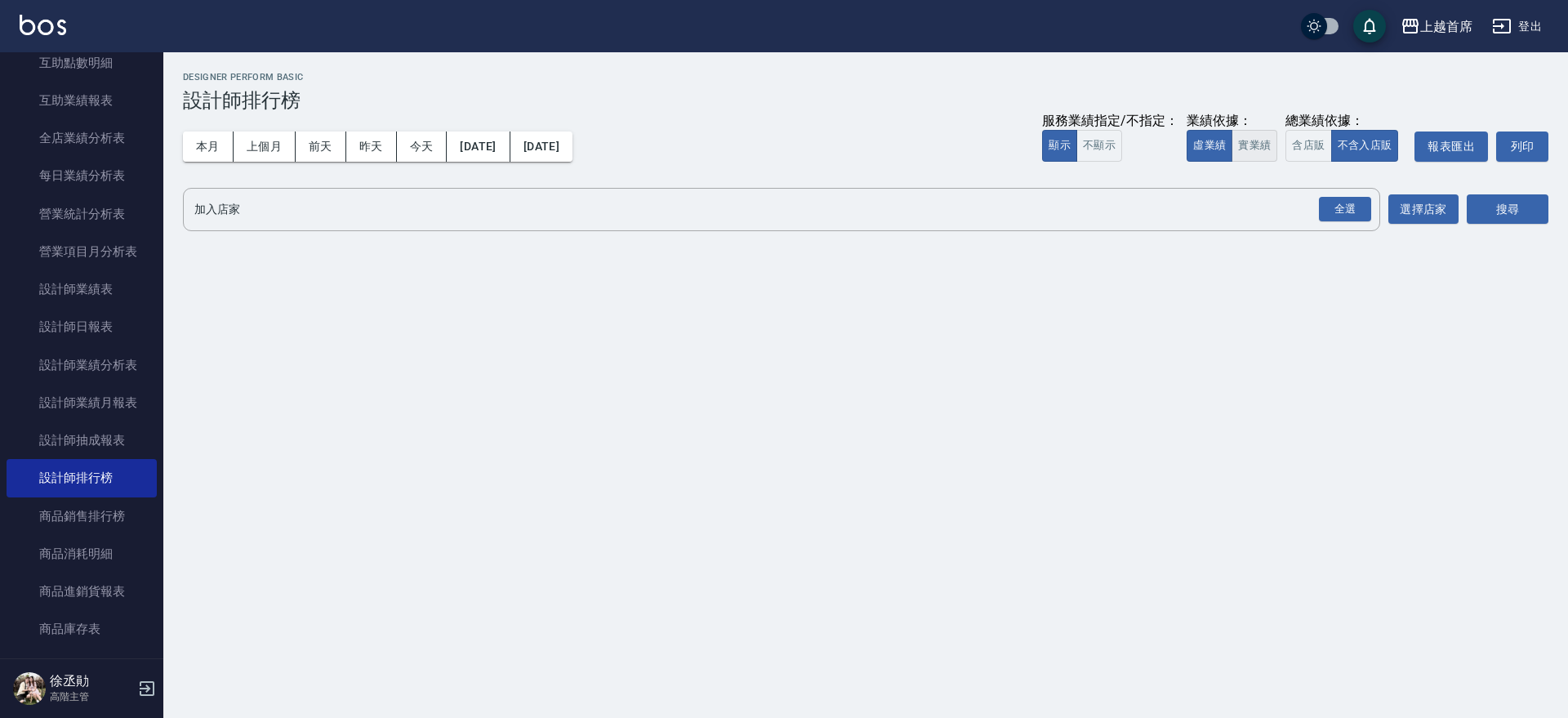
drag, startPoint x: 1255, startPoint y: 150, endPoint x: 1341, endPoint y: 217, distance: 109.0
click at [1256, 150] on button "實業績" at bounding box center [1254, 145] width 45 height 32
drag, startPoint x: 1341, startPoint y: 205, endPoint x: 1460, endPoint y: 201, distance: 119.1
click at [1341, 203] on div "全選" at bounding box center [1345, 209] width 52 height 25
click at [1471, 200] on button "搜尋" at bounding box center [1507, 210] width 82 height 30
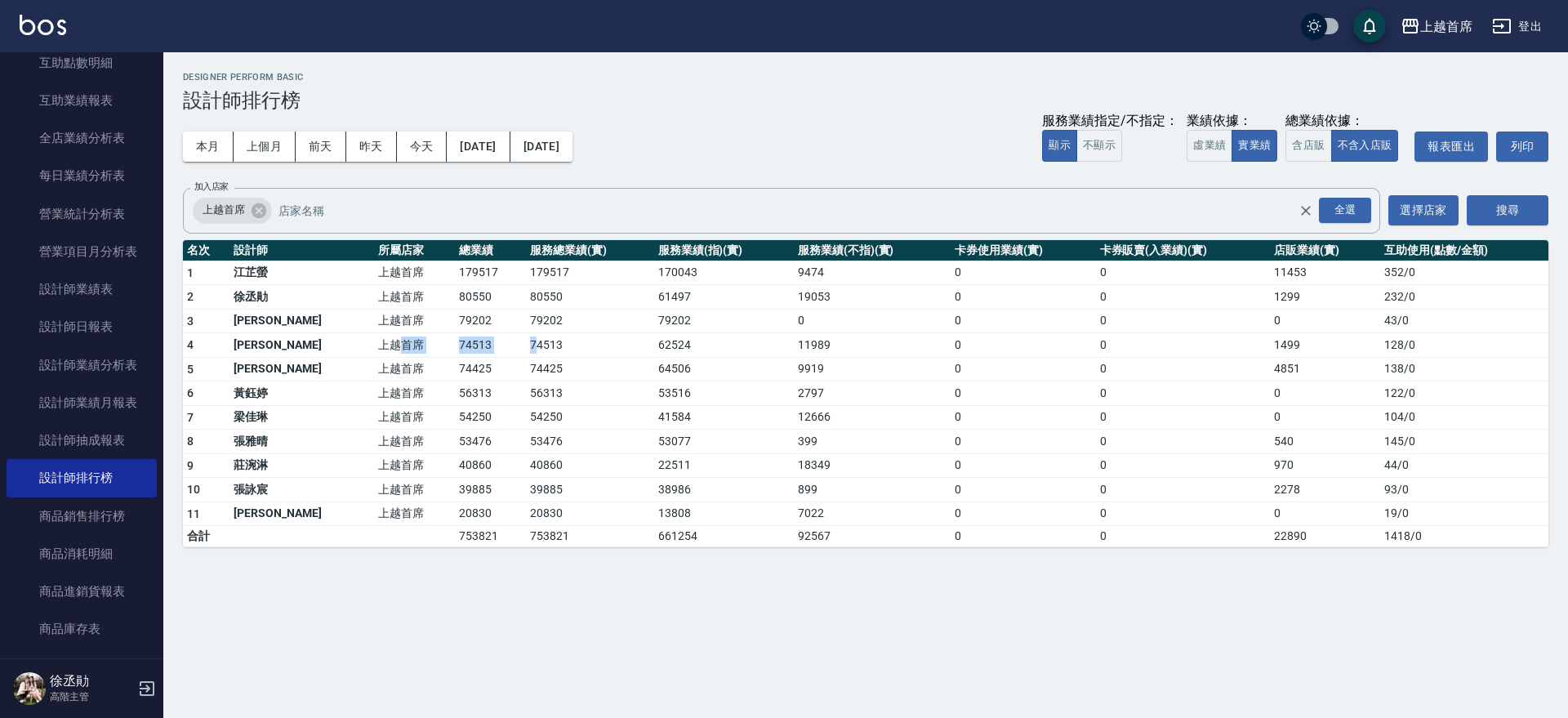
drag, startPoint x: 363, startPoint y: 348, endPoint x: 493, endPoint y: 348, distance: 130.0
click at [493, 348] on tr "4 [PERSON_NAME]首席 74513 74513 62524 11989 0 0 1499 128 / 0" at bounding box center [866, 345] width 1365 height 24
click at [526, 348] on td "74513" at bounding box center [590, 345] width 128 height 24
drag, startPoint x: 493, startPoint y: 348, endPoint x: 426, endPoint y: 348, distance: 67.0
click at [426, 348] on tr "4 [PERSON_NAME]首席 74513 74513 62524 11989 0 0 1499 128 / 0" at bounding box center [866, 345] width 1365 height 24
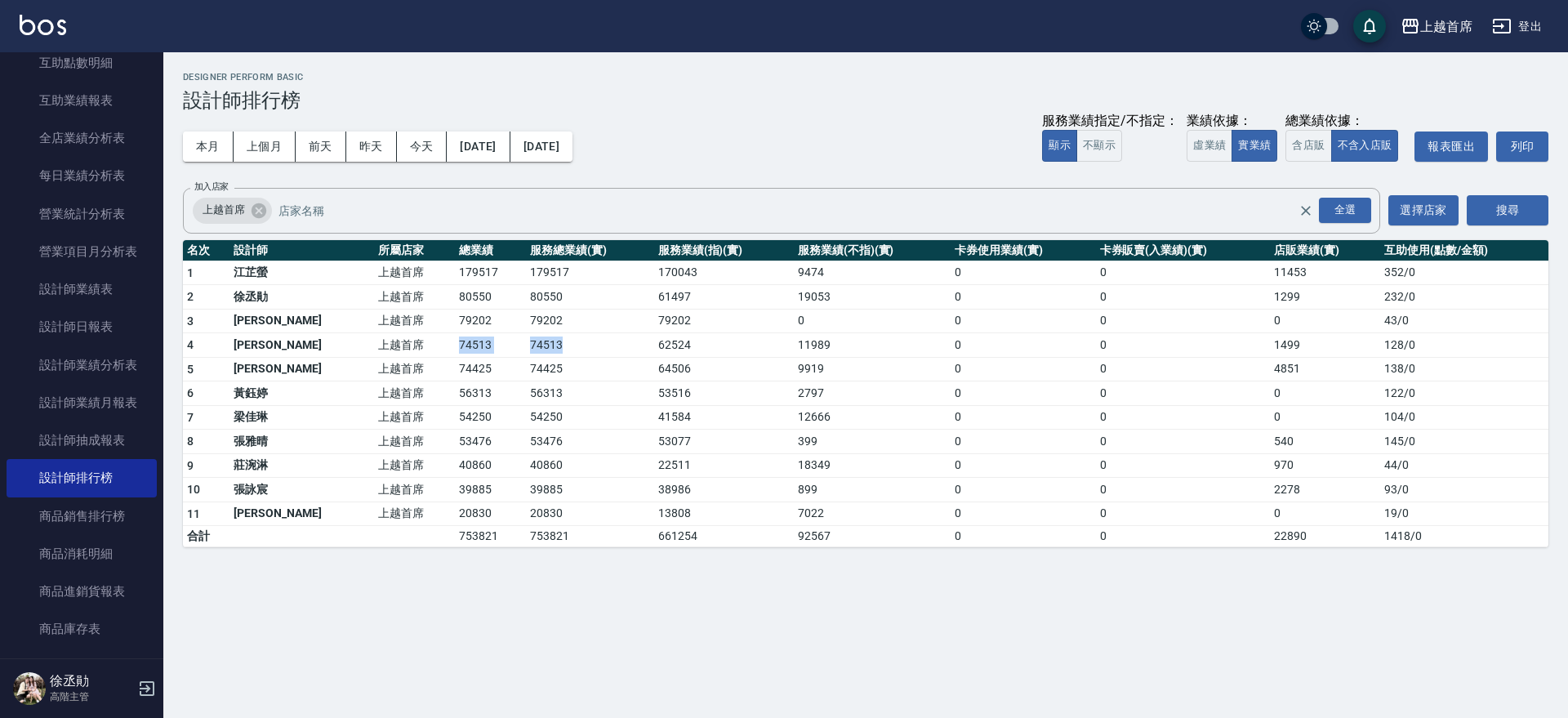
click at [455, 348] on td "74513" at bounding box center [490, 345] width 71 height 24
drag, startPoint x: 401, startPoint y: 348, endPoint x: 527, endPoint y: 353, distance: 126.1
click at [527, 353] on tr "4 [PERSON_NAME]首席 74513 74513 62524 11989 0 0 1499 128 / 0" at bounding box center [866, 345] width 1365 height 24
click at [528, 353] on td "74513" at bounding box center [590, 345] width 128 height 24
drag, startPoint x: 539, startPoint y: 347, endPoint x: 507, endPoint y: 349, distance: 32.1
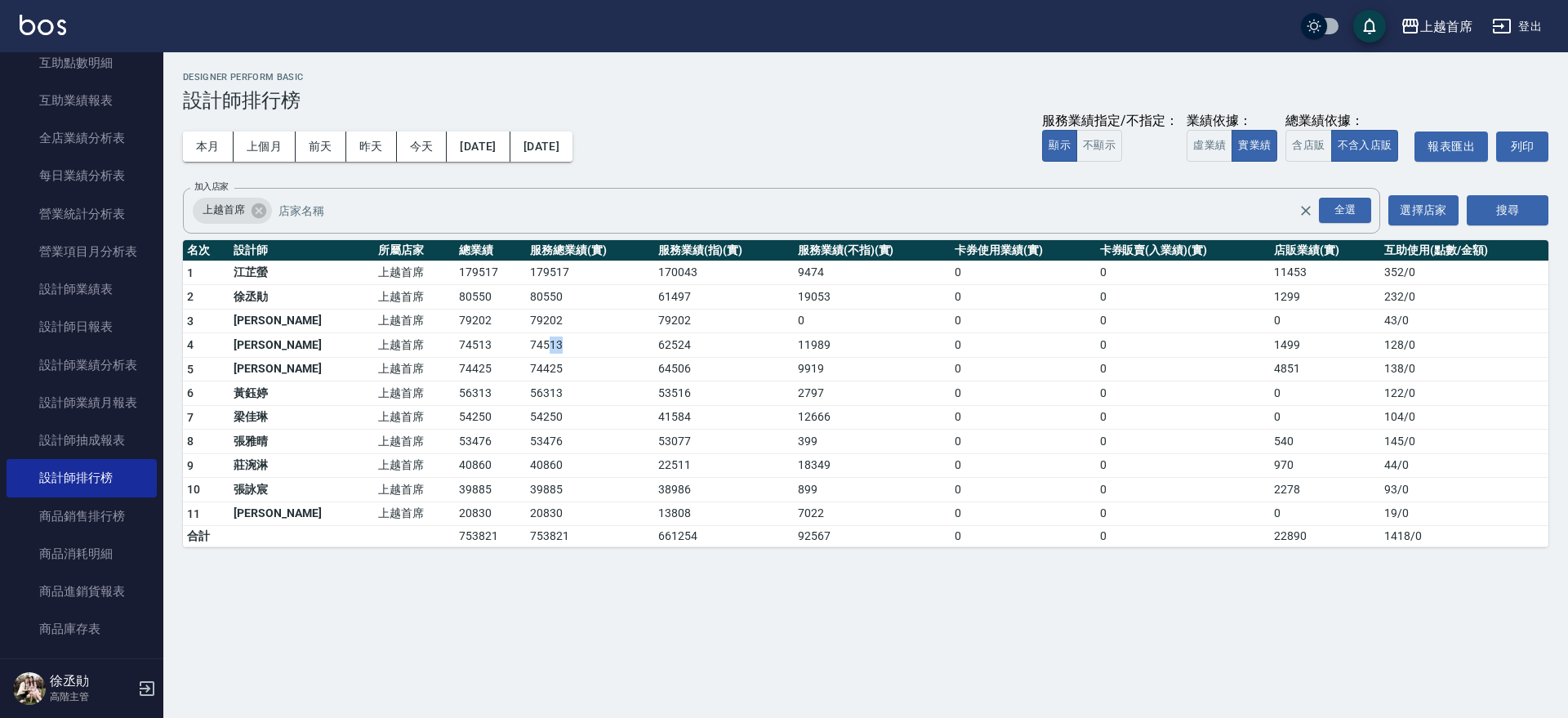
click at [526, 349] on td "74513" at bounding box center [590, 345] width 128 height 24
click at [526, 350] on td "74513" at bounding box center [590, 345] width 128 height 24
